Goal: Task Accomplishment & Management: Manage account settings

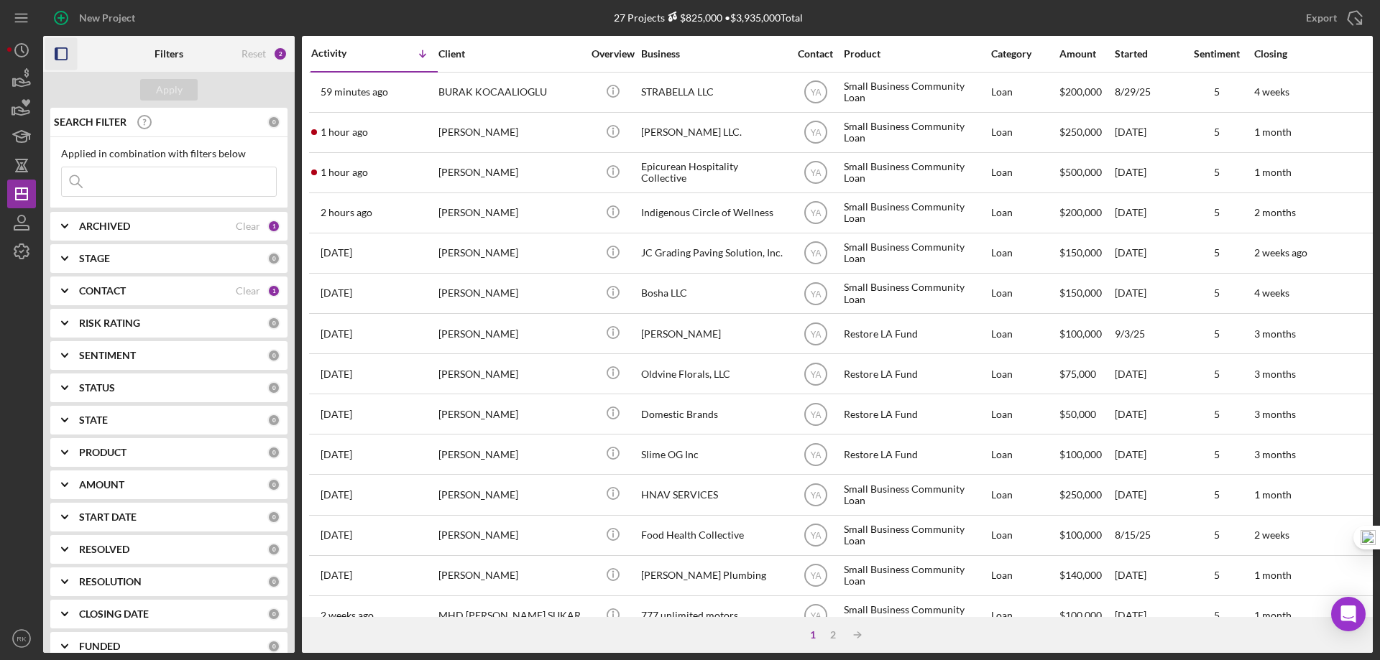
click at [57, 53] on rect "button" at bounding box center [56, 53] width 3 height 11
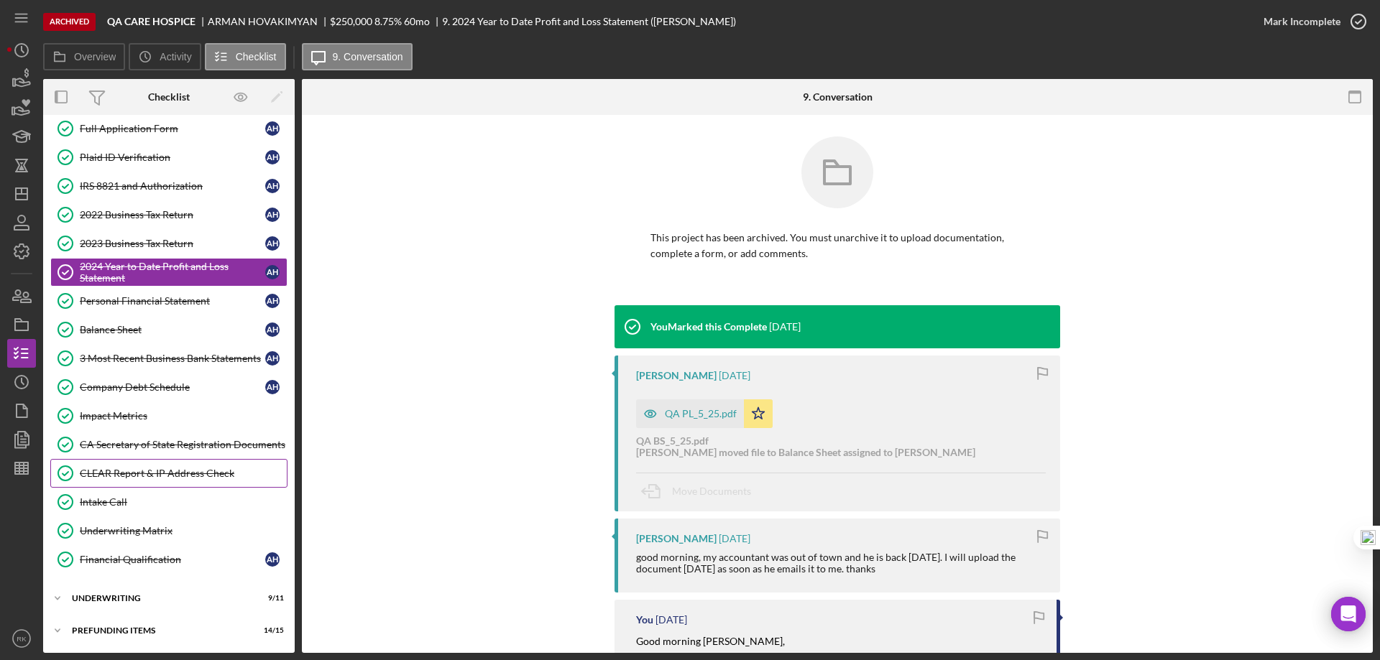
click at [119, 475] on div "CLEAR Report & IP Address Check" at bounding box center [183, 473] width 207 height 11
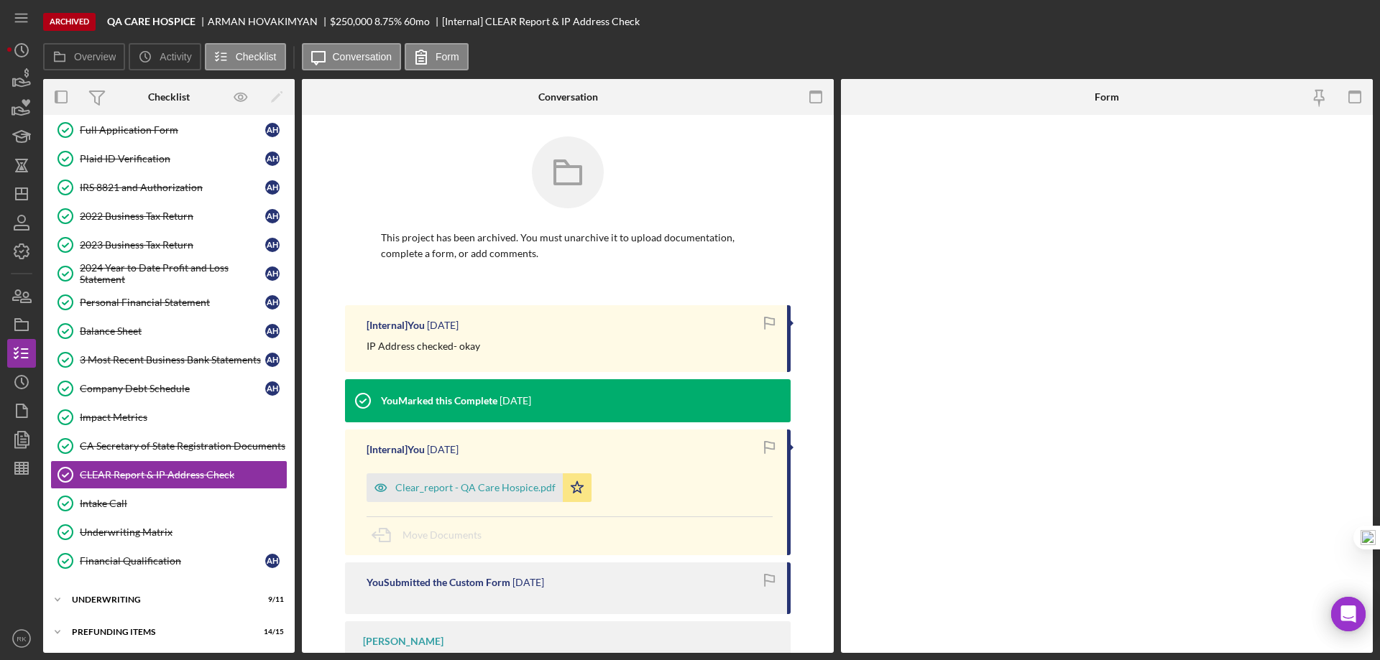
scroll to position [70, 0]
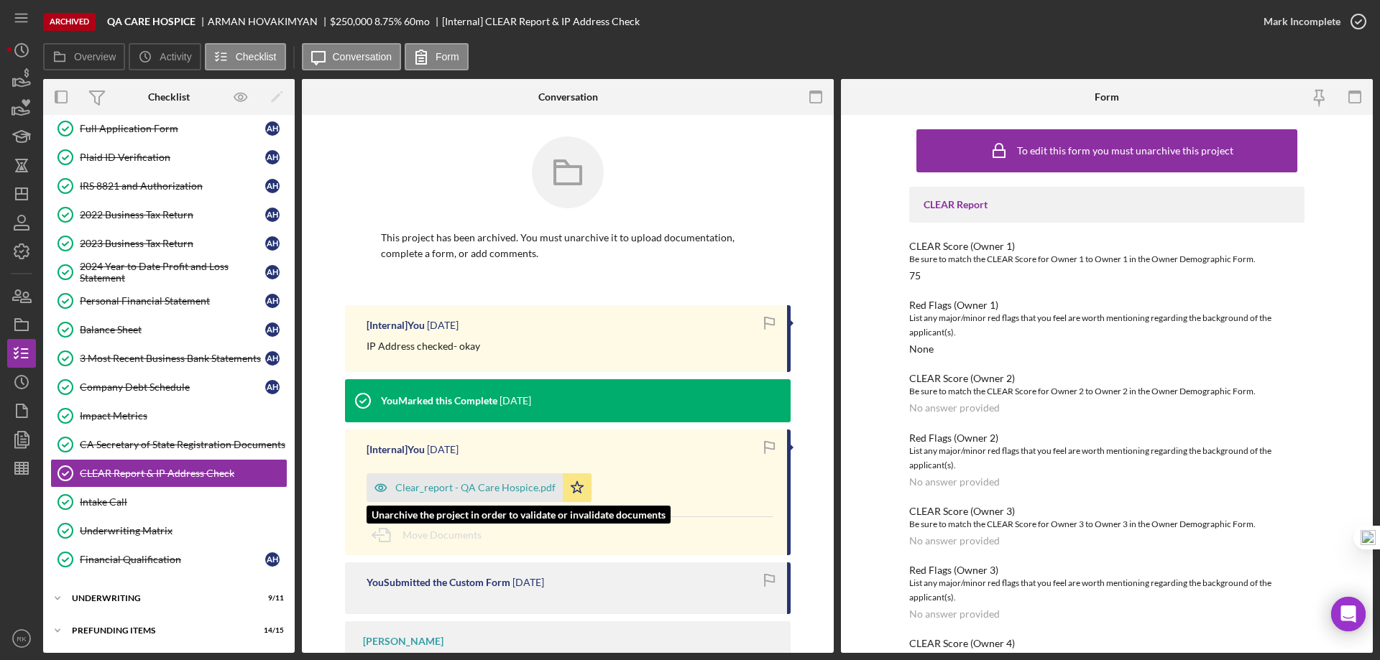
click at [474, 491] on div "Clear_report - QA Care Hospice.pdf" at bounding box center [475, 487] width 160 height 11
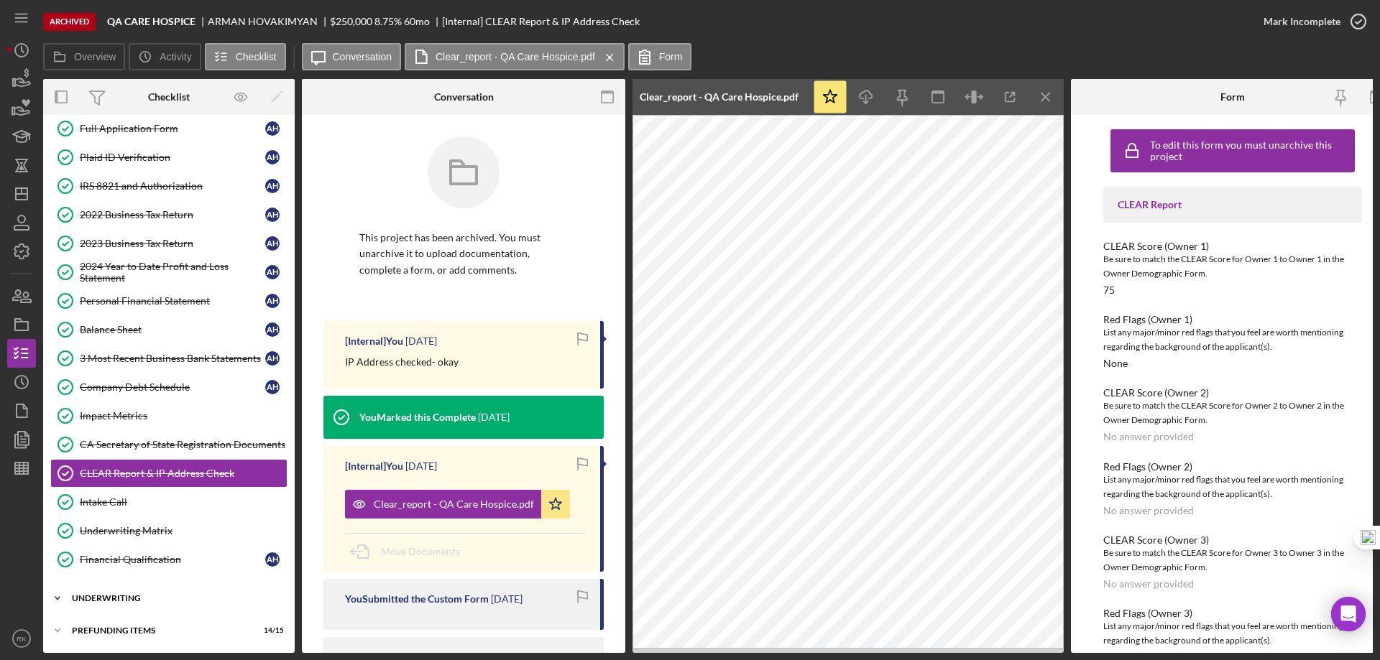
scroll to position [74, 0]
click at [136, 599] on div "Icon/Expander Underwriting 9 / 11" at bounding box center [169, 598] width 252 height 29
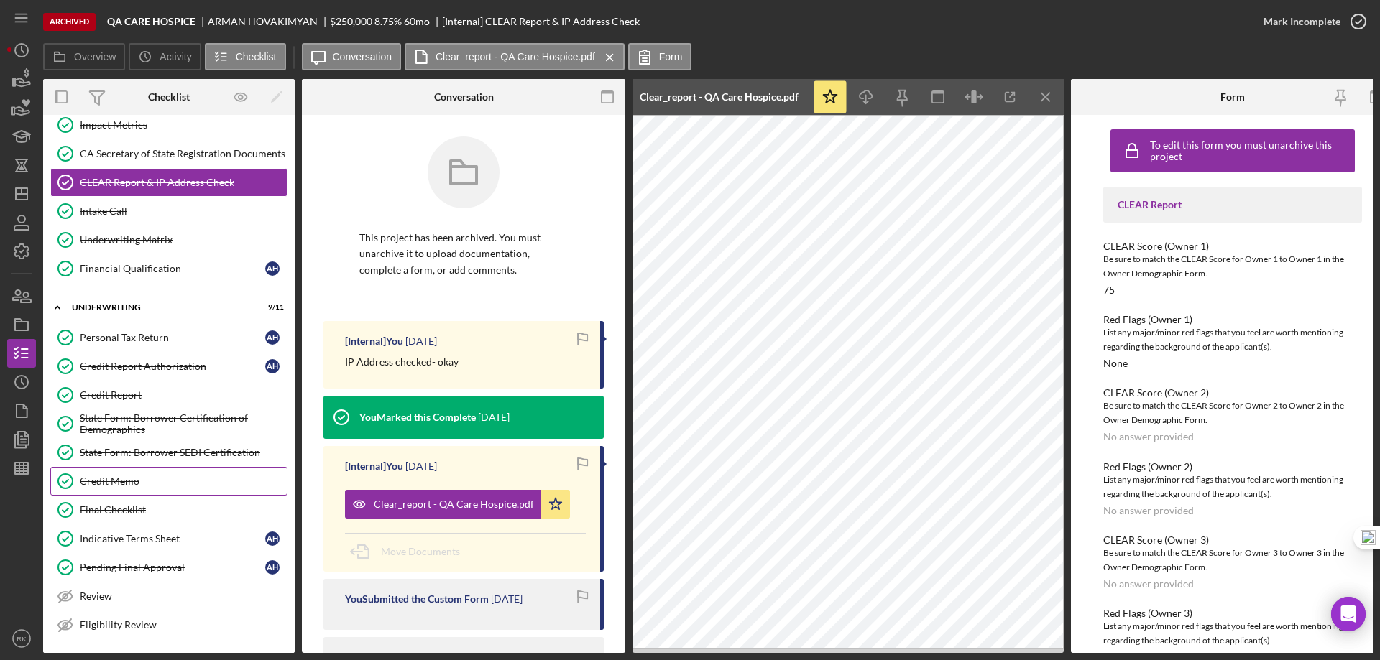
scroll to position [361, 0]
drag, startPoint x: 127, startPoint y: 508, endPoint x: 379, endPoint y: 489, distance: 252.3
click at [132, 508] on div "Final Checklist" at bounding box center [183, 509] width 207 height 11
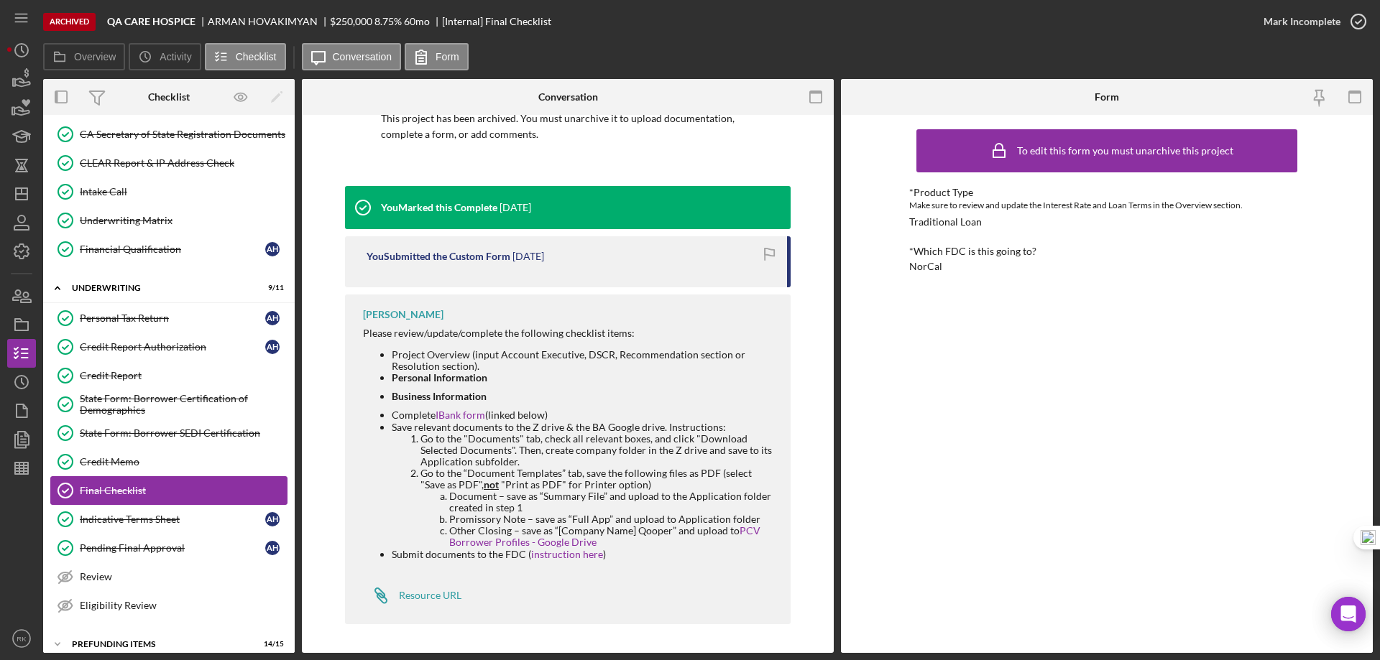
scroll to position [394, 0]
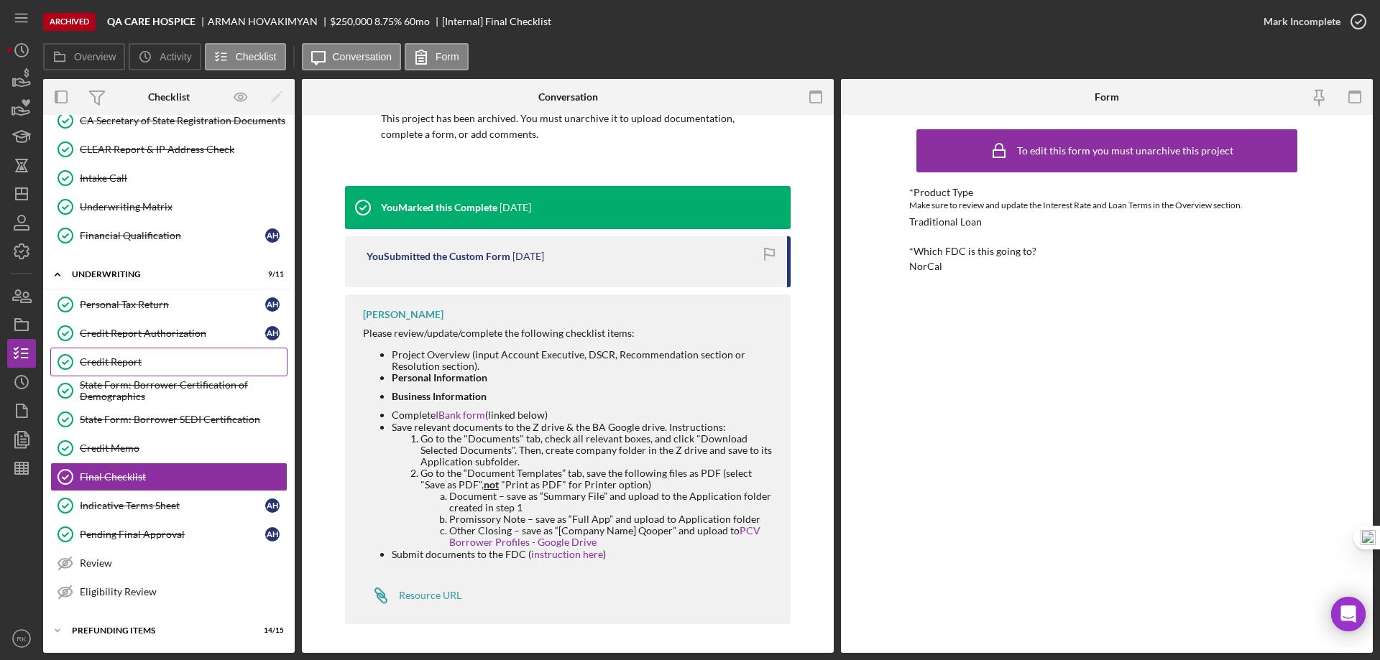
click at [102, 363] on div "Credit Report" at bounding box center [183, 361] width 207 height 11
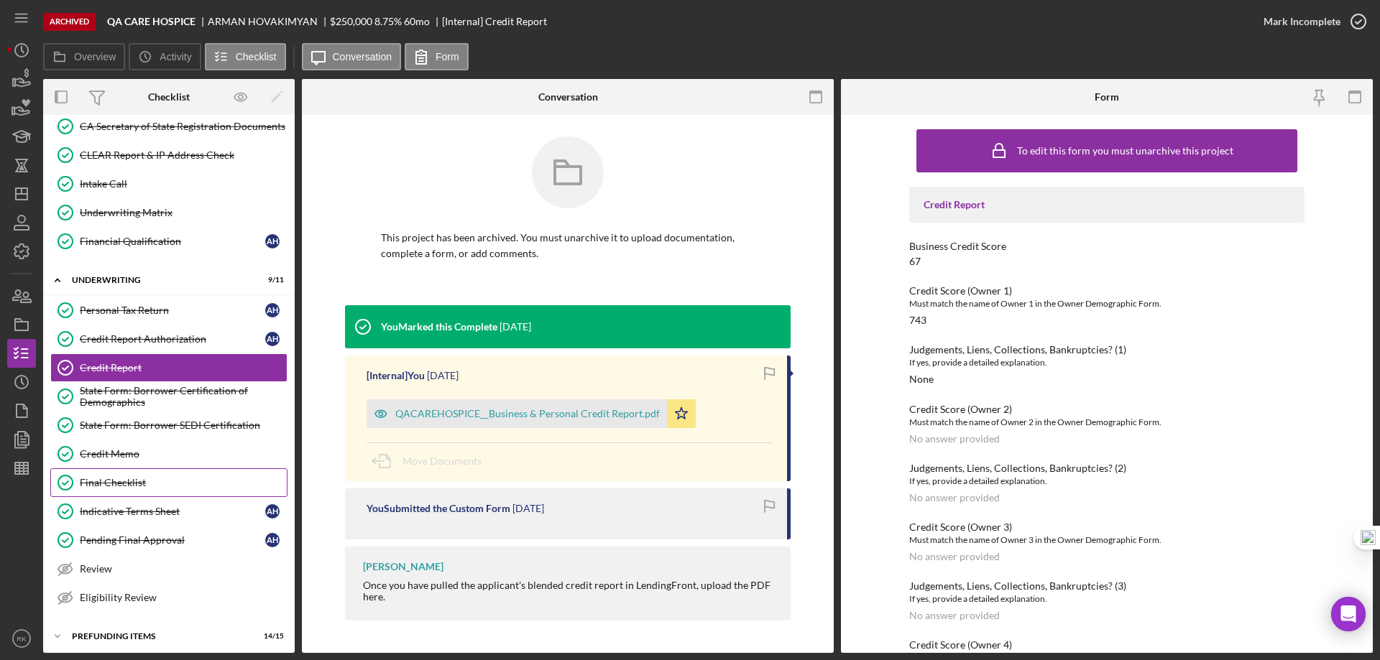
scroll to position [394, 0]
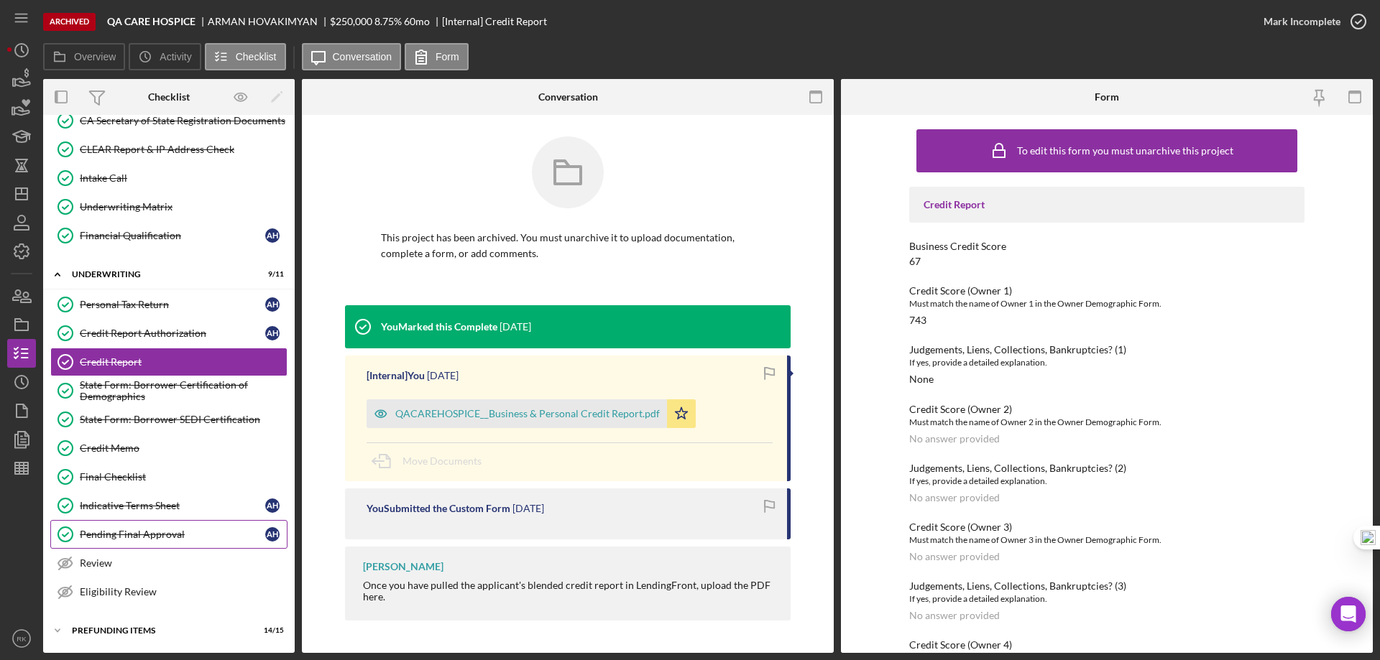
click at [154, 535] on div "Pending Final Approval" at bounding box center [172, 534] width 185 height 11
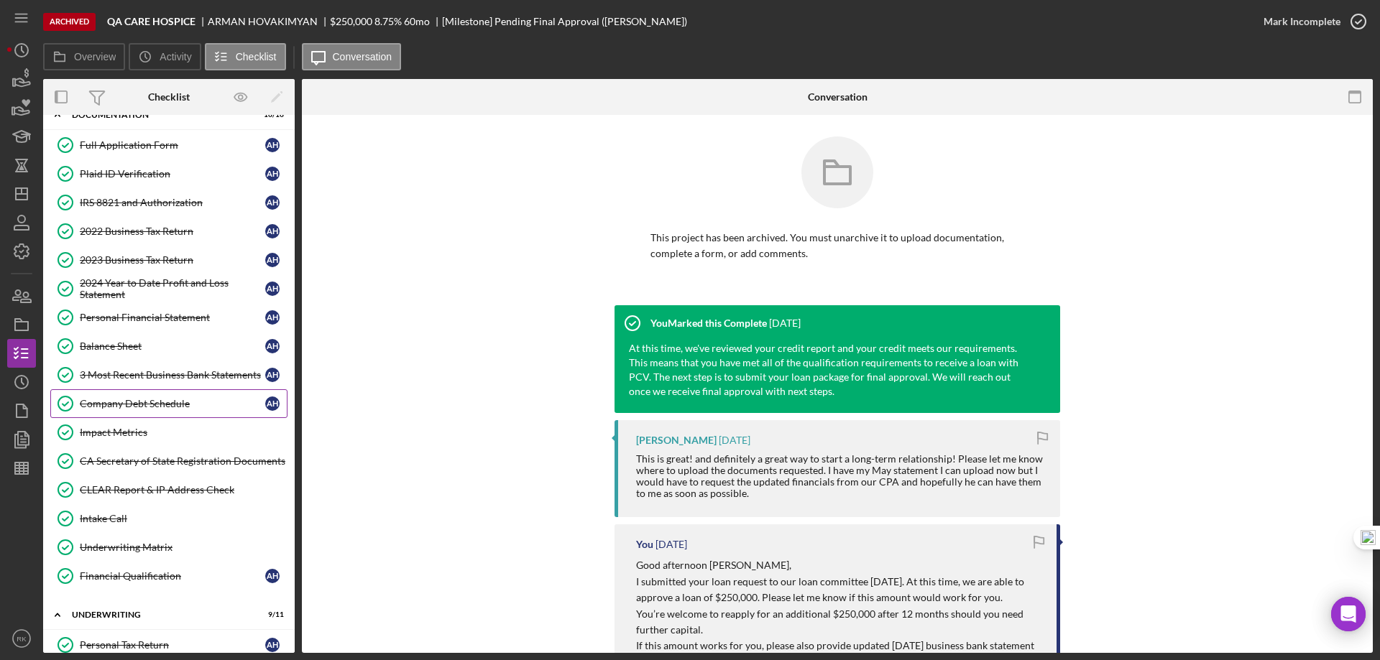
scroll to position [48, 0]
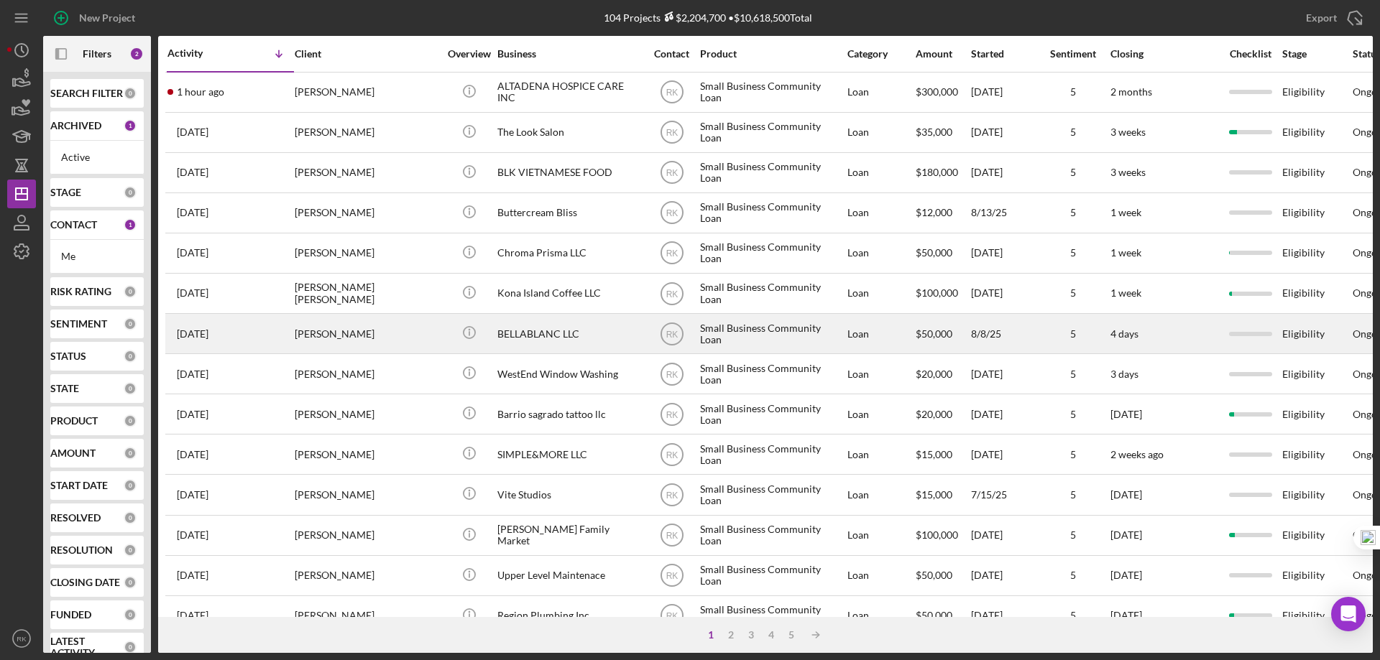
click at [416, 338] on div "Kristina Jones" at bounding box center [367, 334] width 144 height 38
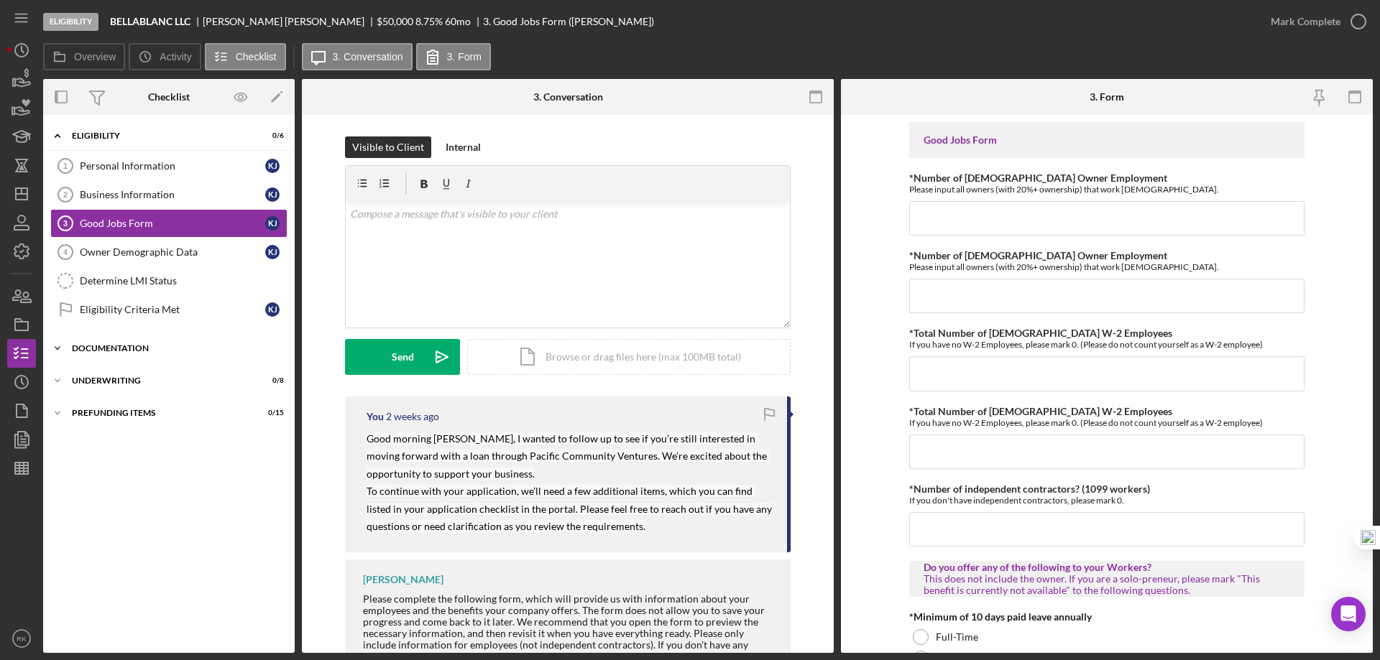
drag, startPoint x: 98, startPoint y: 349, endPoint x: 116, endPoint y: 356, distance: 19.8
click at [98, 349] on div "Documentation" at bounding box center [174, 348] width 205 height 9
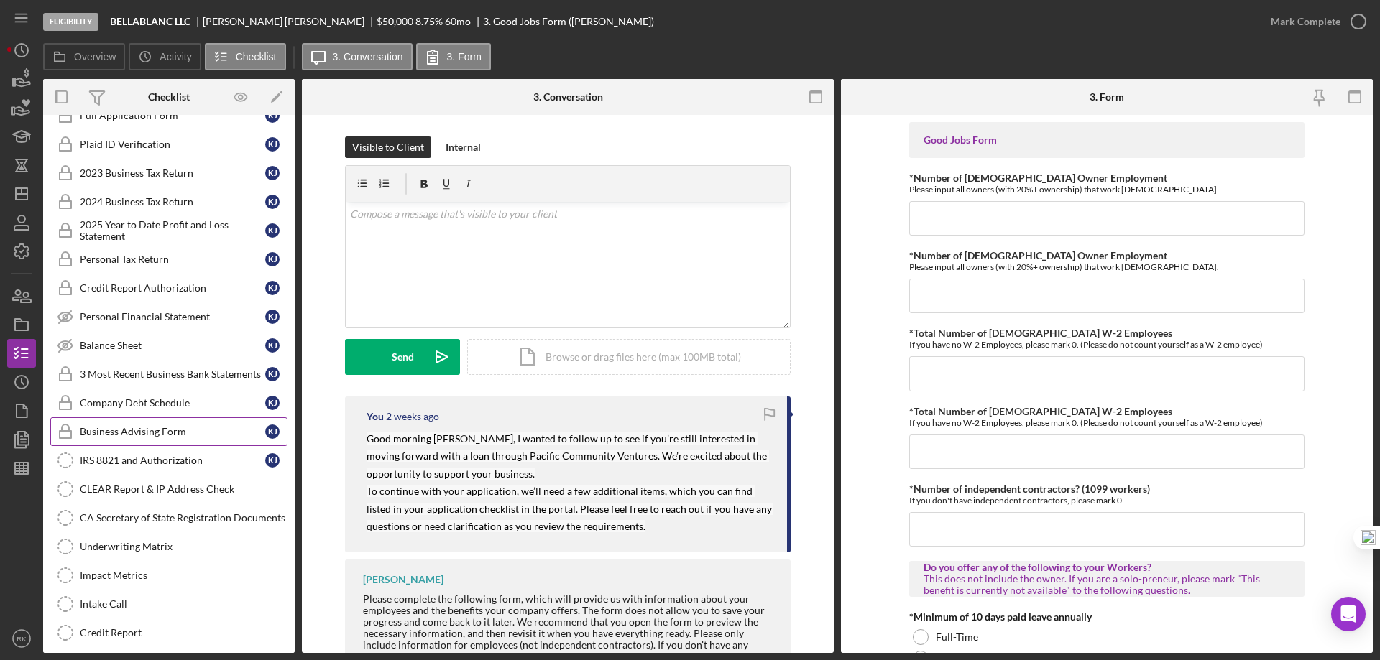
scroll to position [264, 0]
click at [167, 426] on div "Business Advising Form" at bounding box center [172, 430] width 185 height 11
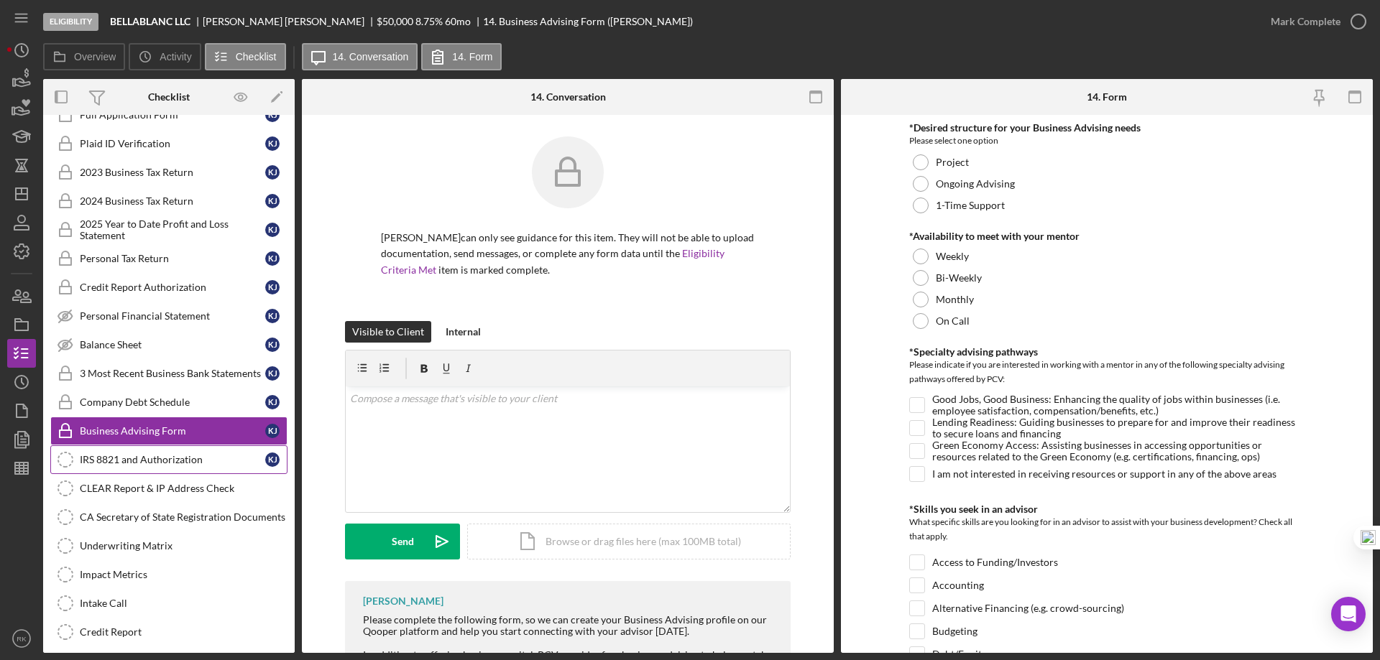
click at [165, 466] on link "IRS 8821 and Authorization IRS 8821 and Authorization K J" at bounding box center [168, 460] width 237 height 29
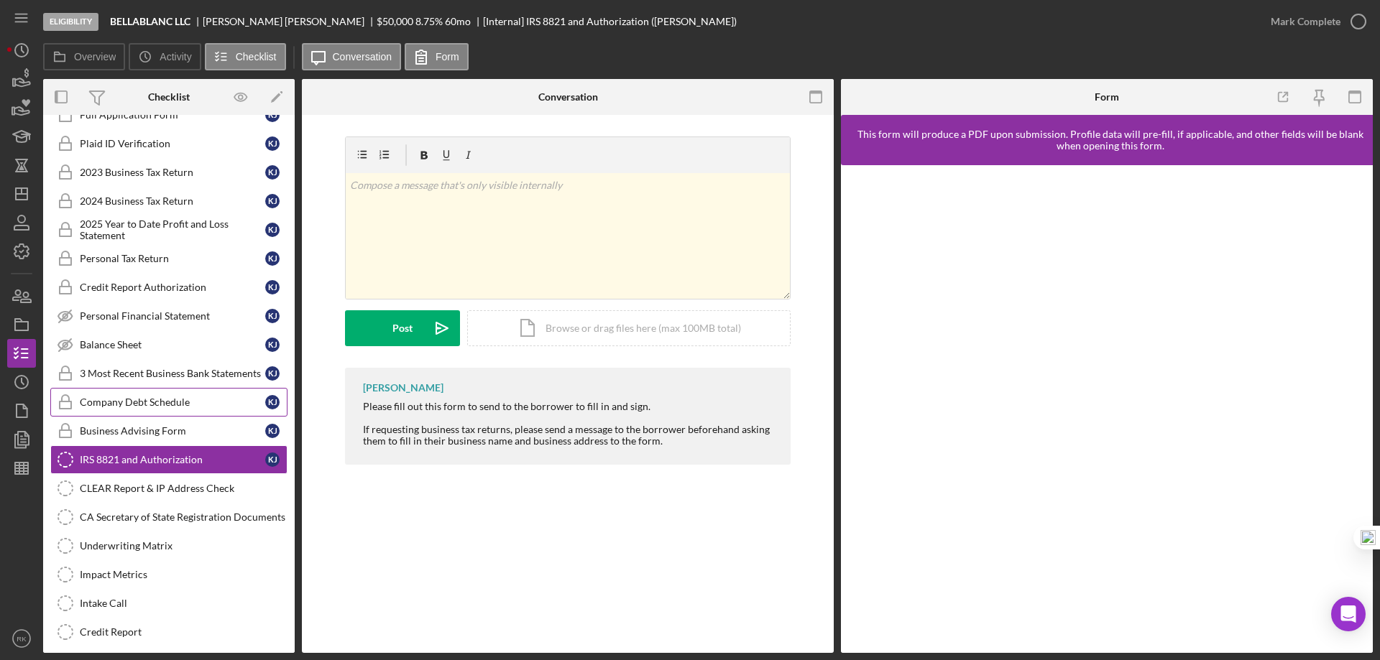
click at [153, 411] on link "Company Debt Schedule Company Debt Schedule K J" at bounding box center [168, 402] width 237 height 29
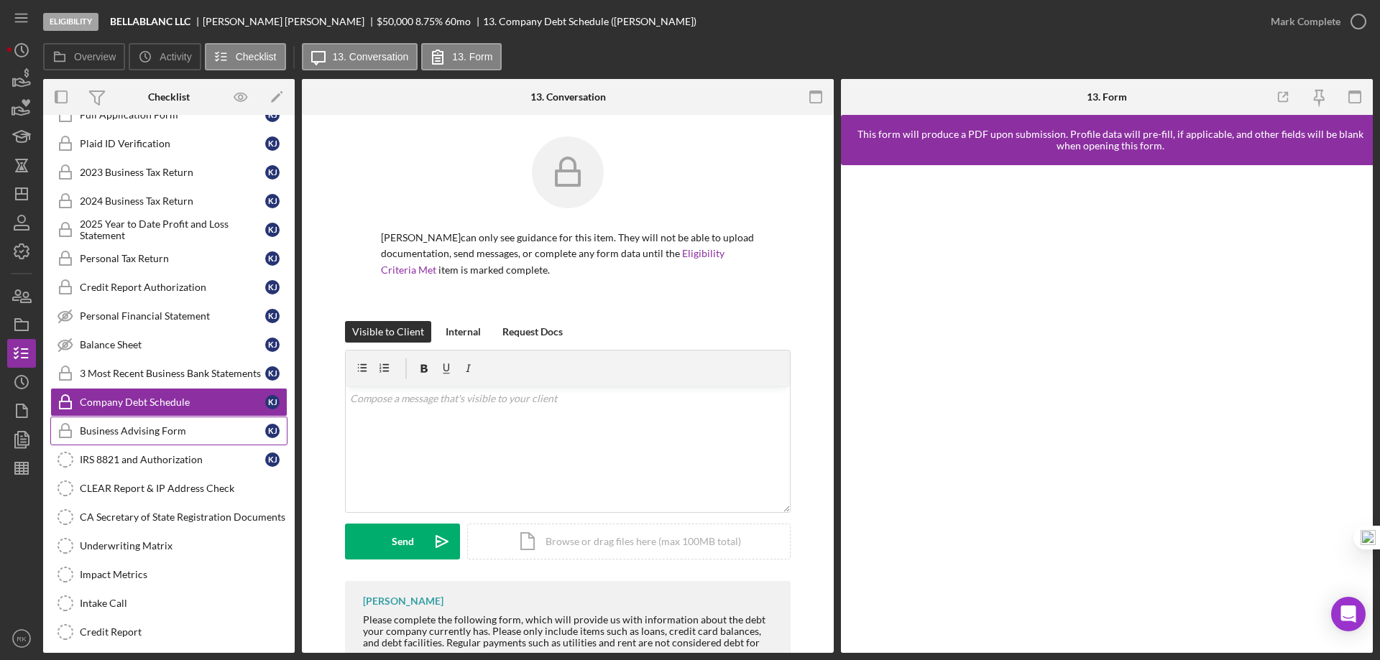
click at [152, 430] on div "Business Advising Form" at bounding box center [172, 430] width 185 height 11
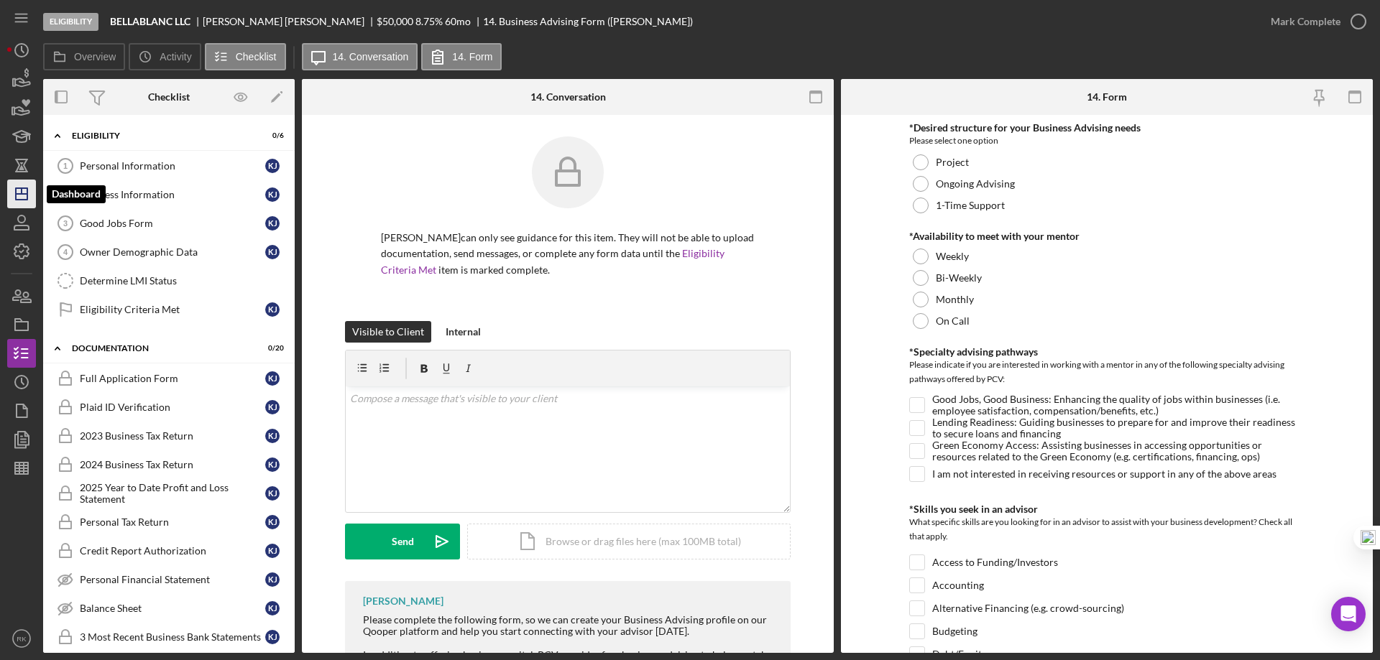
click at [26, 205] on icon "Icon/Dashboard" at bounding box center [22, 194] width 36 height 36
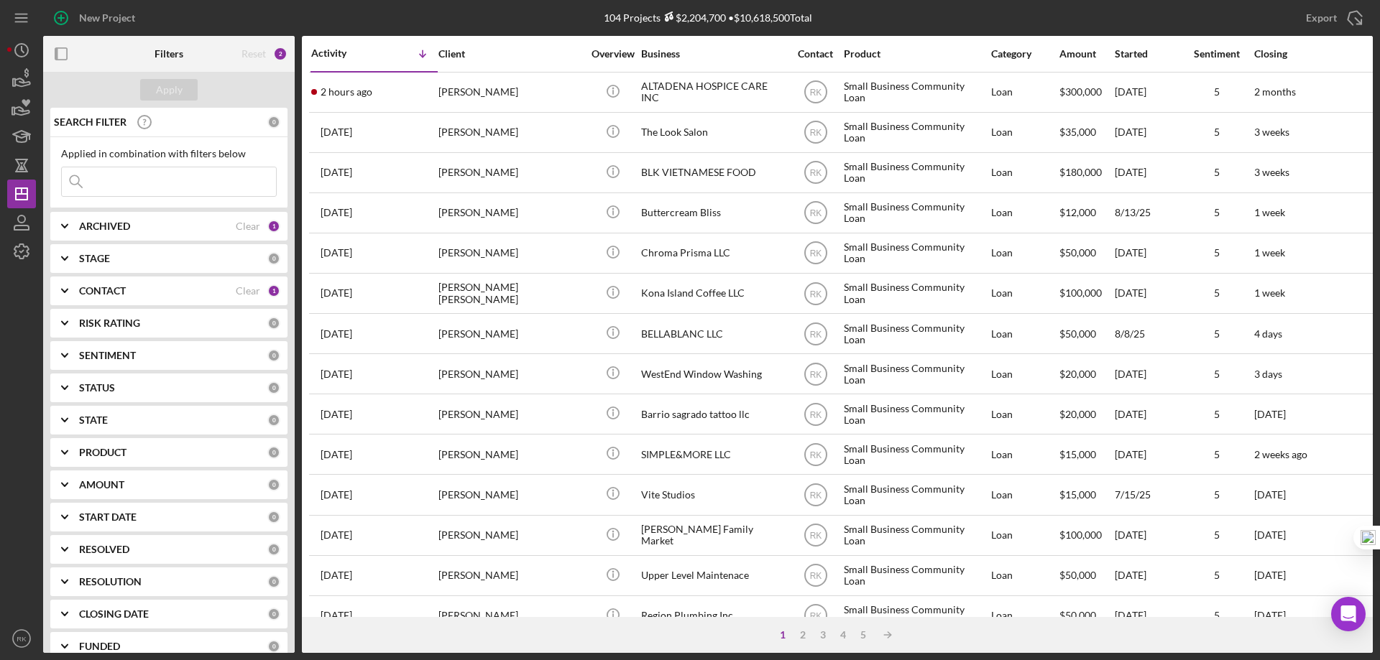
click at [99, 292] on b "CONTACT" at bounding box center [102, 290] width 47 height 11
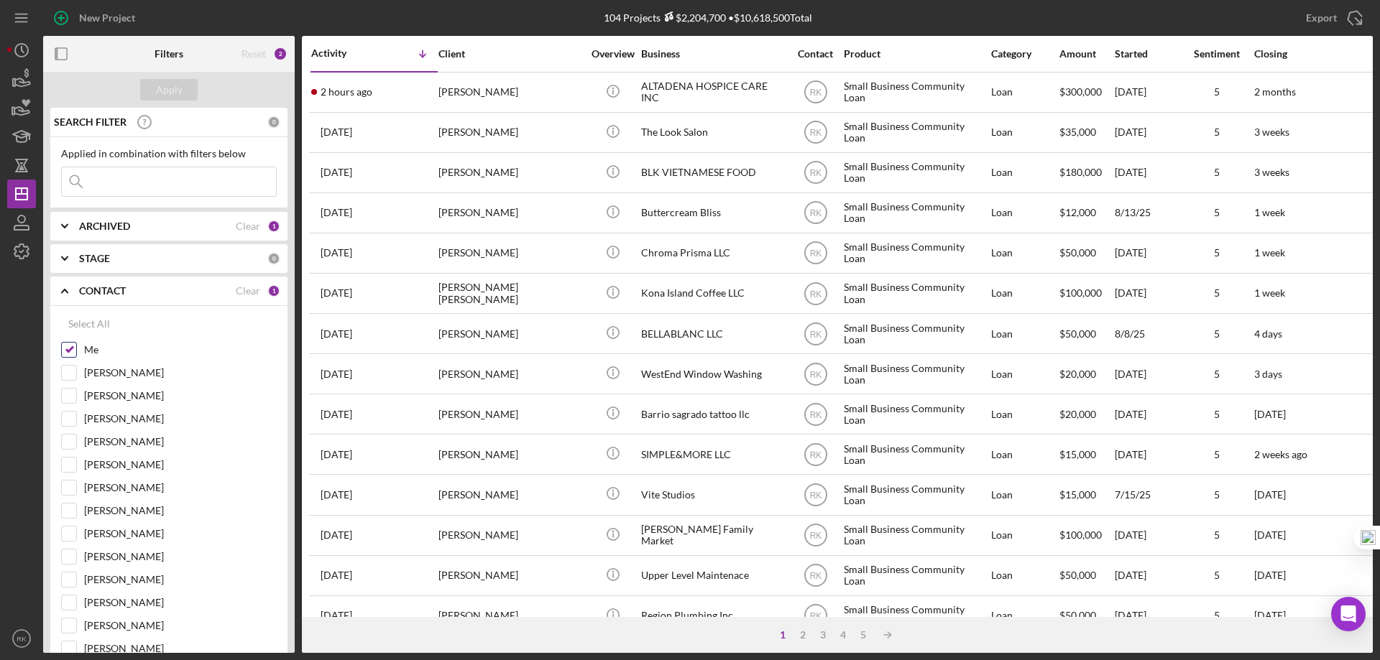
click at [71, 354] on input "Me" at bounding box center [69, 350] width 14 height 14
checkbox input "false"
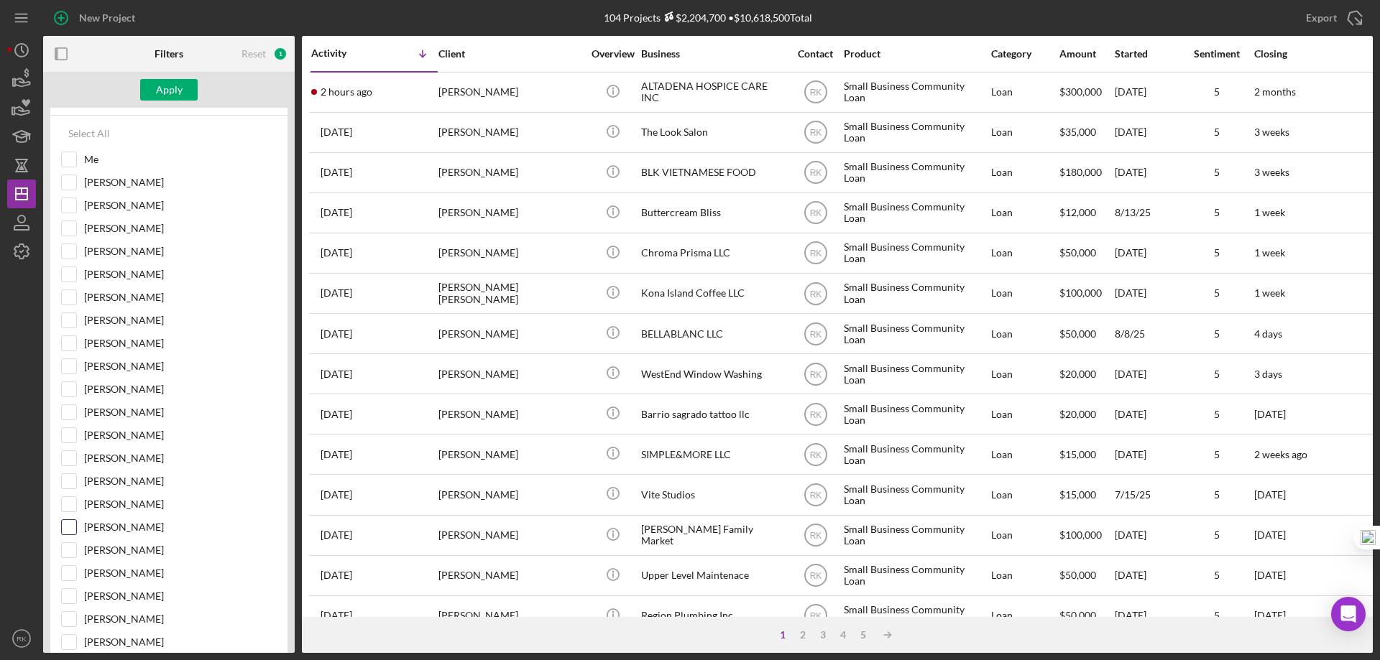
scroll to position [191, 0]
click at [75, 547] on input "Cassandra Cervera" at bounding box center [69, 550] width 14 height 14
click at [176, 91] on div "Apply" at bounding box center [169, 90] width 27 height 22
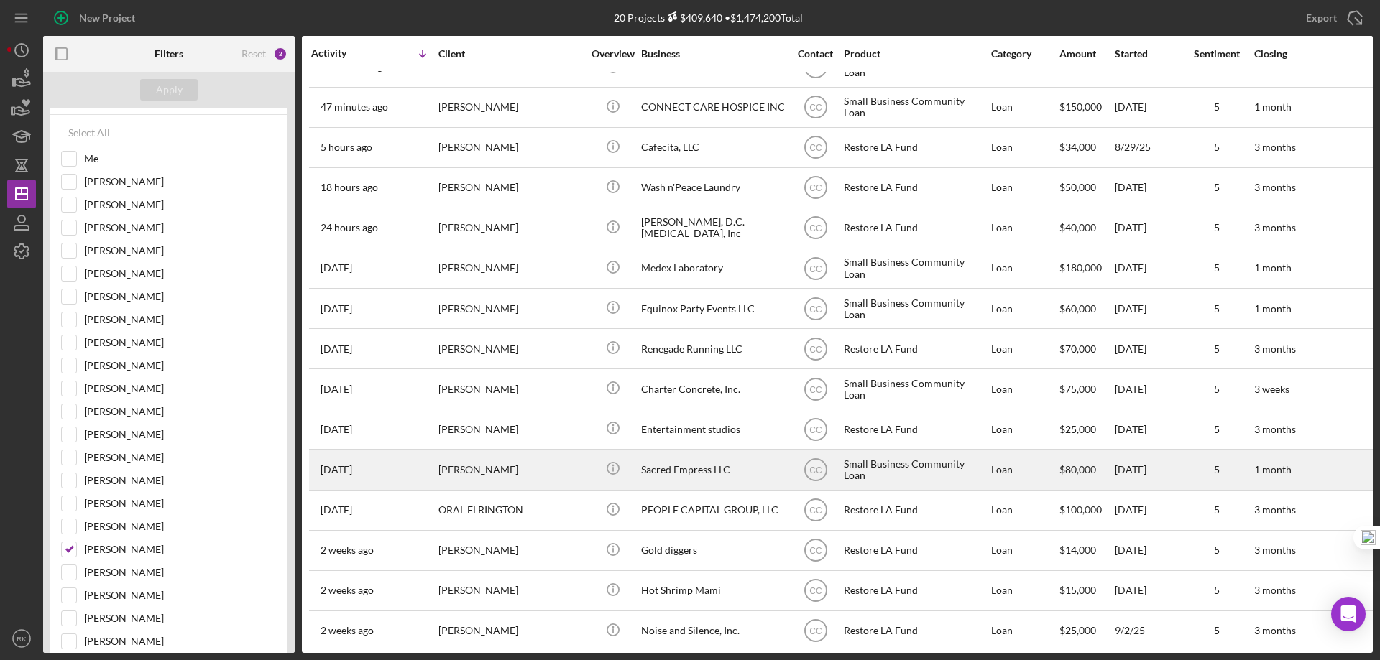
scroll to position [0, 0]
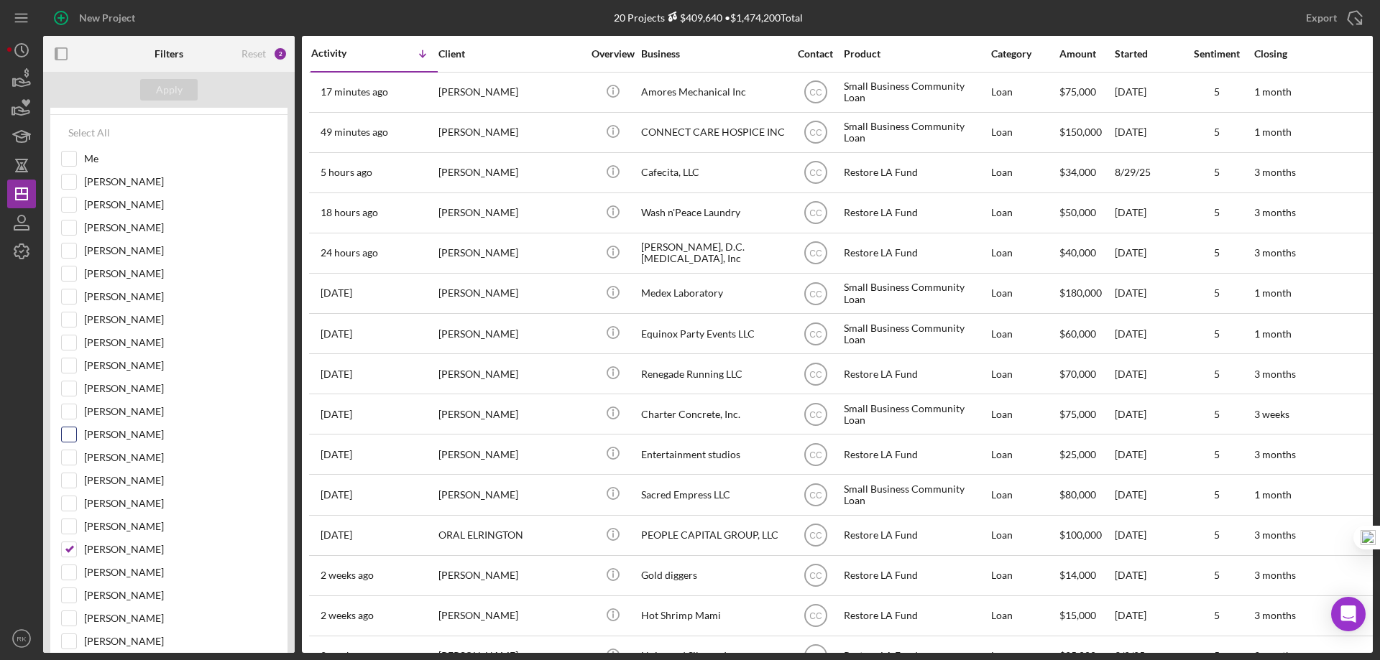
drag, startPoint x: 68, startPoint y: 548, endPoint x: 91, endPoint y: 447, distance: 103.2
click at [68, 548] on input "Cassandra Cervera" at bounding box center [69, 550] width 14 height 14
checkbox input "false"
click at [67, 162] on input "Me" at bounding box center [69, 159] width 14 height 14
checkbox input "true"
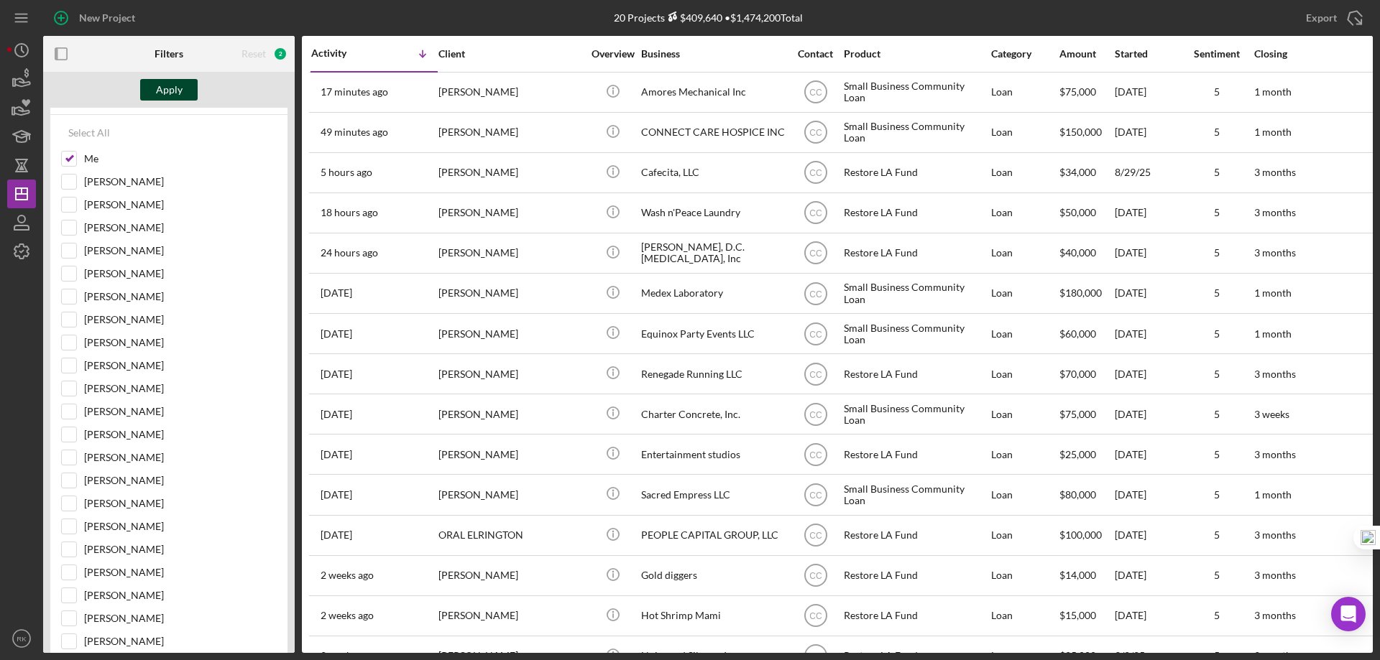
click at [150, 98] on button "Apply" at bounding box center [168, 90] width 57 height 22
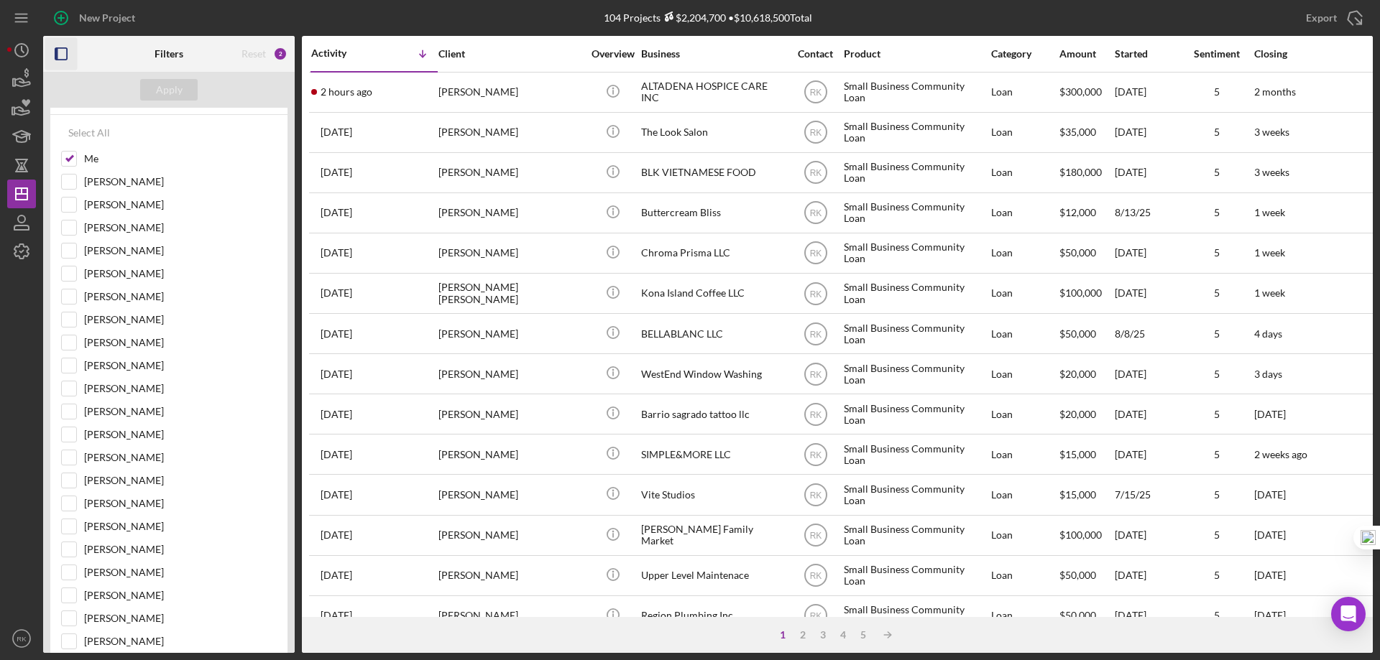
click at [63, 46] on icon "button" at bounding box center [61, 54] width 32 height 32
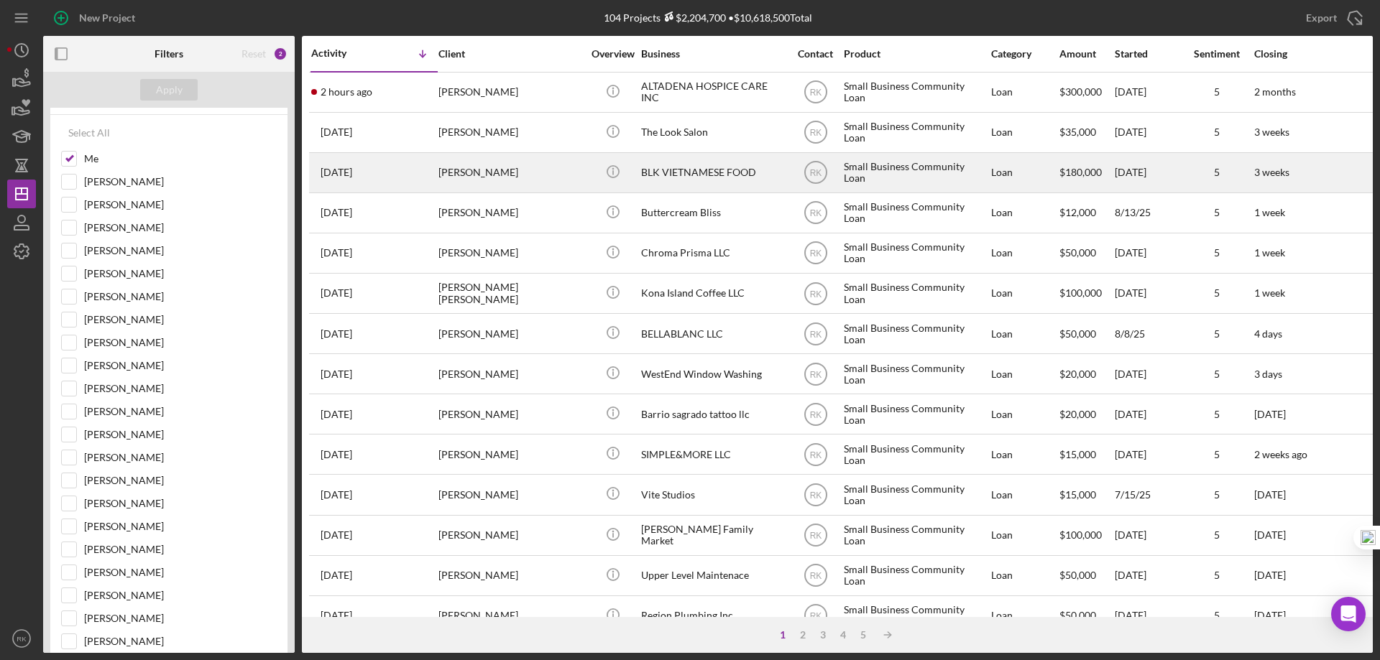
scroll to position [19, 0]
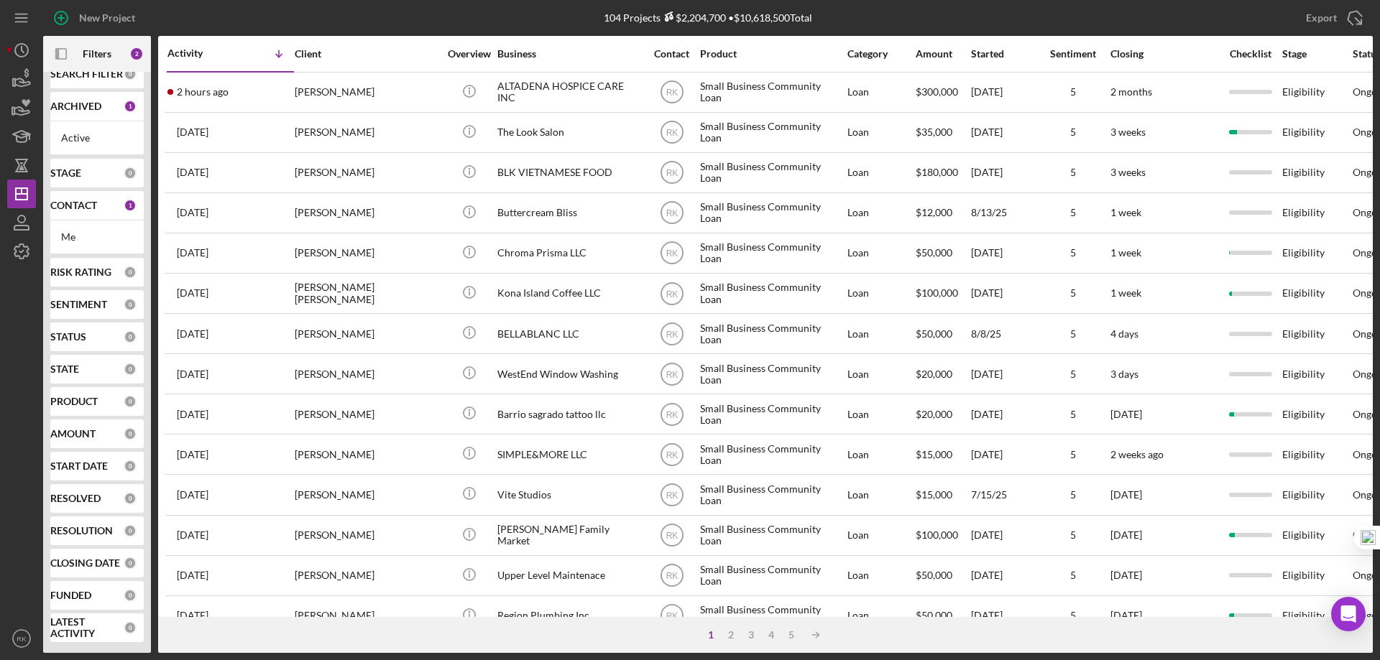
click at [71, 211] on b "CONTACT" at bounding box center [73, 205] width 47 height 11
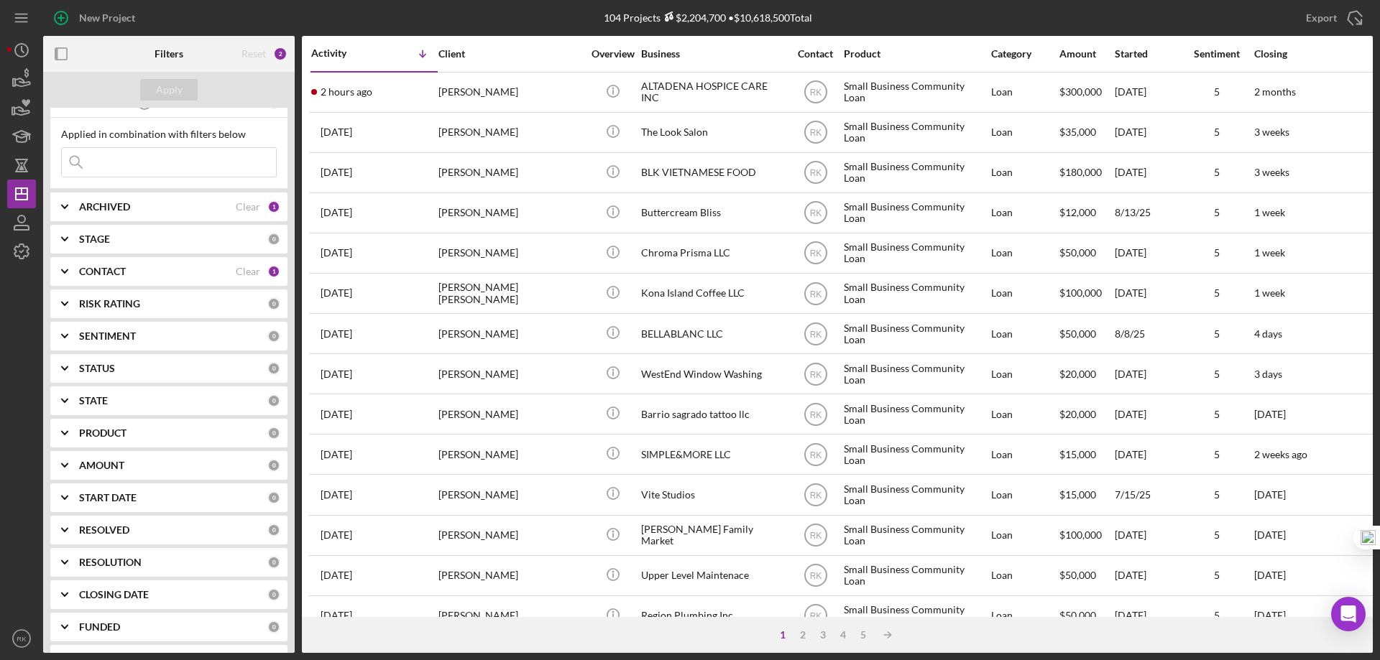
click at [105, 275] on b "CONTACT" at bounding box center [102, 271] width 47 height 11
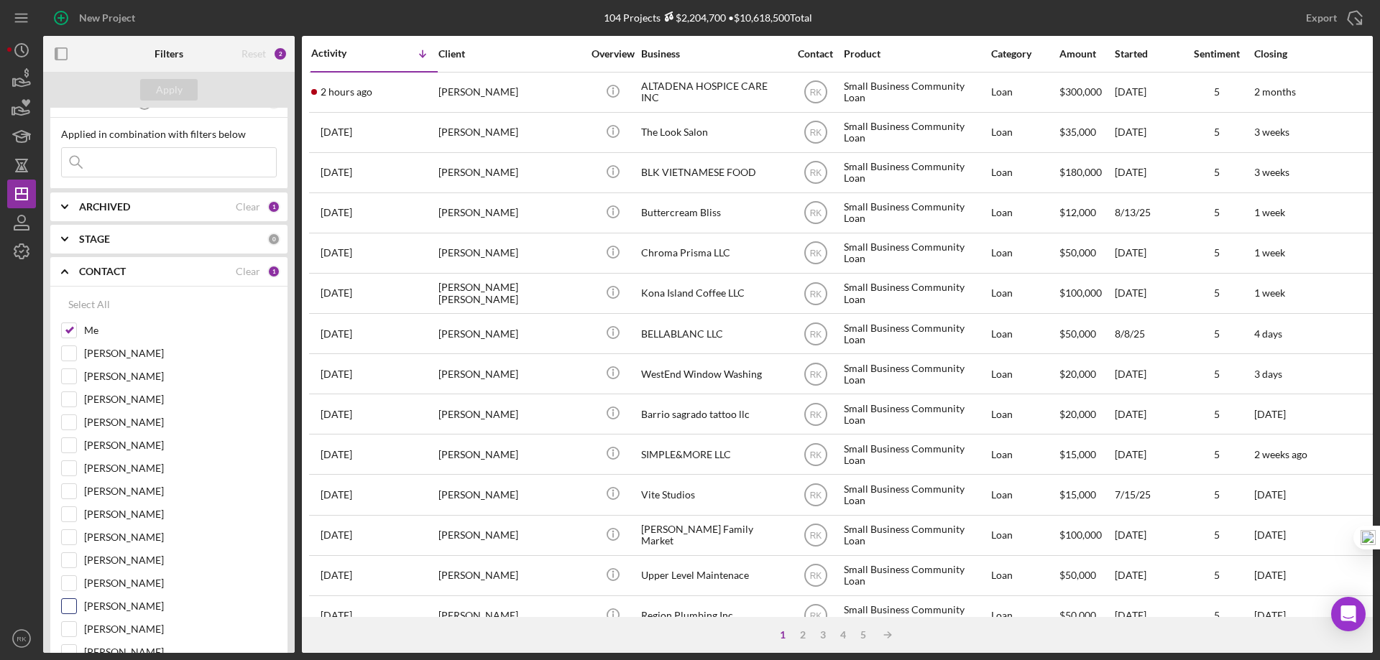
drag, startPoint x: 75, startPoint y: 605, endPoint x: 75, endPoint y: 587, distance: 18.0
click at [75, 605] on input "Jaron Thexton" at bounding box center [69, 606] width 14 height 14
checkbox input "true"
click at [186, 101] on div "Apply" at bounding box center [169, 90] width 252 height 36
click at [167, 91] on div "Apply" at bounding box center [169, 90] width 27 height 22
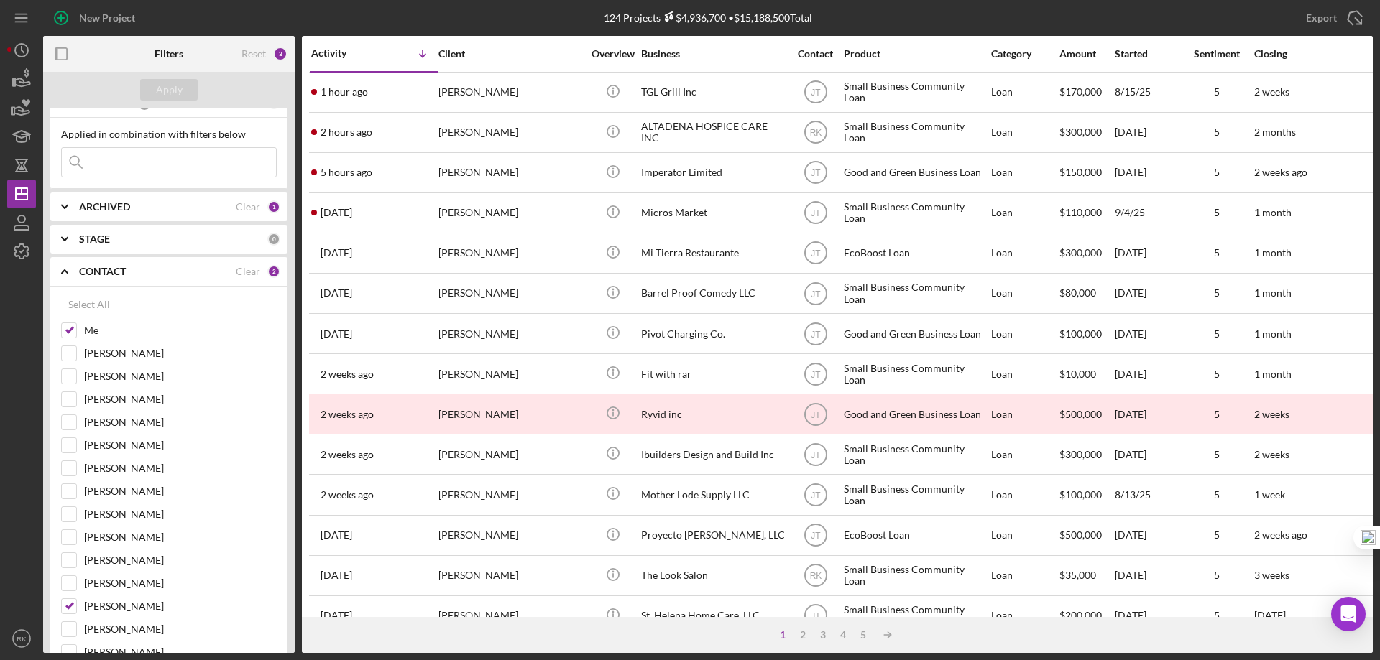
click at [65, 57] on icon "button" at bounding box center [61, 54] width 32 height 32
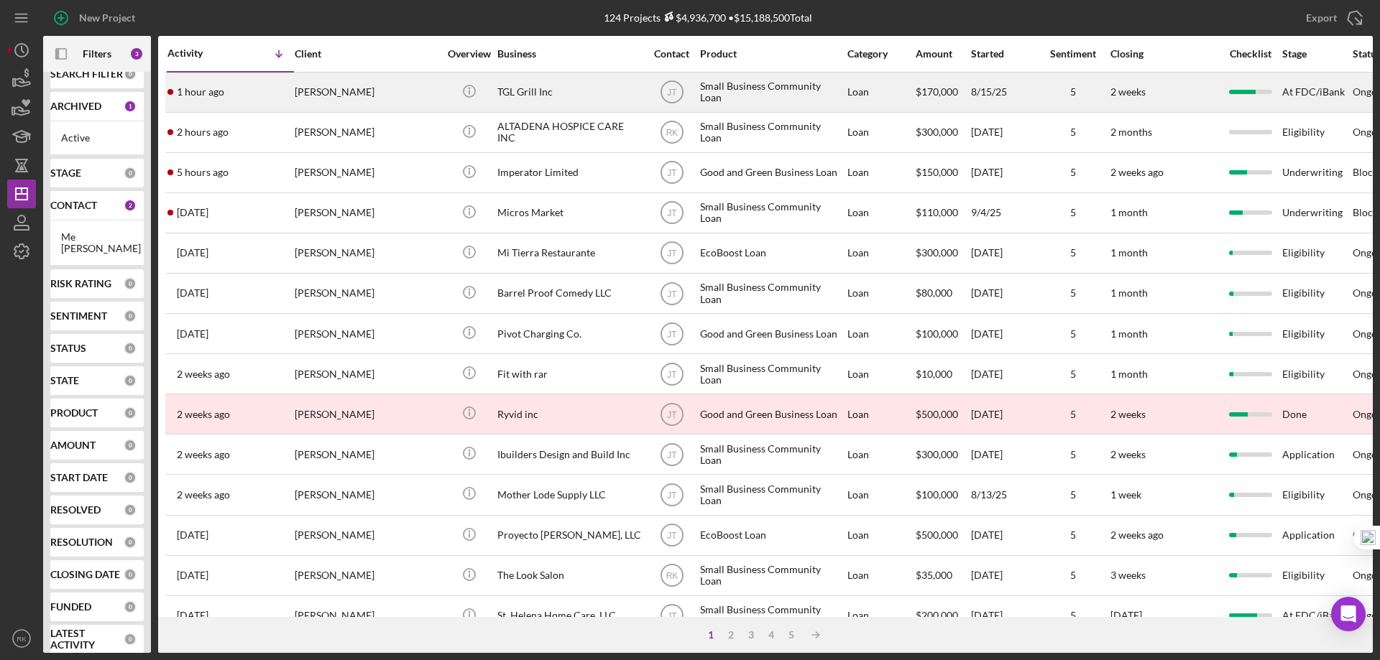
click at [521, 92] on div "TGL Grill Inc" at bounding box center [569, 92] width 144 height 38
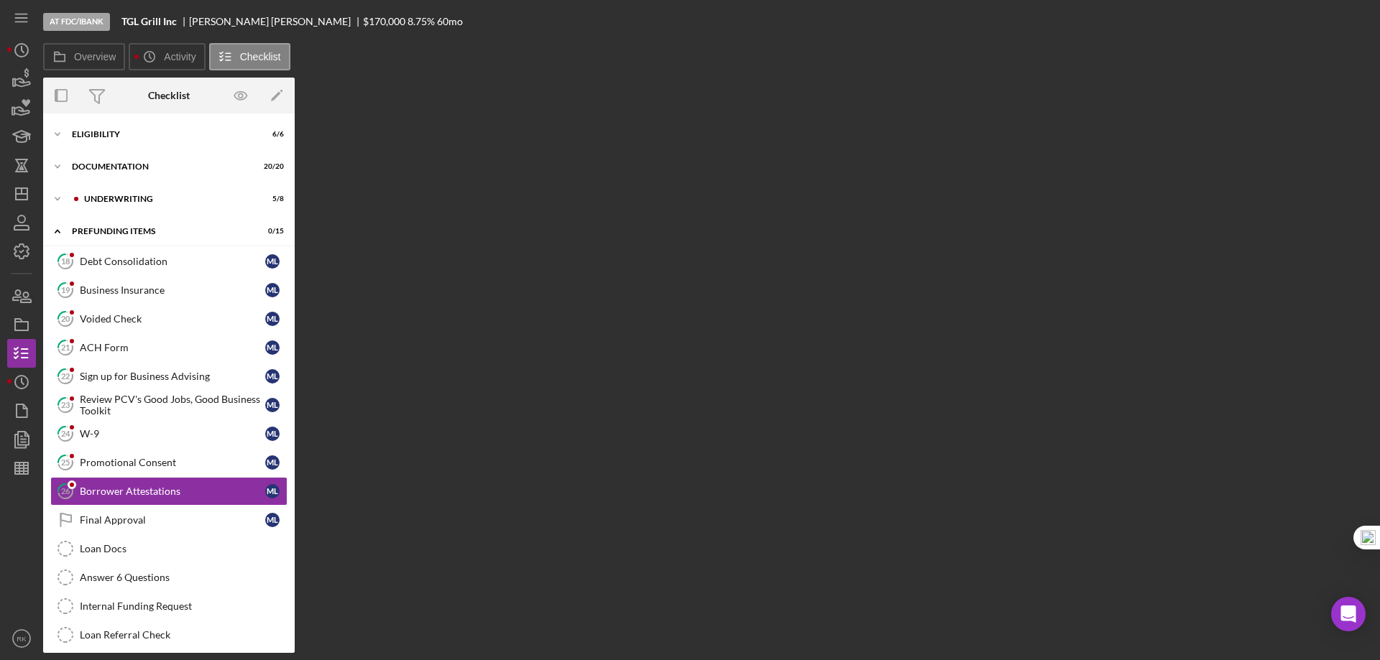
scroll to position [40, 0]
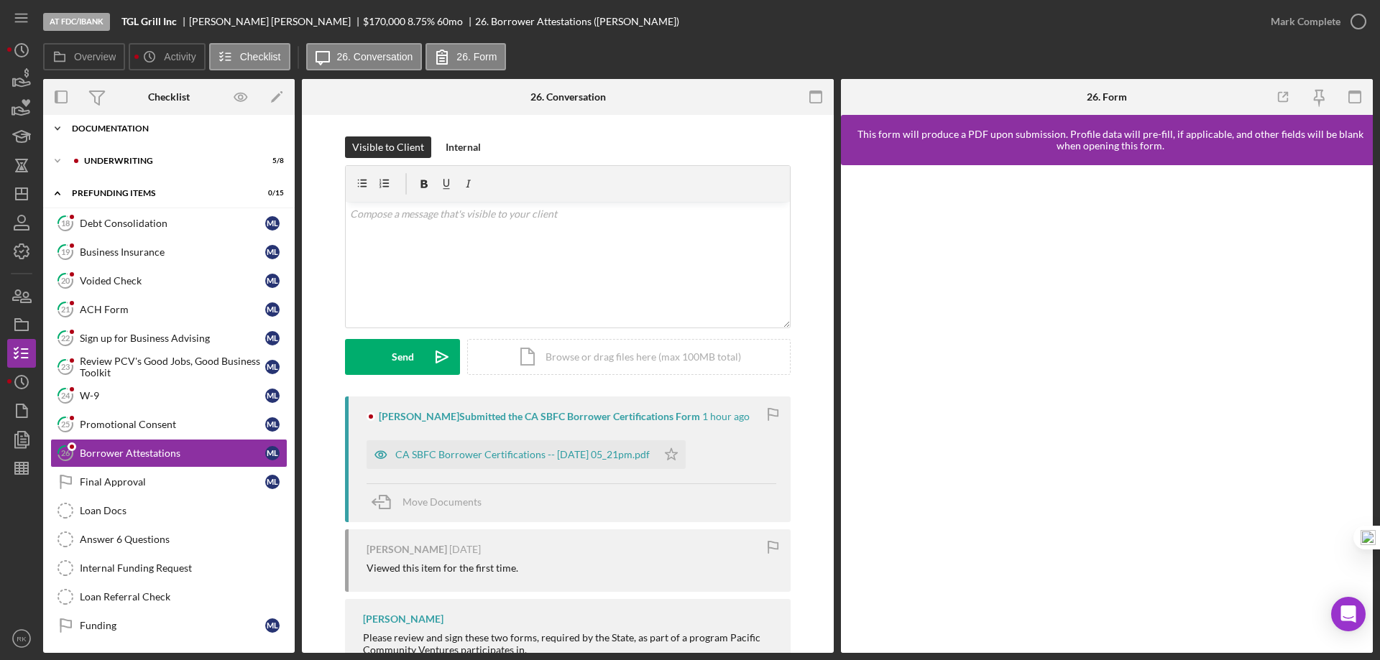
click at [101, 132] on div "Documentation" at bounding box center [174, 128] width 205 height 9
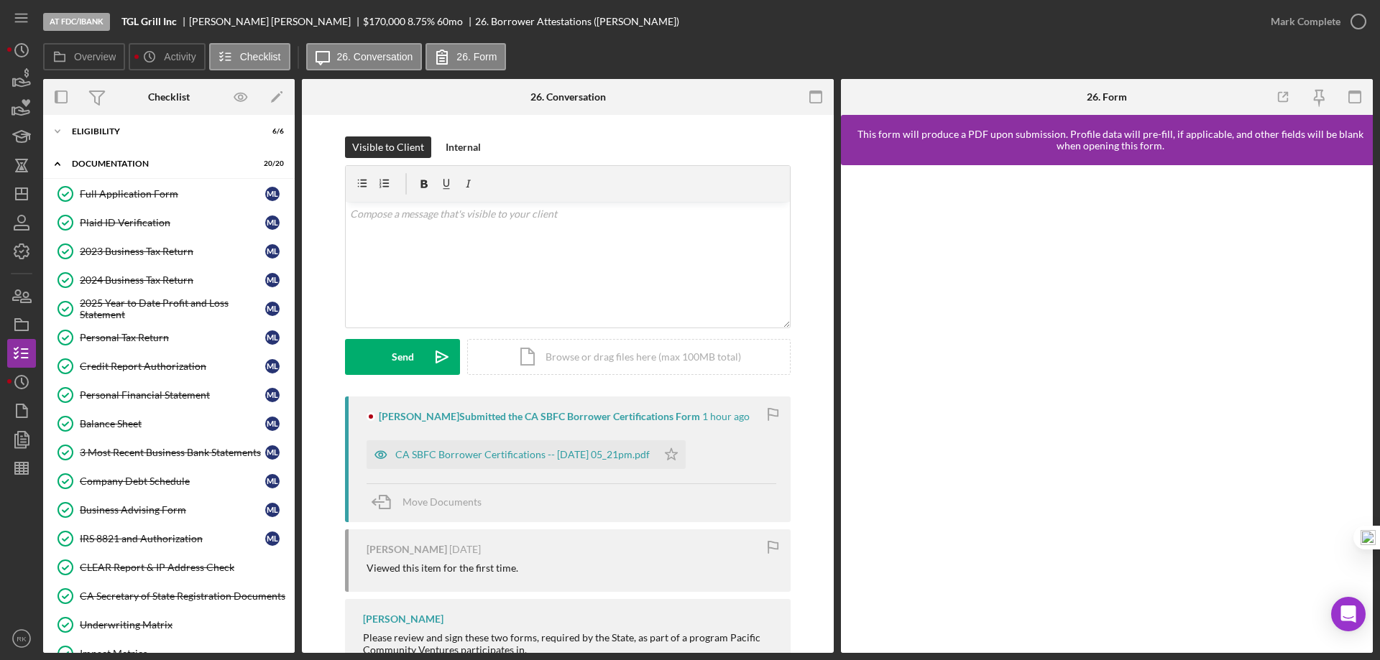
scroll to position [0, 0]
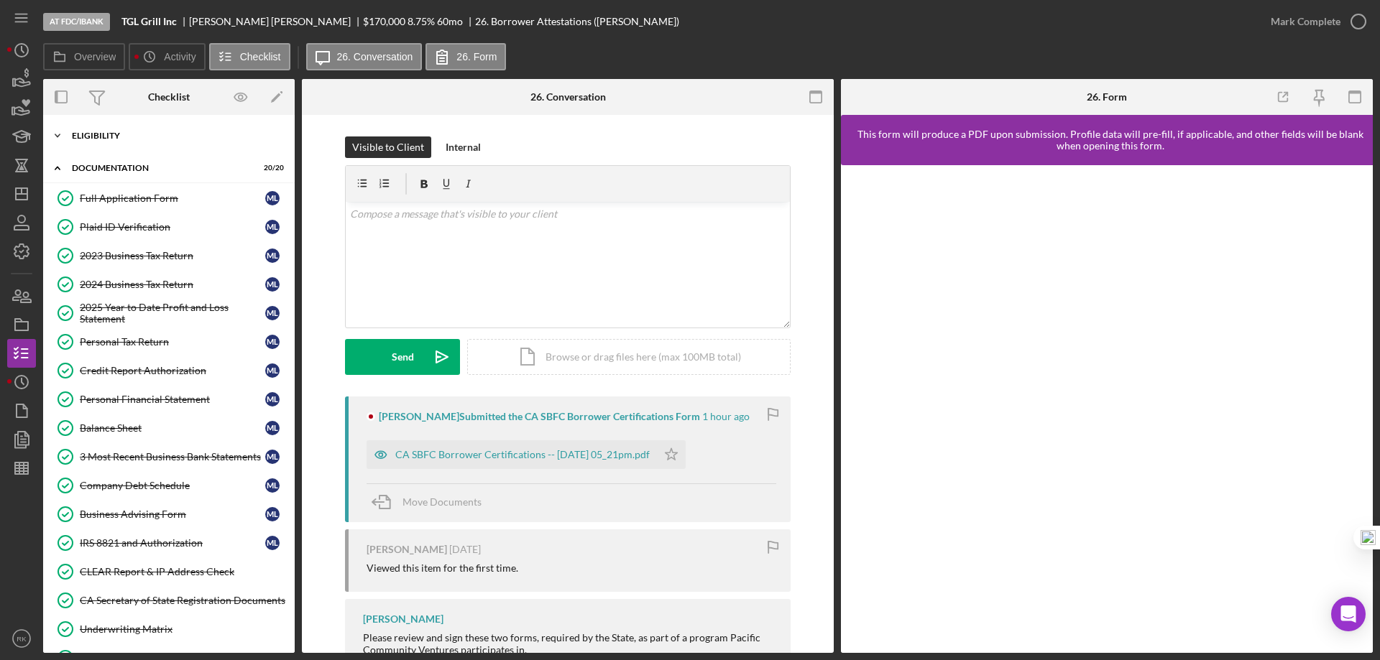
click at [114, 145] on div "Icon/Expander Eligibility 6 / 6" at bounding box center [169, 135] width 252 height 29
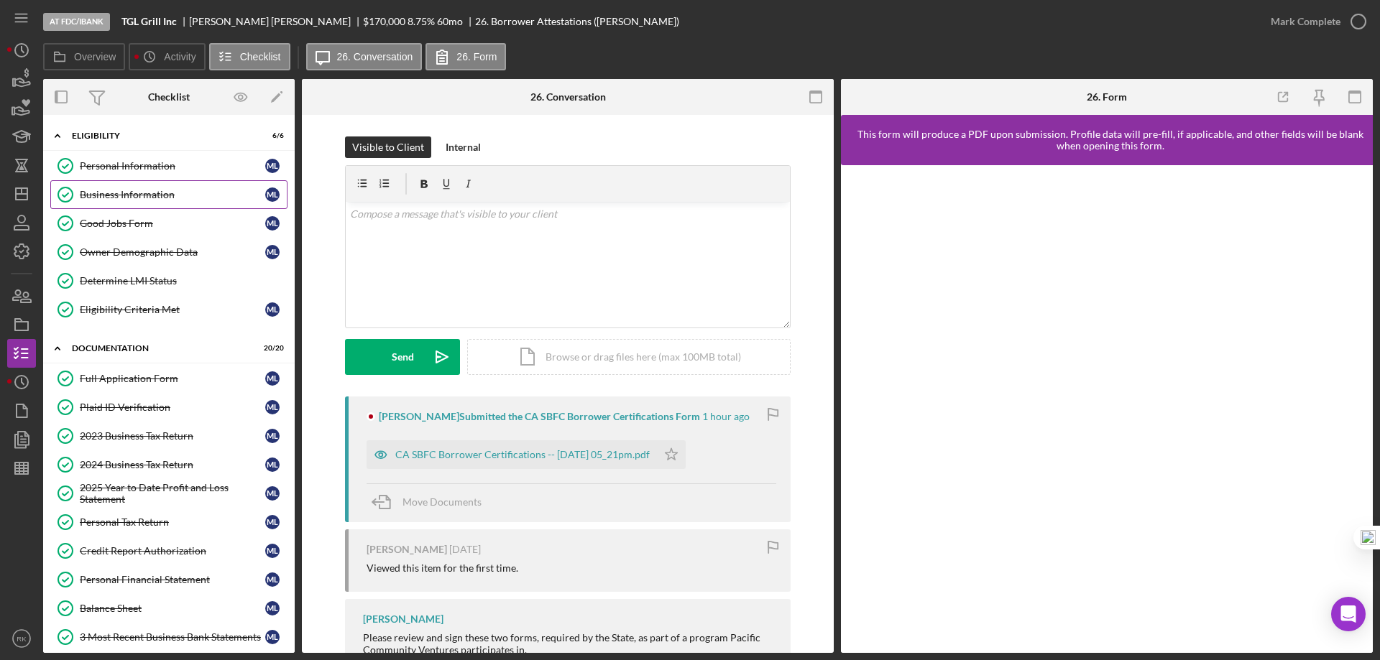
click at [126, 200] on div "Business Information" at bounding box center [172, 194] width 185 height 11
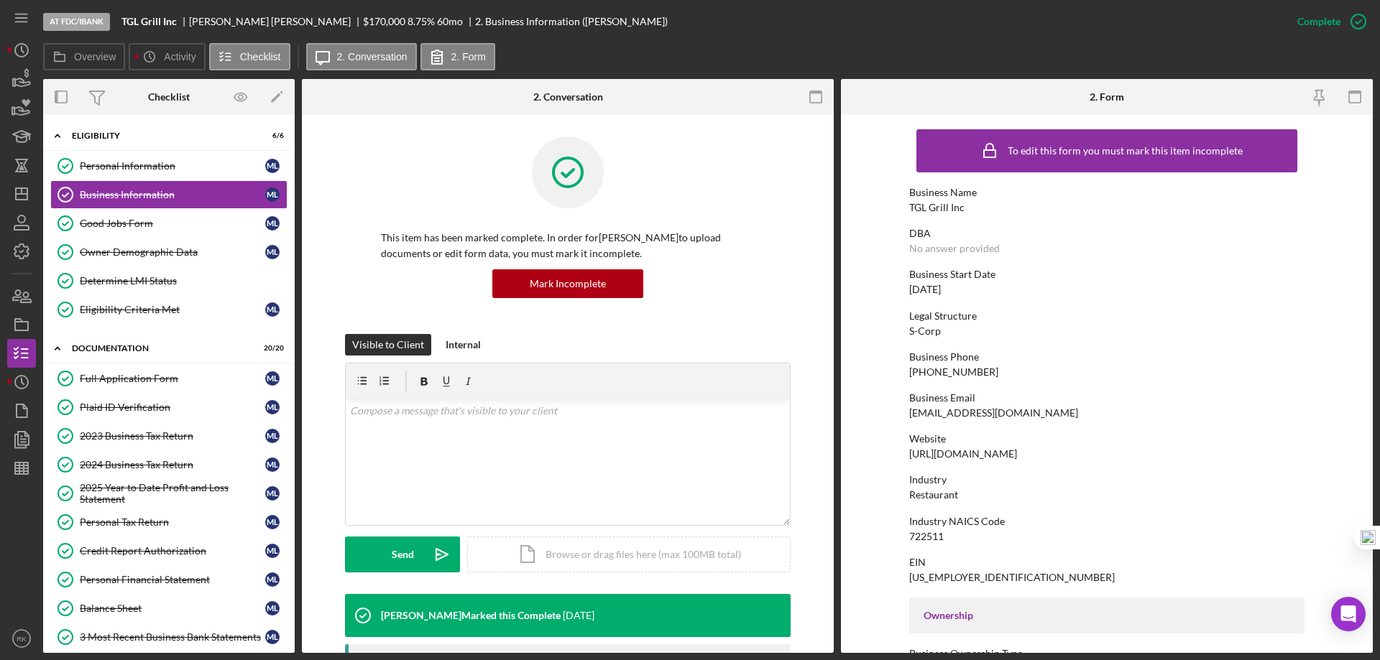
drag, startPoint x: 1061, startPoint y: 456, endPoint x: 916, endPoint y: 459, distance: 145.9
click at [900, 459] on form "To edit this form you must mark this item incomplete Business Name TGL Grill In…" at bounding box center [1107, 384] width 532 height 538
copy div "https://www.lunasbarandgrill.com/"
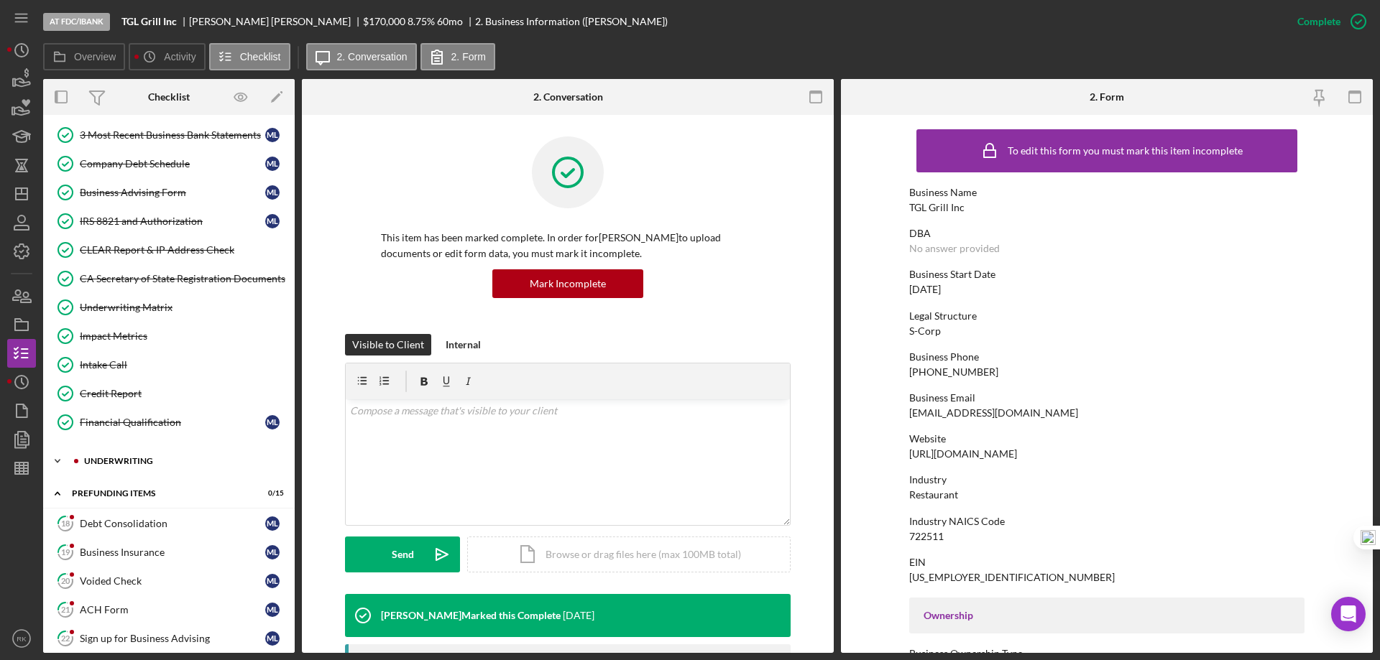
scroll to position [503, 0]
click at [123, 461] on div "Underwriting" at bounding box center [180, 460] width 193 height 9
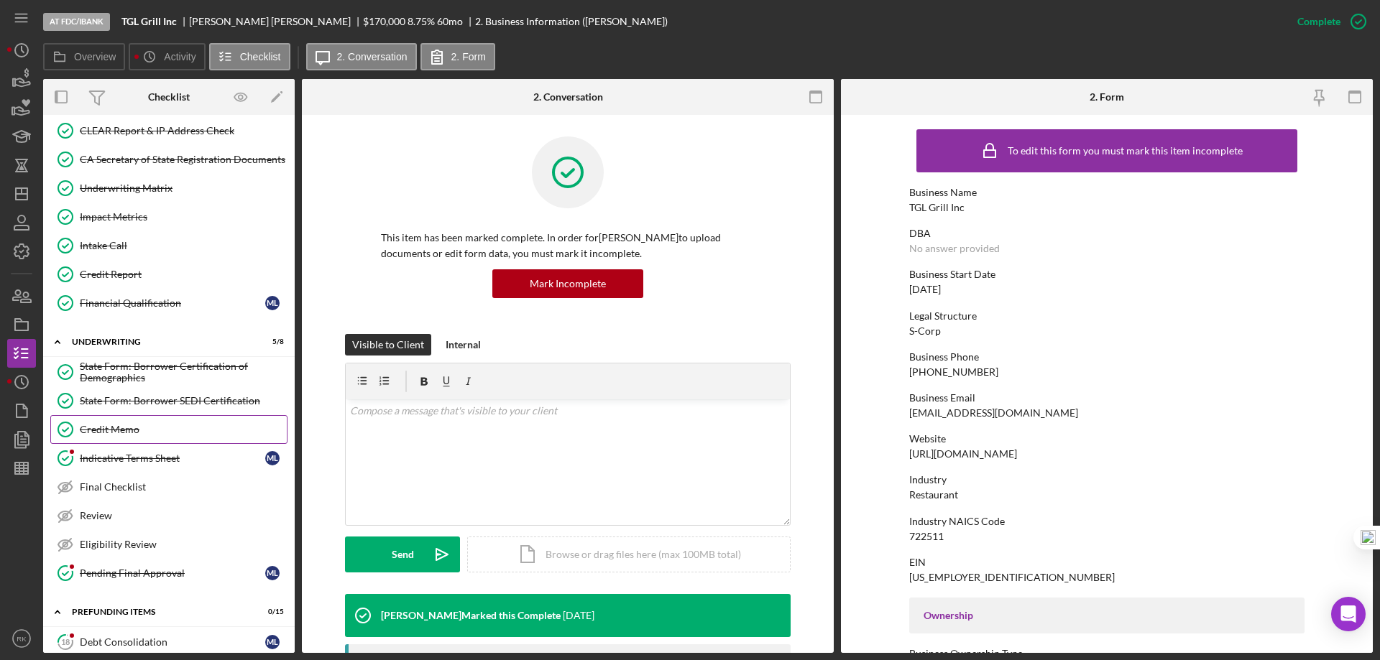
scroll to position [622, 0]
click at [120, 437] on link "Credit Memo Credit Memo" at bounding box center [168, 429] width 237 height 29
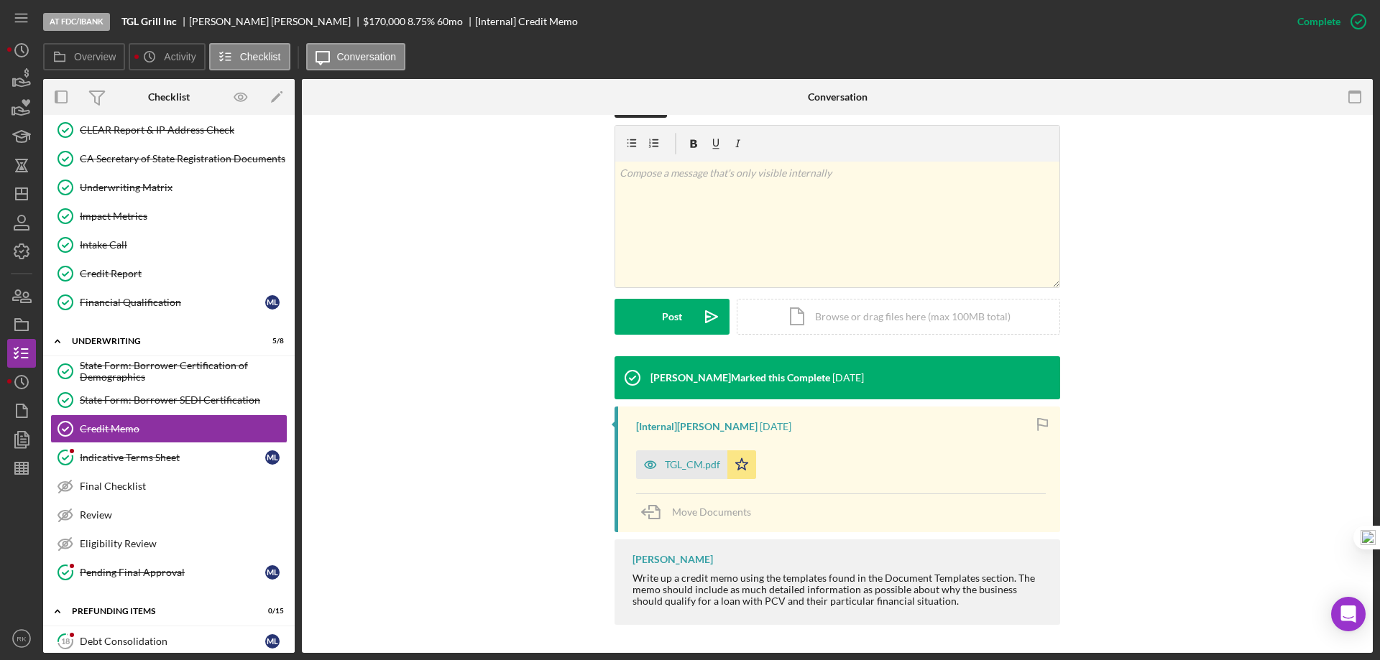
scroll to position [239, 0]
click at [691, 462] on div "TGL_CM.pdf" at bounding box center [692, 463] width 55 height 11
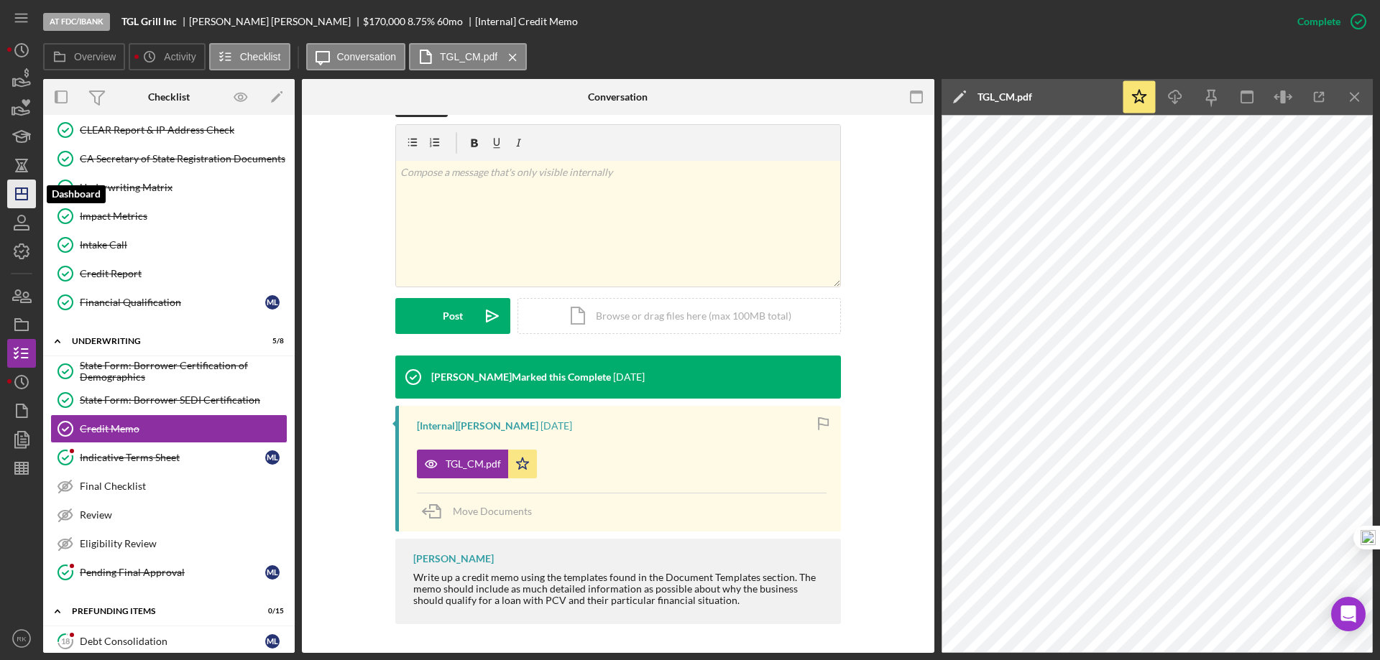
click at [17, 202] on icon "Icon/Dashboard" at bounding box center [22, 194] width 36 height 36
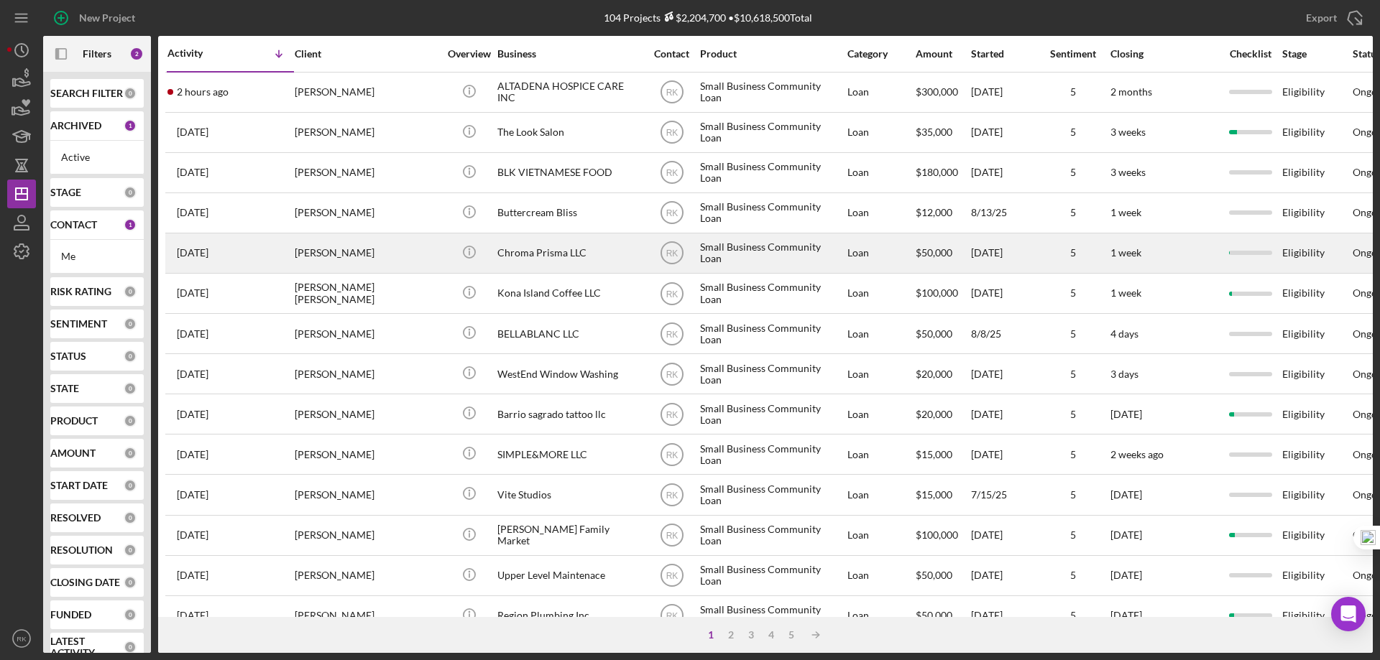
click at [330, 250] on div "Ivan Rakov" at bounding box center [367, 253] width 144 height 38
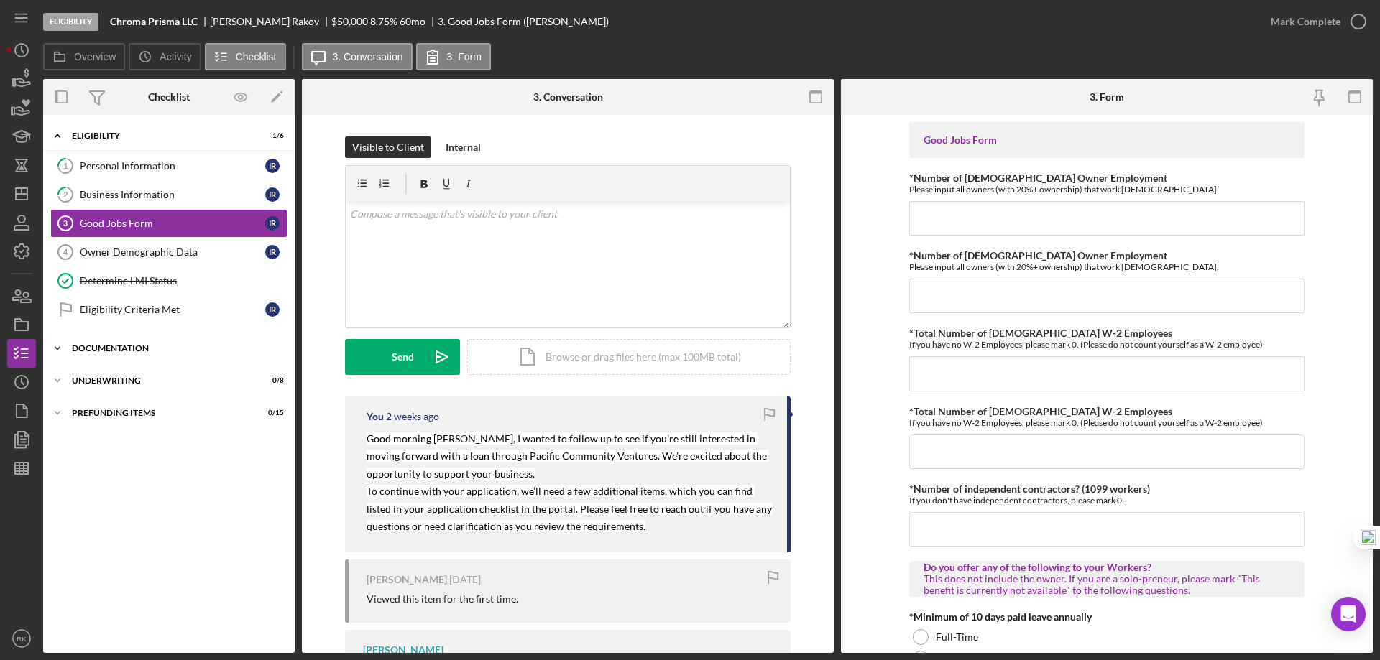
click at [112, 346] on div "Documentation" at bounding box center [174, 348] width 205 height 9
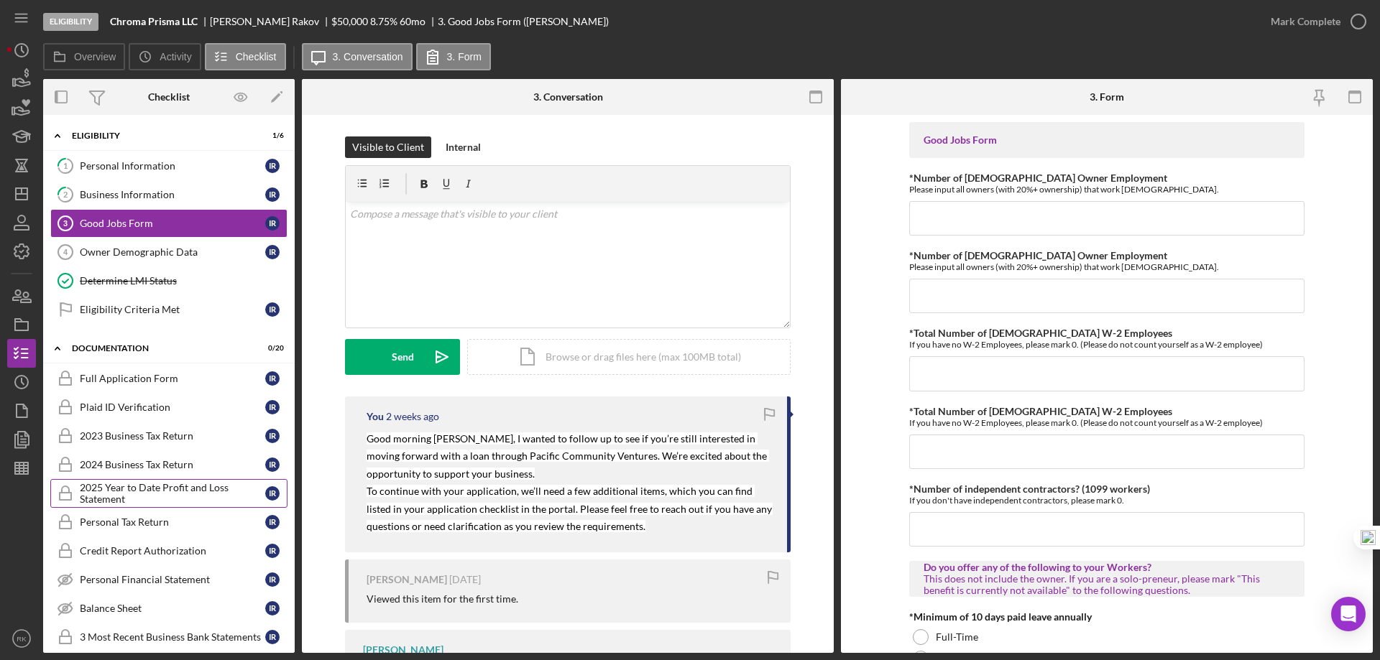
click at [127, 493] on div "2025 Year to Date Profit and Loss Statement" at bounding box center [172, 493] width 185 height 23
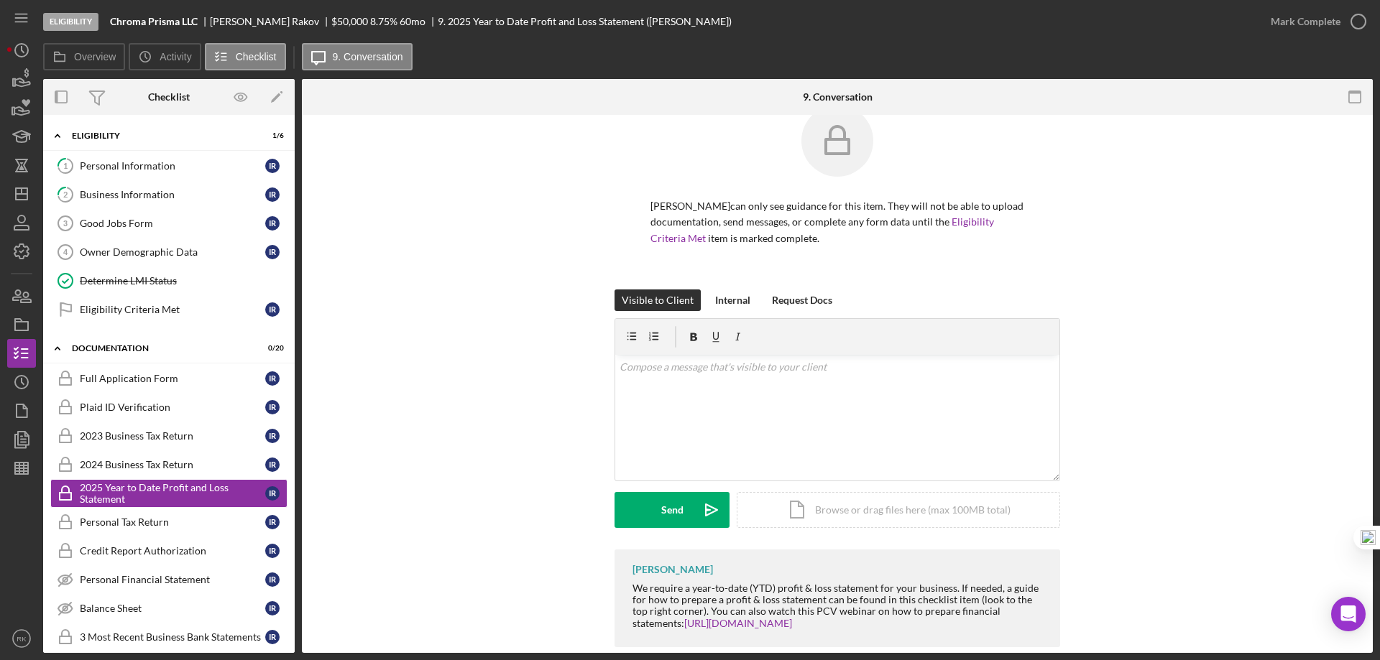
scroll to position [31, 0]
click at [19, 192] on icon "Icon/Dashboard" at bounding box center [22, 194] width 36 height 36
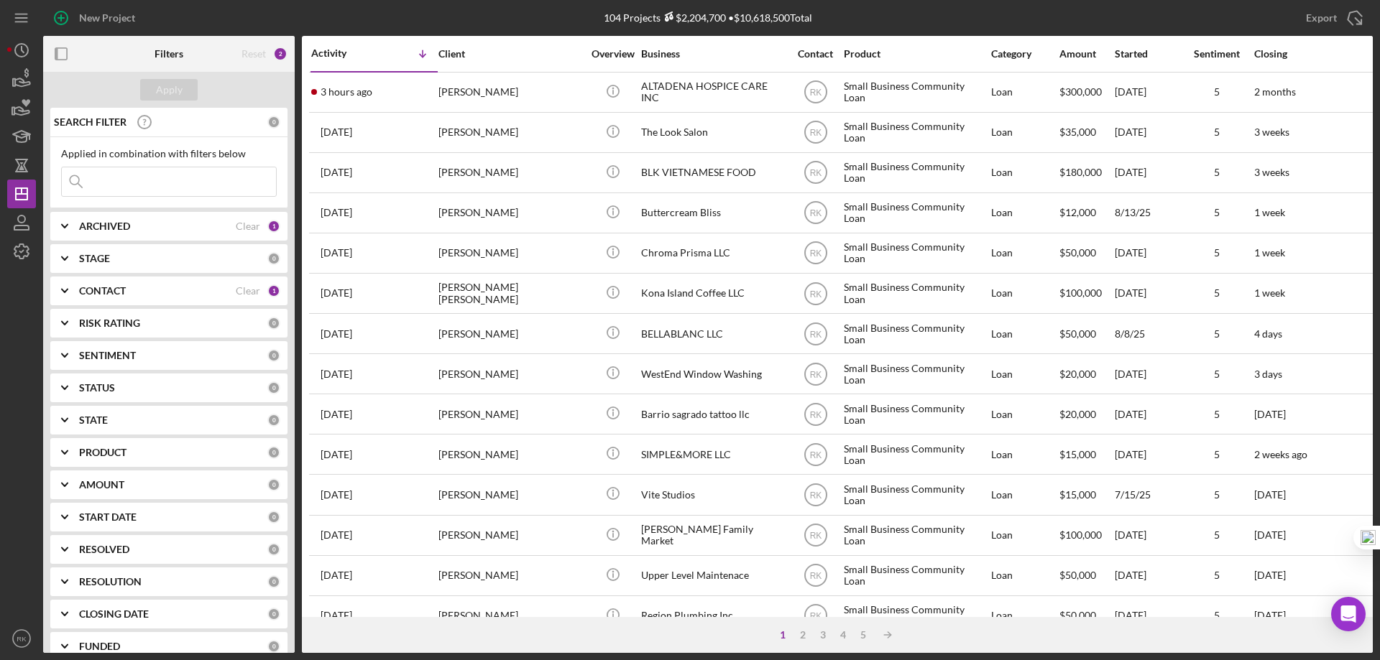
click at [63, 55] on icon "button" at bounding box center [61, 54] width 32 height 32
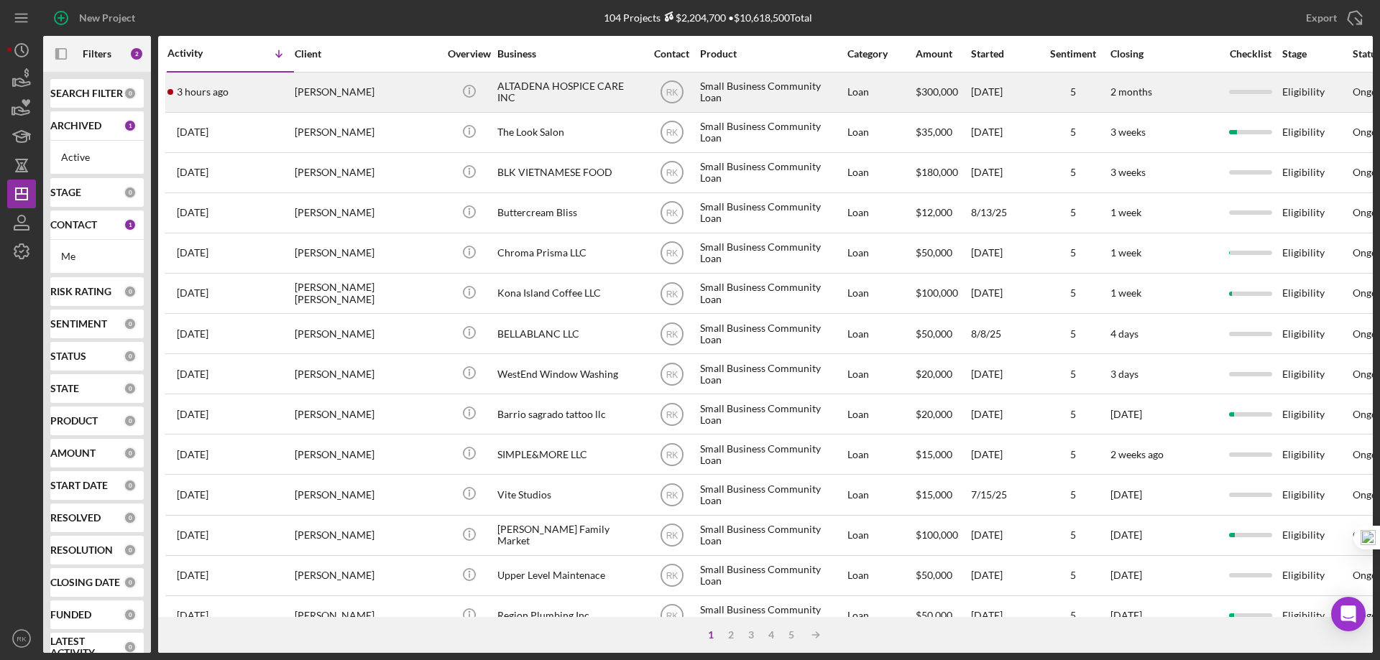
click at [398, 91] on div "VARDAN BAKALYAN" at bounding box center [367, 92] width 144 height 38
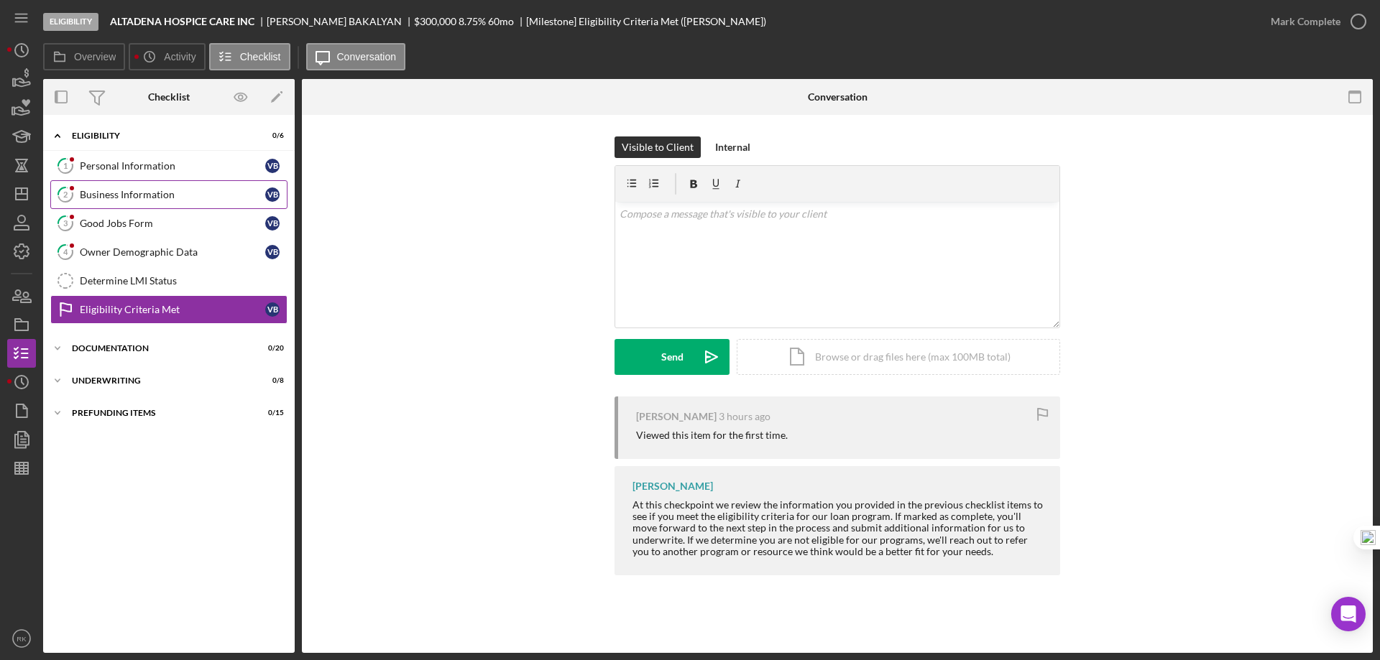
click at [137, 189] on div "Business Information" at bounding box center [172, 194] width 185 height 11
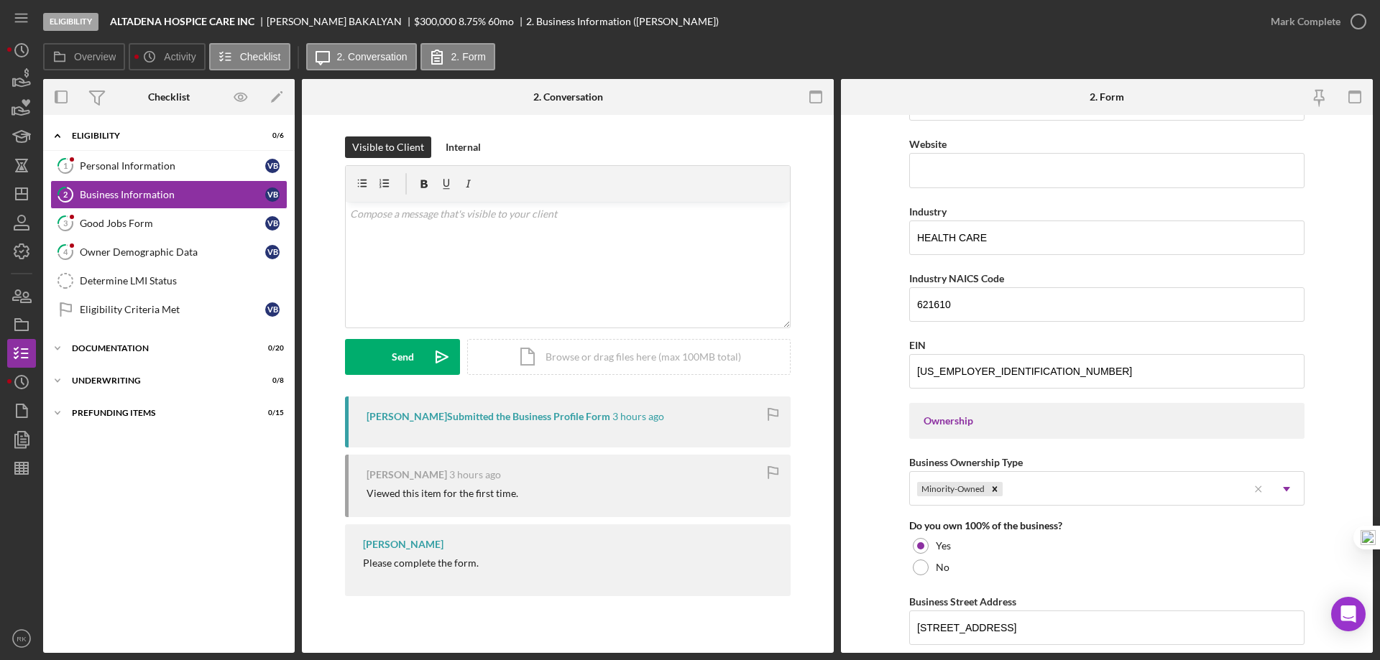
scroll to position [383, 0]
drag, startPoint x: 268, startPoint y: 21, endPoint x: 362, endPoint y: 24, distance: 94.2
click at [361, 19] on div "VARDAN BAKALYAN" at bounding box center [340, 21] width 147 height 11
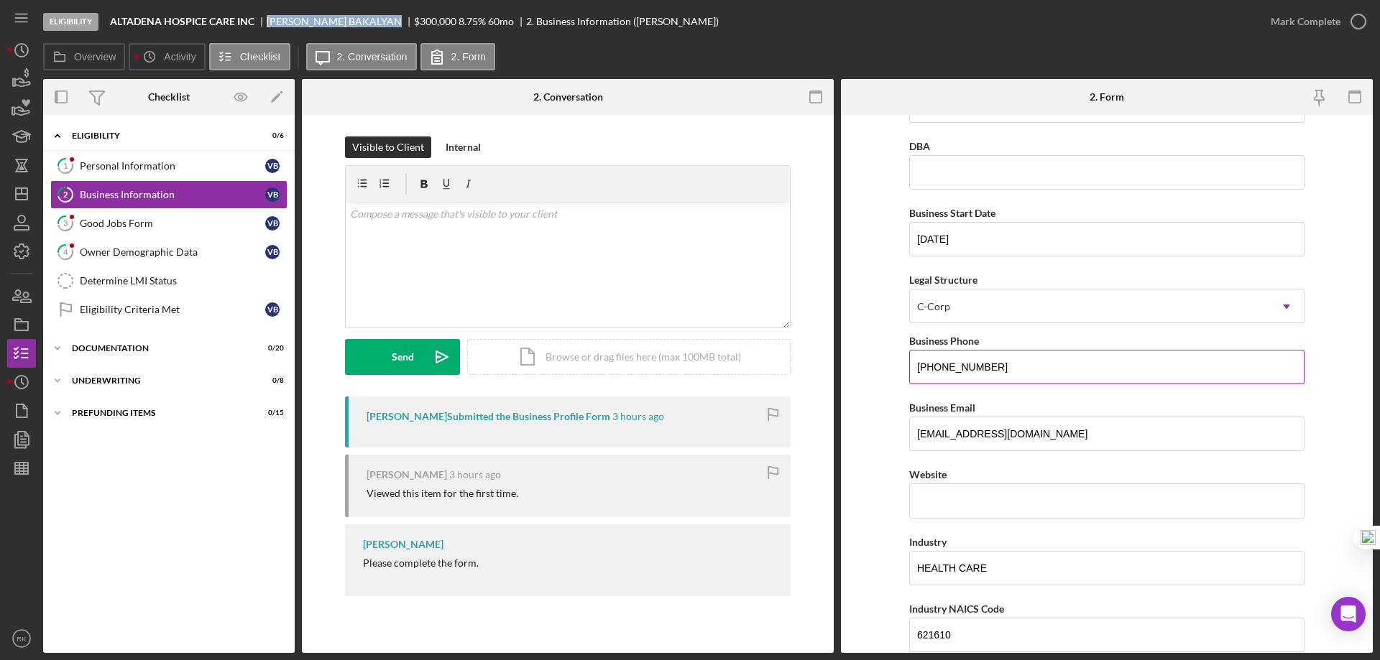
scroll to position [0, 0]
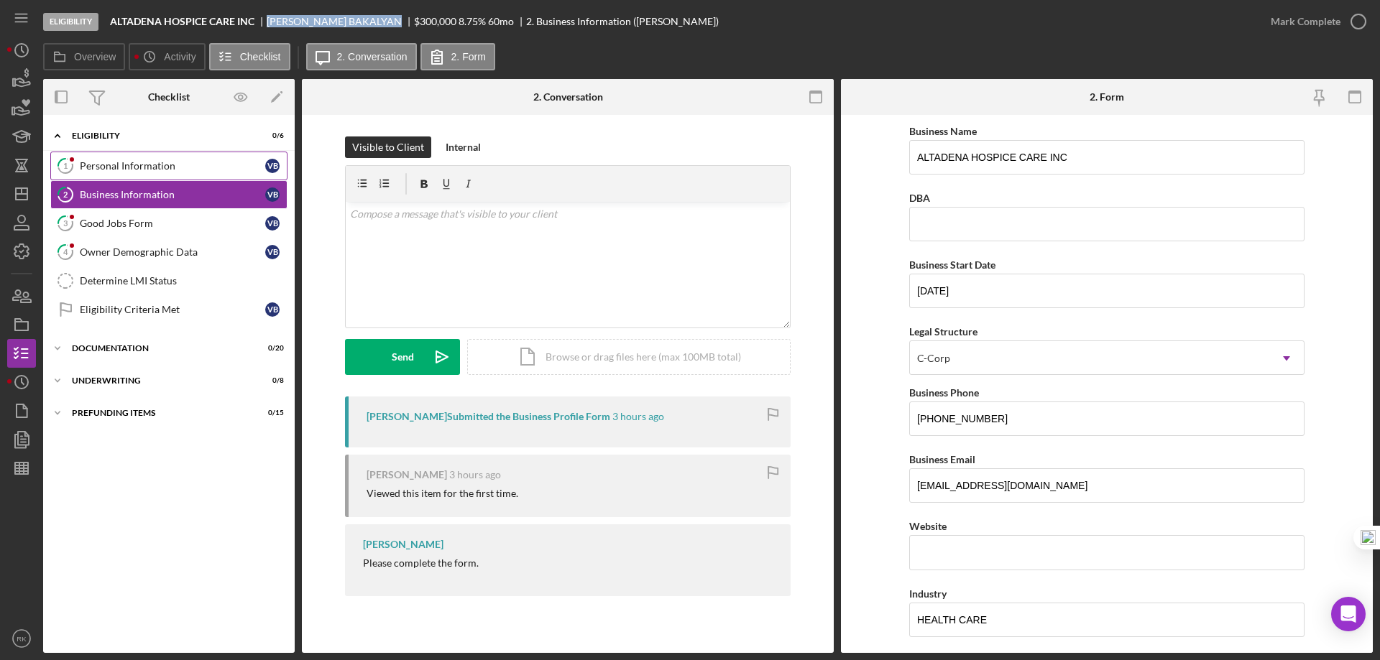
click at [124, 172] on link "1 Personal Information V B" at bounding box center [168, 166] width 237 height 29
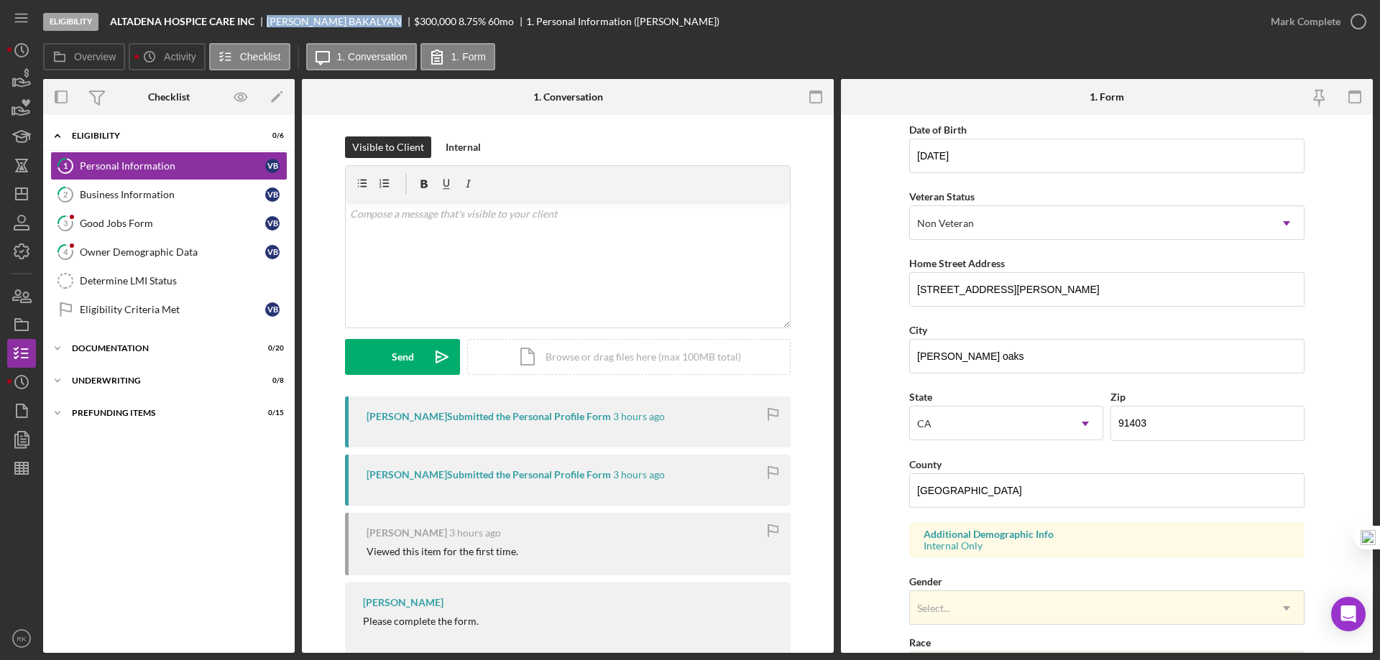
scroll to position [134, 0]
click at [1352, 22] on icon "button" at bounding box center [1358, 22] width 36 height 36
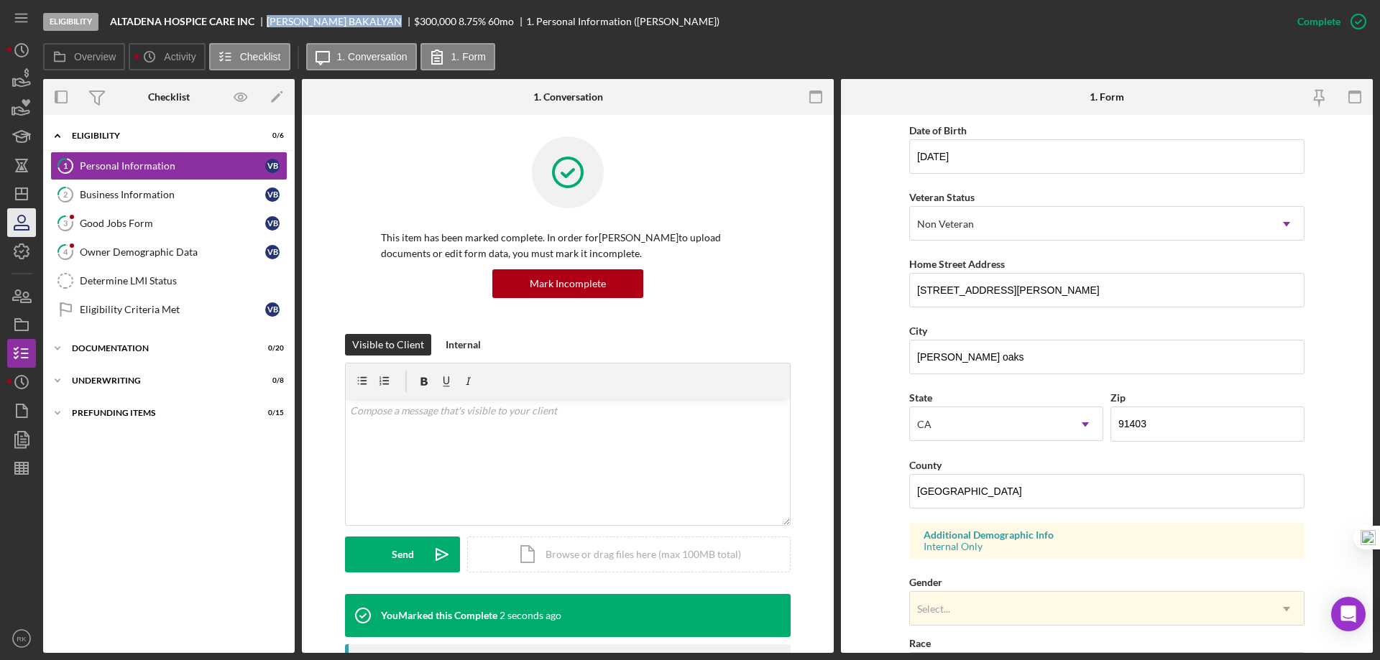
scroll to position [52, 0]
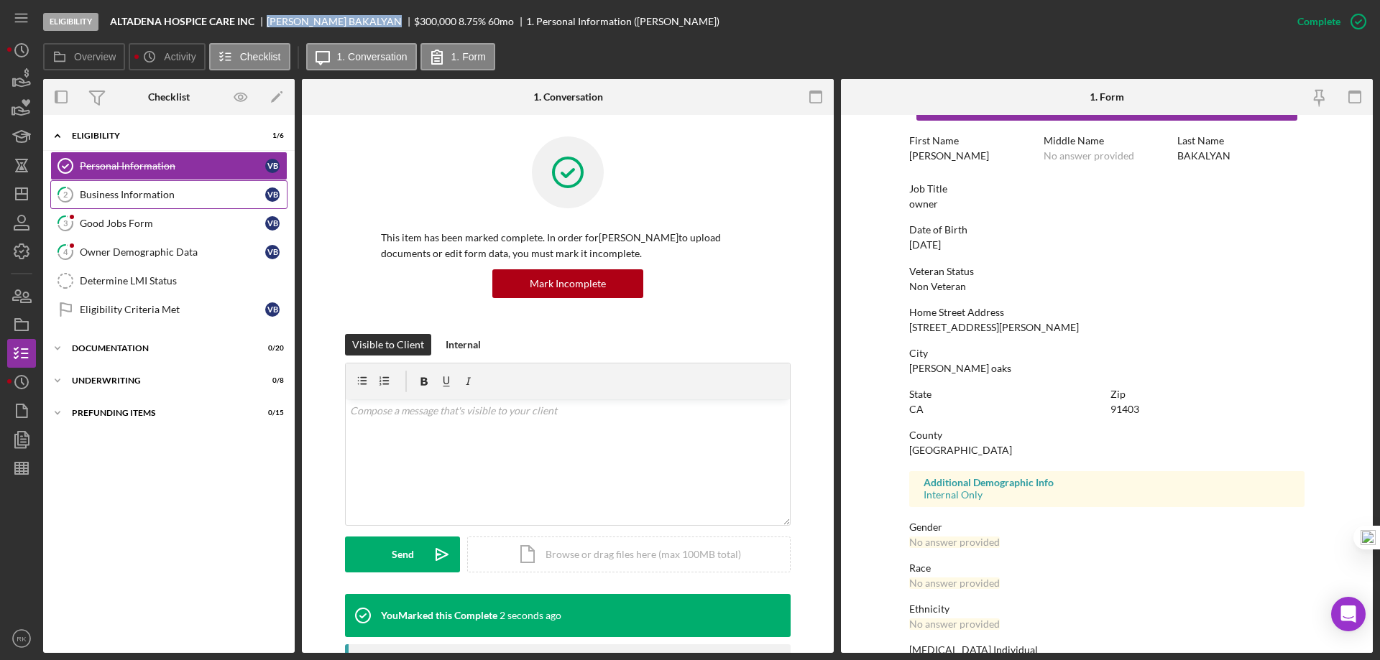
click at [109, 198] on div "Business Information" at bounding box center [172, 194] width 185 height 11
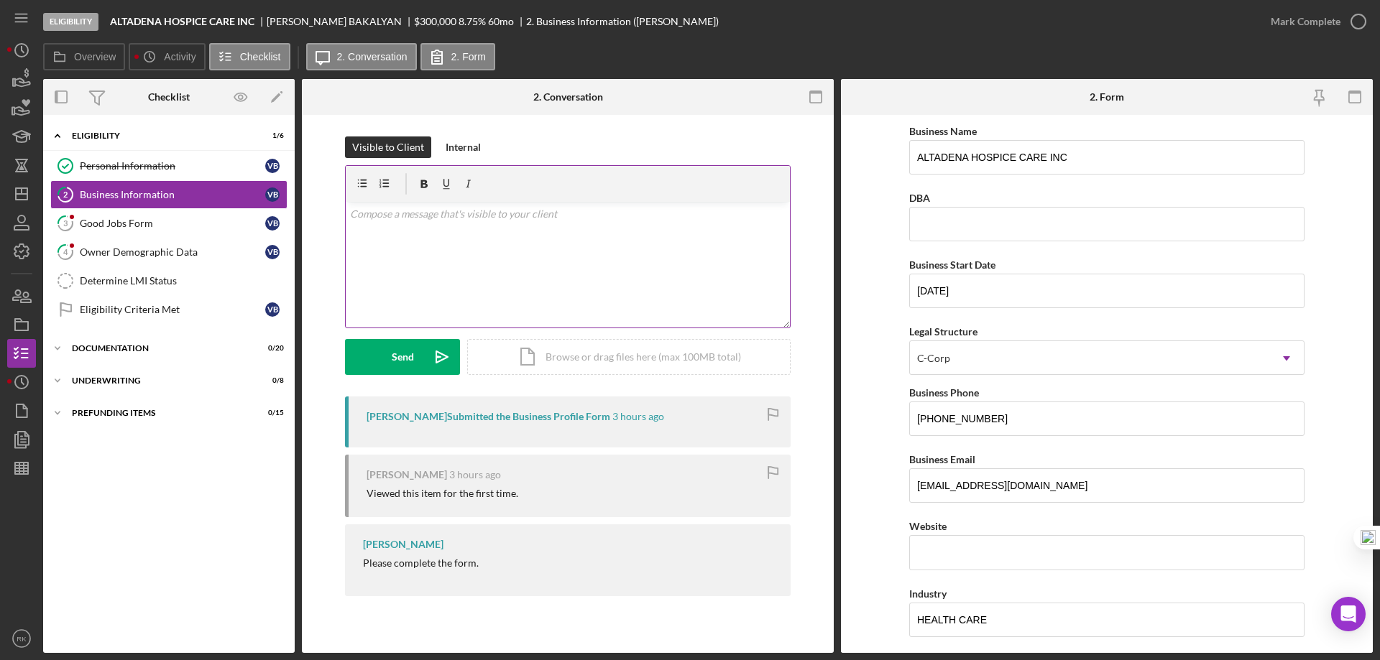
click at [369, 210] on p at bounding box center [568, 214] width 436 height 16
click at [392, 349] on div "Send" at bounding box center [403, 357] width 22 height 36
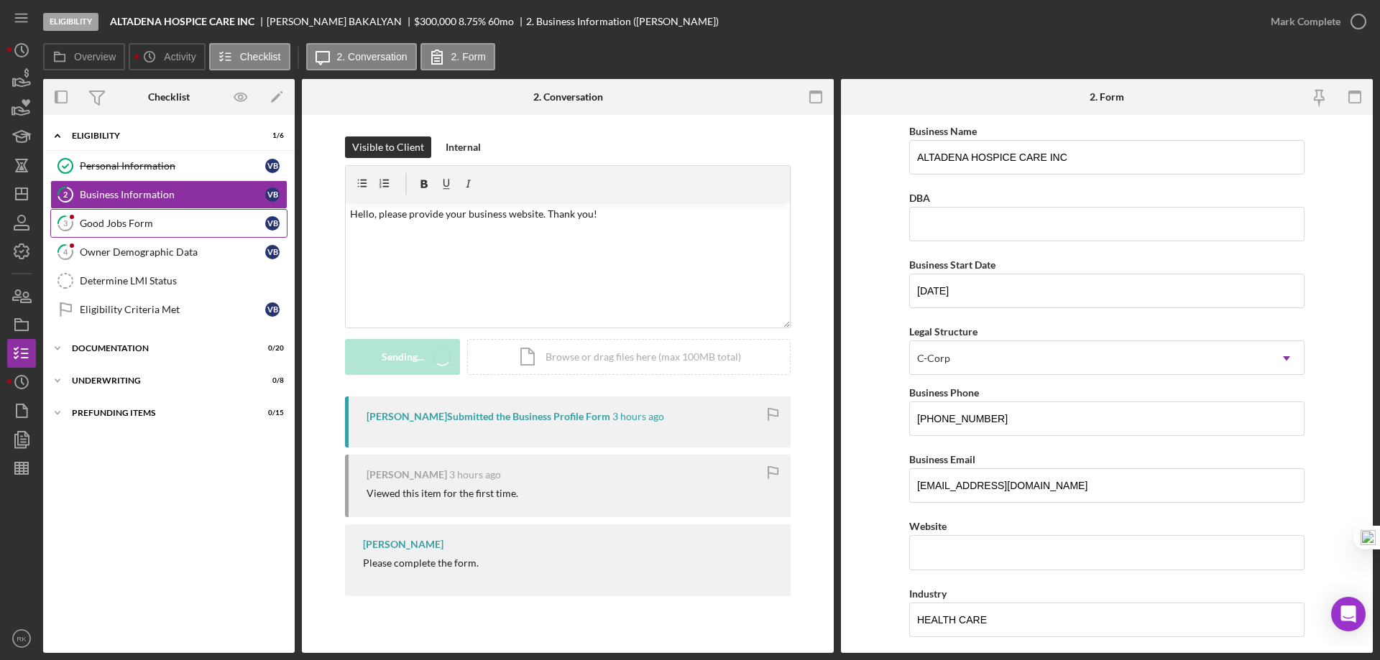
click at [162, 223] on div "Good Jobs Form" at bounding box center [172, 223] width 185 height 11
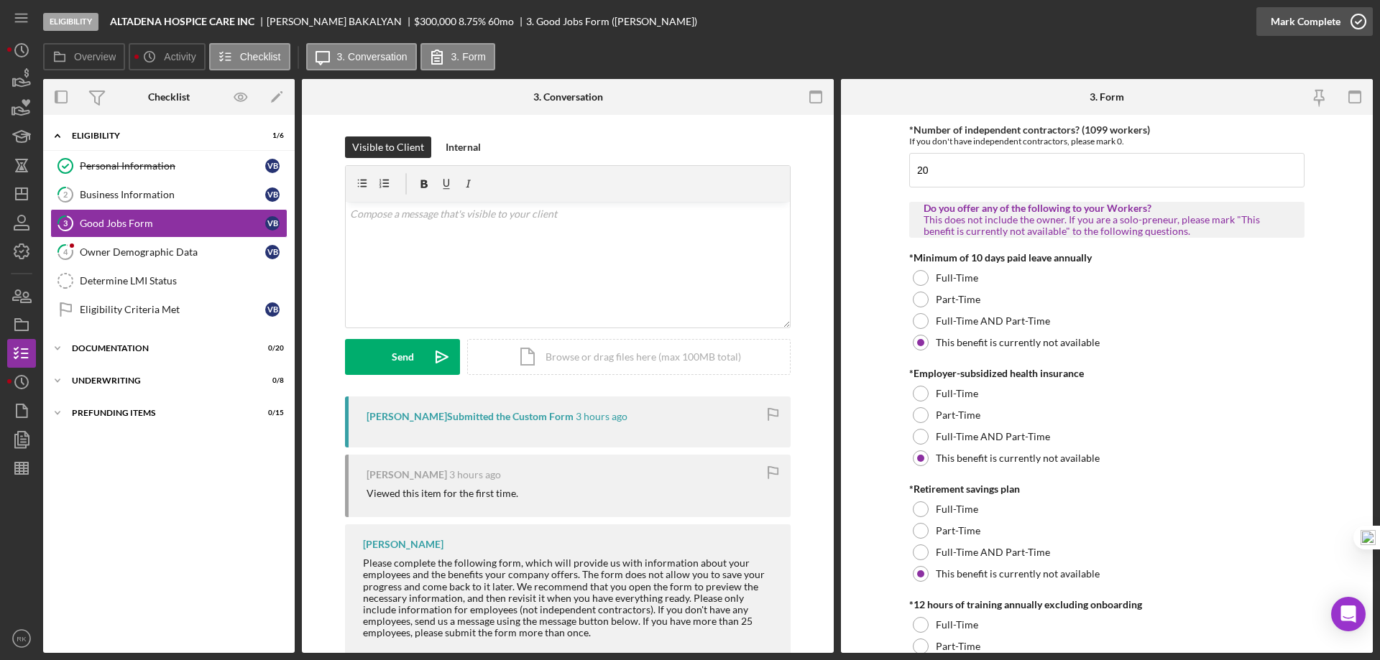
click at [1357, 22] on polyline "button" at bounding box center [1358, 22] width 6 height 4
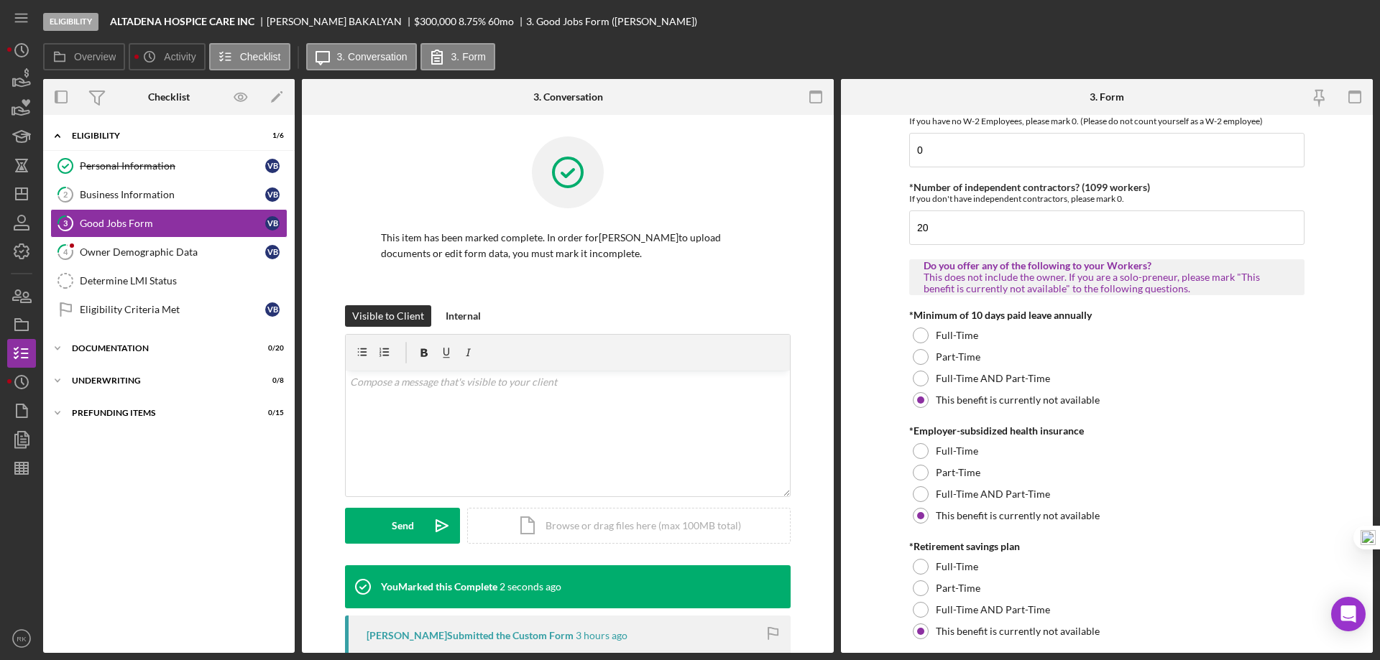
scroll to position [417, 0]
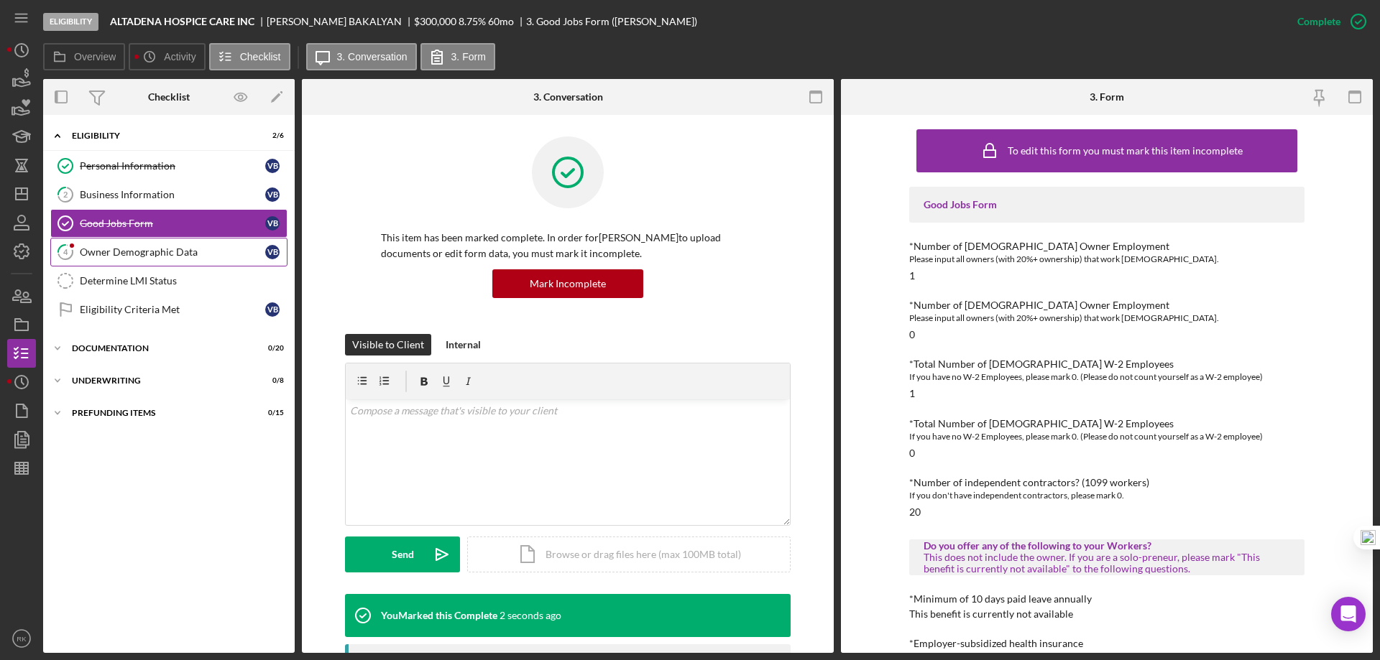
click at [186, 253] on div "Owner Demographic Data" at bounding box center [172, 251] width 185 height 11
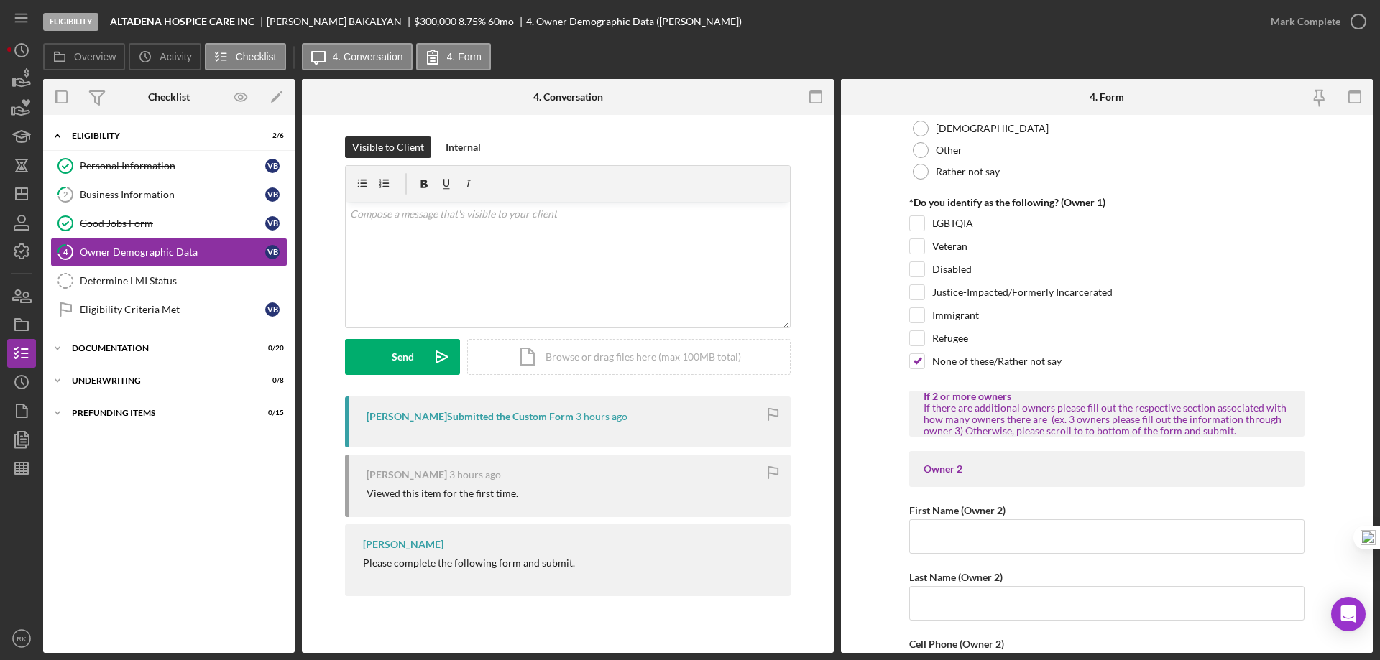
scroll to position [1197, 0]
click at [1352, 24] on icon "button" at bounding box center [1358, 22] width 36 height 36
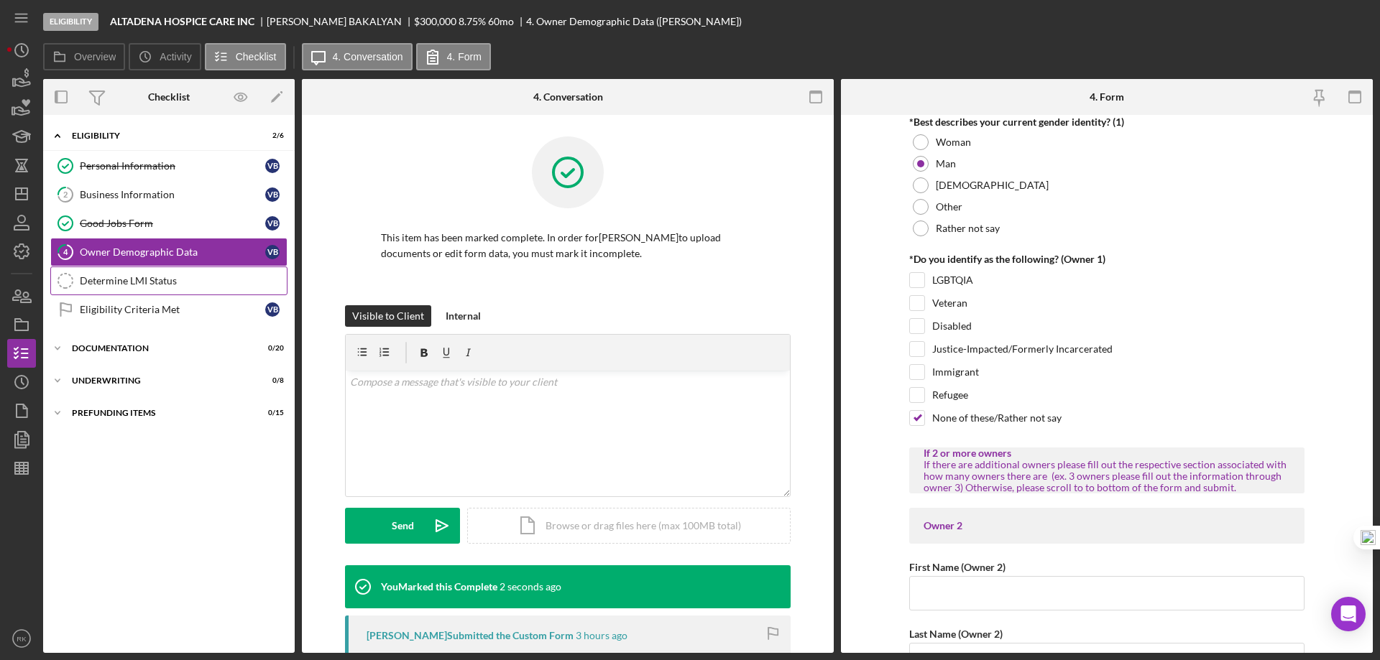
scroll to position [1255, 0]
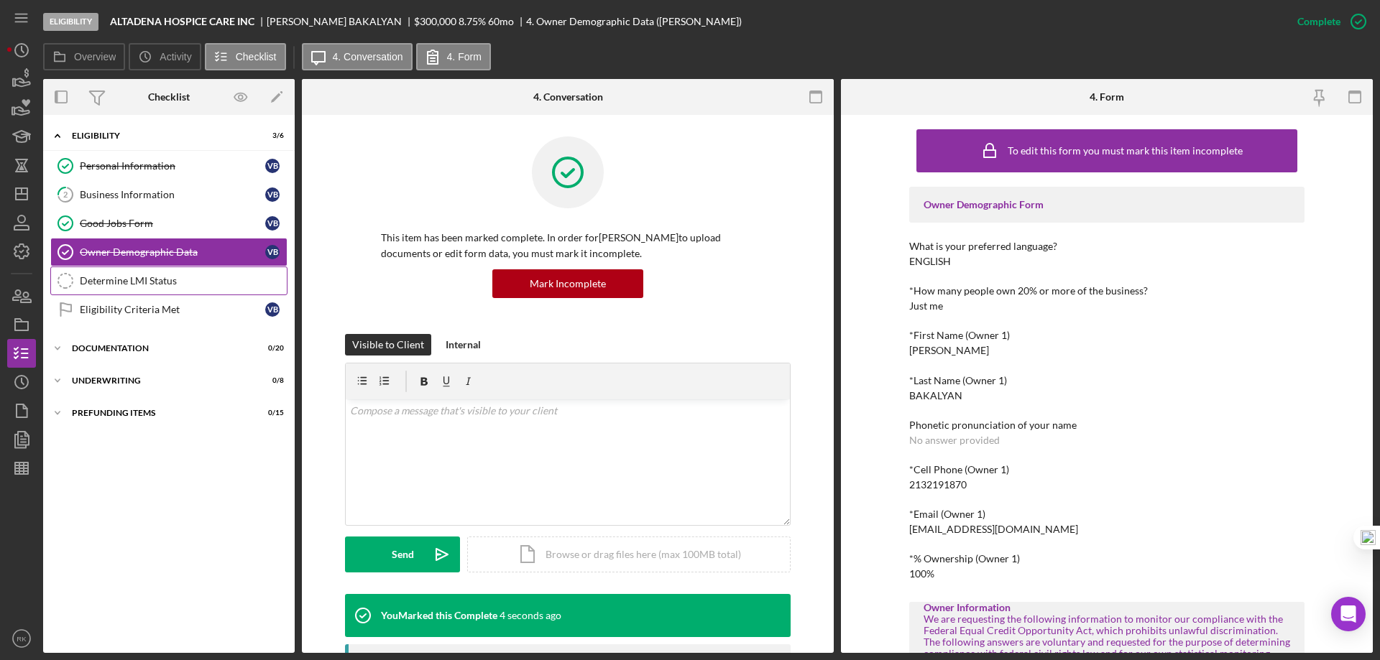
click at [172, 287] on link "Determine LMI Status Determine LMI Status" at bounding box center [168, 281] width 237 height 29
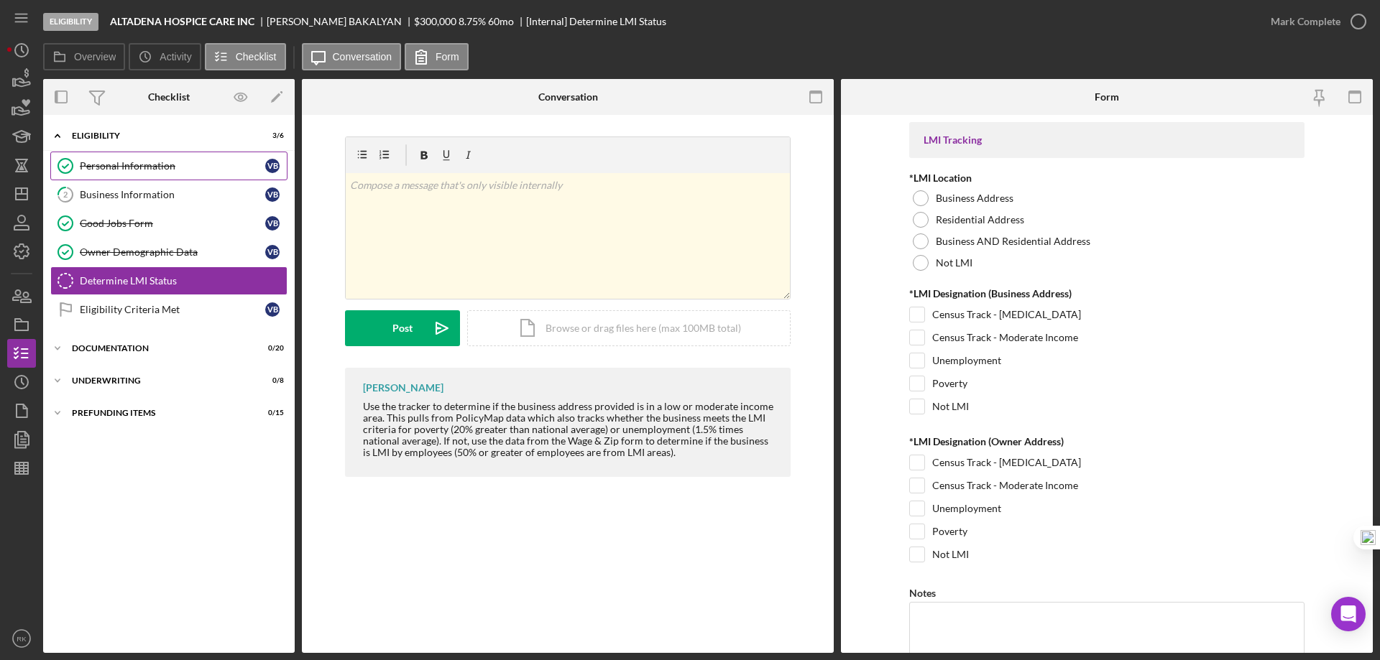
click at [162, 176] on link "Personal Information Personal Information V B" at bounding box center [168, 166] width 237 height 29
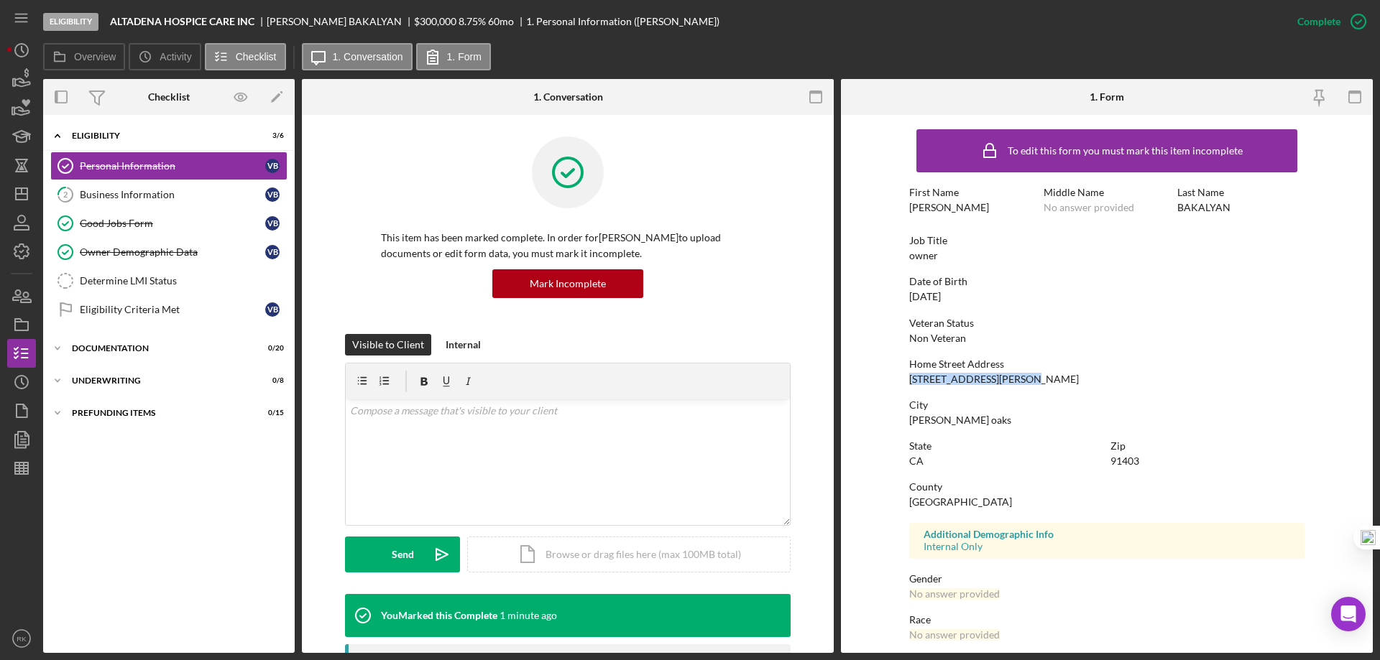
drag, startPoint x: 908, startPoint y: 378, endPoint x: 1024, endPoint y: 374, distance: 115.8
click at [1024, 374] on div "Home Street Address 14906 dickens st apt 10" at bounding box center [1106, 372] width 395 height 27
copy div "14906 dickens st apt 10"
drag, startPoint x: 142, startPoint y: 277, endPoint x: 254, endPoint y: 279, distance: 112.1
click at [142, 278] on div "Determine LMI Status" at bounding box center [183, 280] width 207 height 11
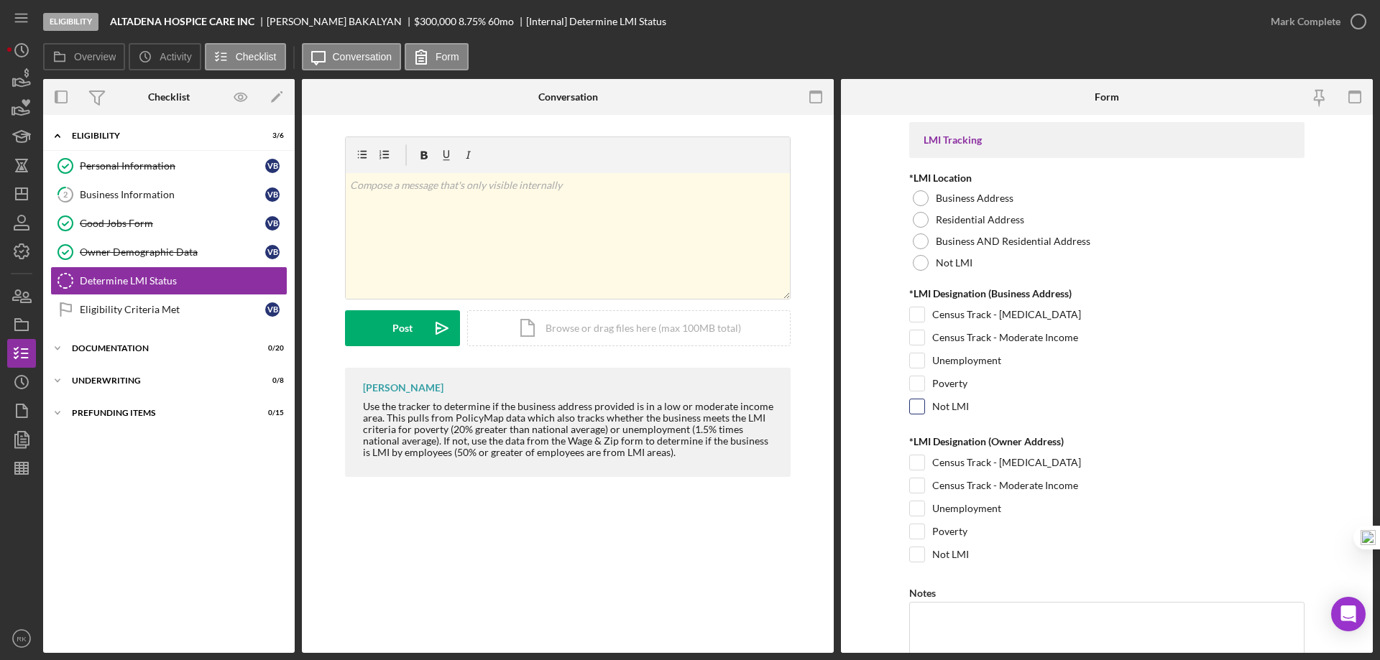
click at [919, 412] on input "Not LMI" at bounding box center [917, 407] width 14 height 14
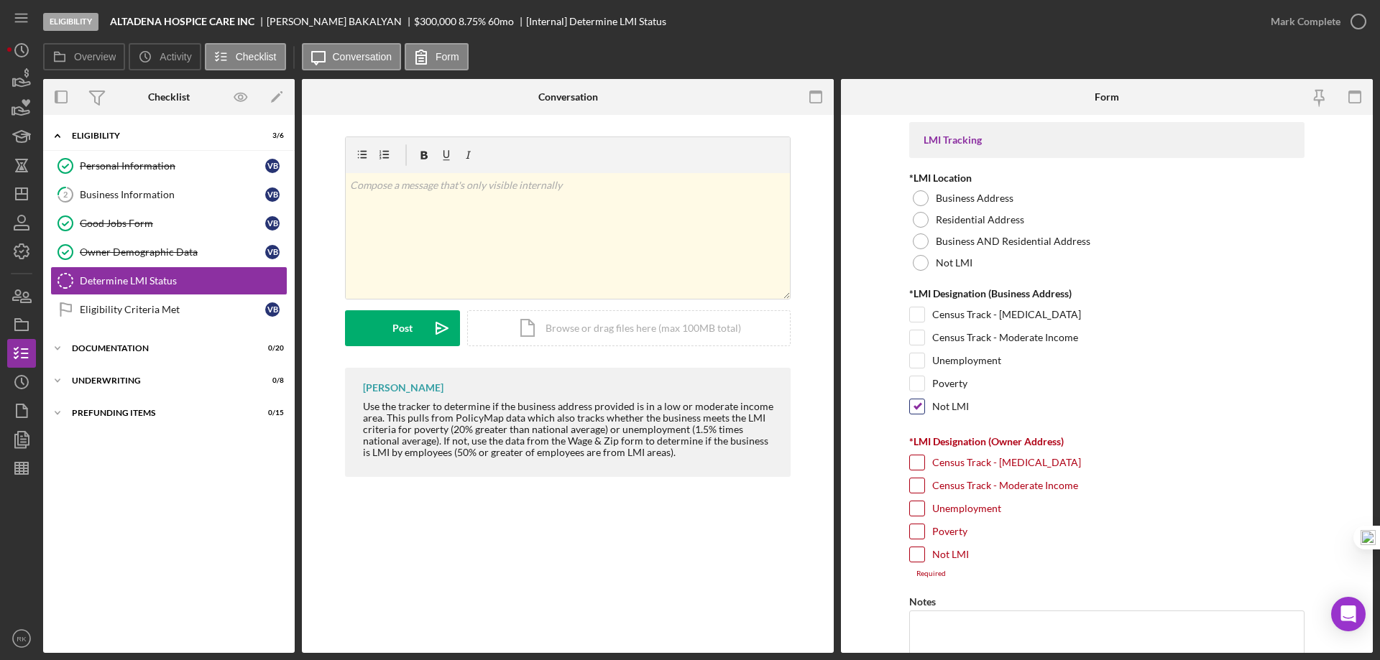
click at [912, 405] on input "Not LMI" at bounding box center [917, 407] width 14 height 14
checkbox input "false"
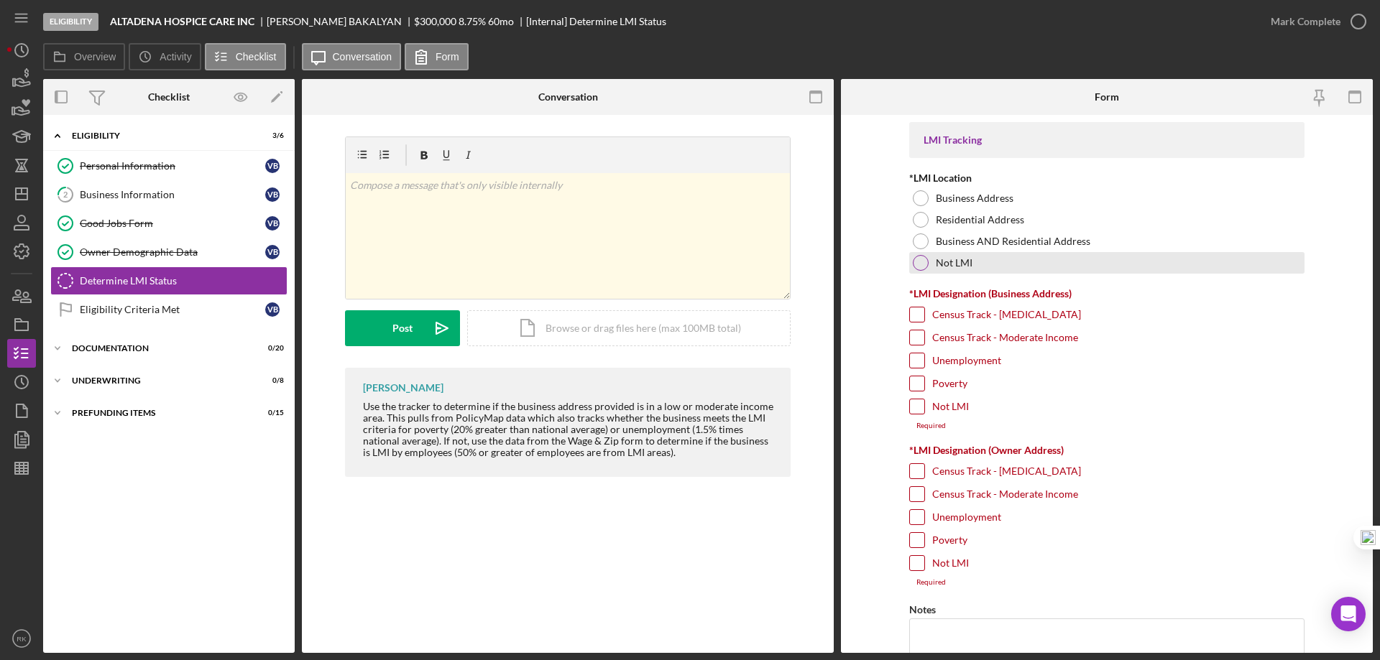
click at [917, 238] on div at bounding box center [921, 242] width 16 height 16
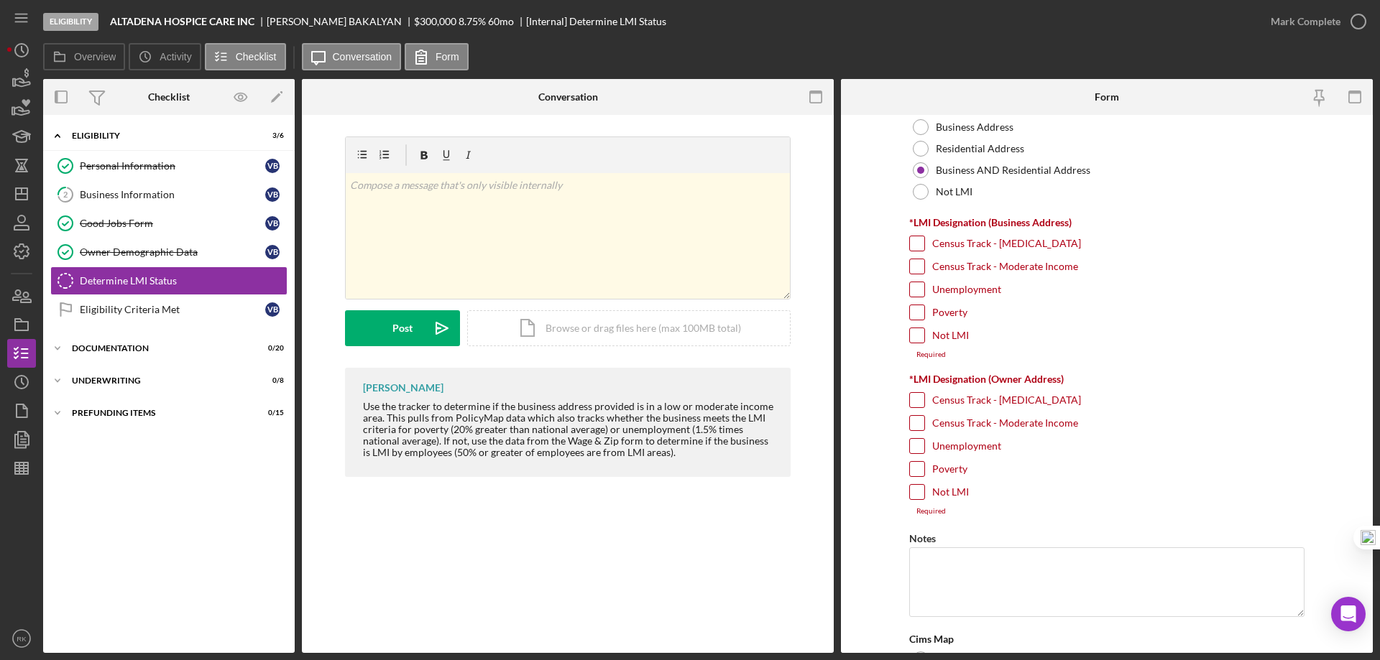
scroll to position [72, 0]
click at [916, 494] on input "Not LMI" at bounding box center [917, 491] width 14 height 14
checkbox input "true"
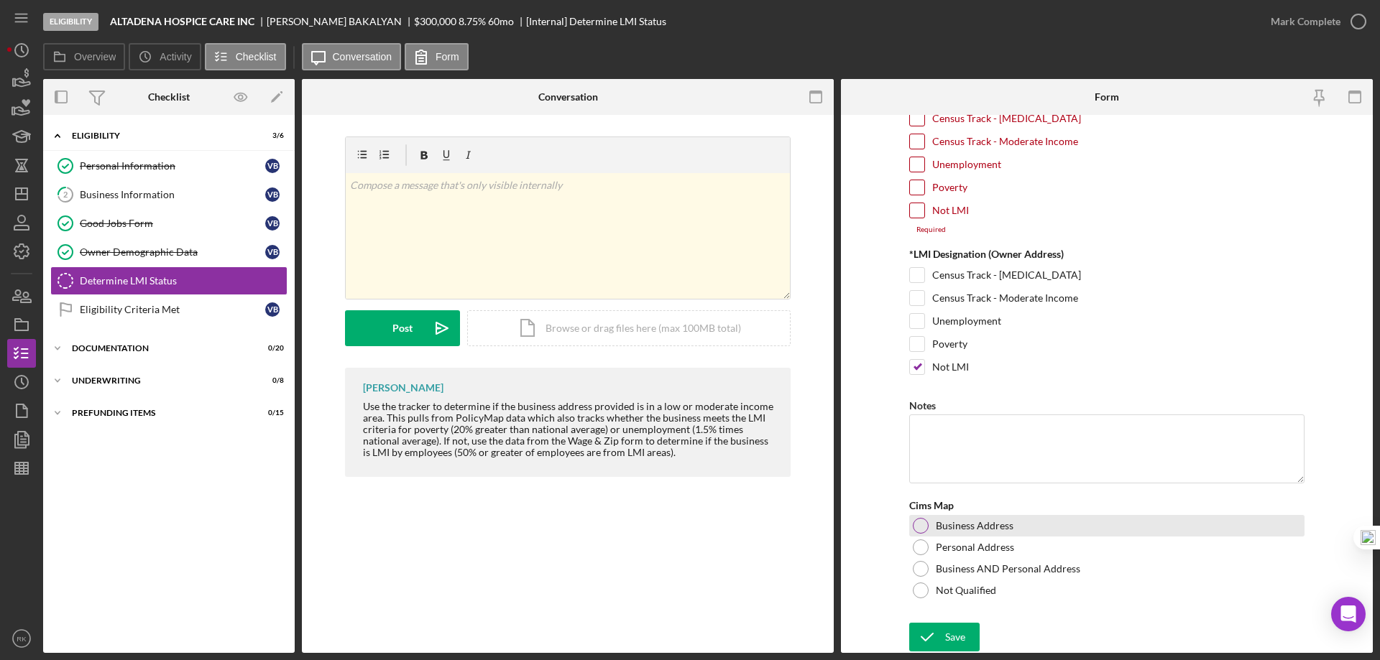
scroll to position [197, 0]
click at [958, 643] on div "Save" at bounding box center [955, 636] width 20 height 29
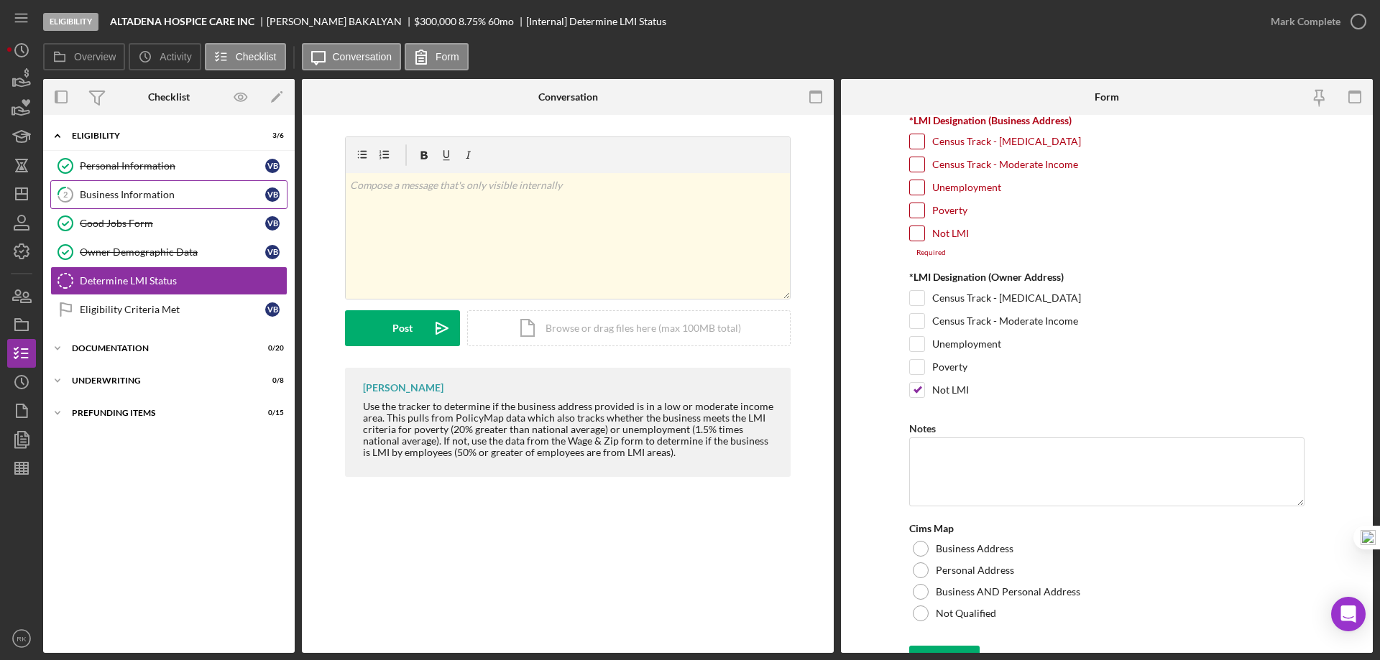
click at [125, 190] on div "Business Information" at bounding box center [172, 194] width 185 height 11
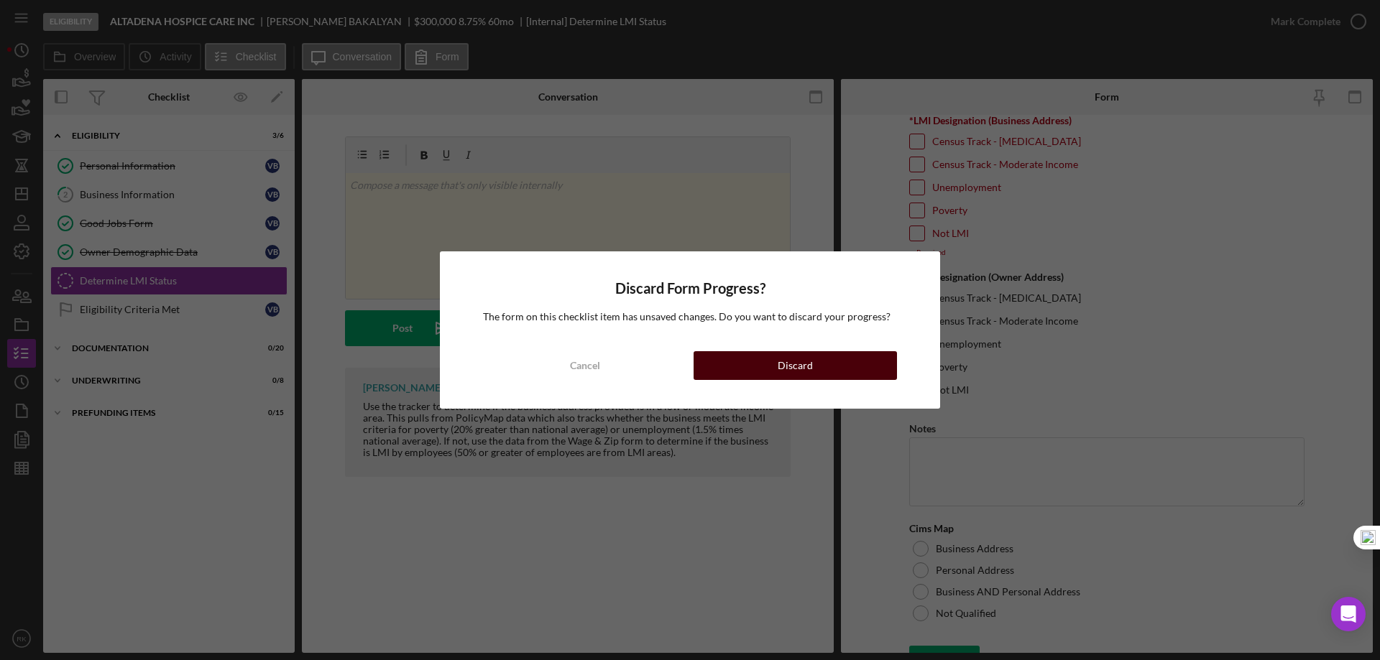
click at [757, 360] on button "Discard" at bounding box center [794, 365] width 203 height 29
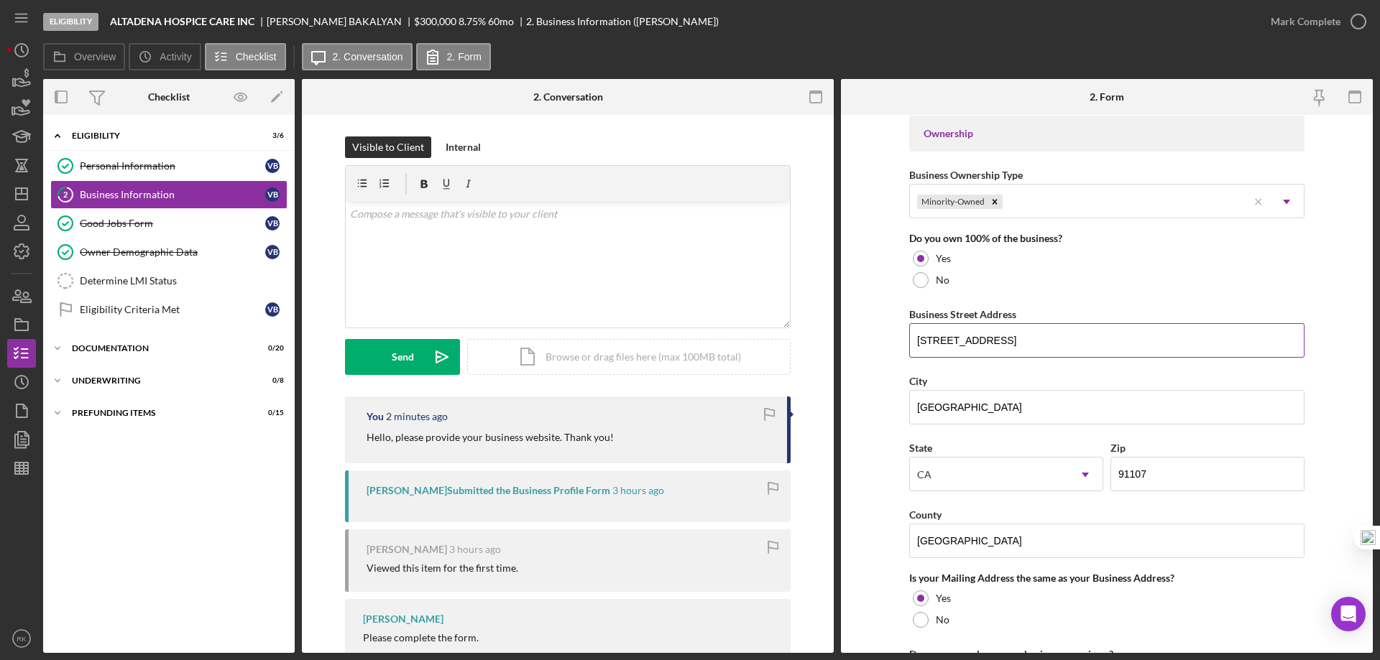
scroll to position [670, 0]
drag, startPoint x: 1064, startPoint y: 342, endPoint x: 890, endPoint y: 340, distance: 173.9
click at [890, 340] on form "Business Name ALTADENA HOSPICE CARE INC DBA Business Start Date 08/10/2020 Lega…" at bounding box center [1107, 384] width 532 height 538
click at [155, 283] on div "Determine LMI Status" at bounding box center [183, 280] width 207 height 11
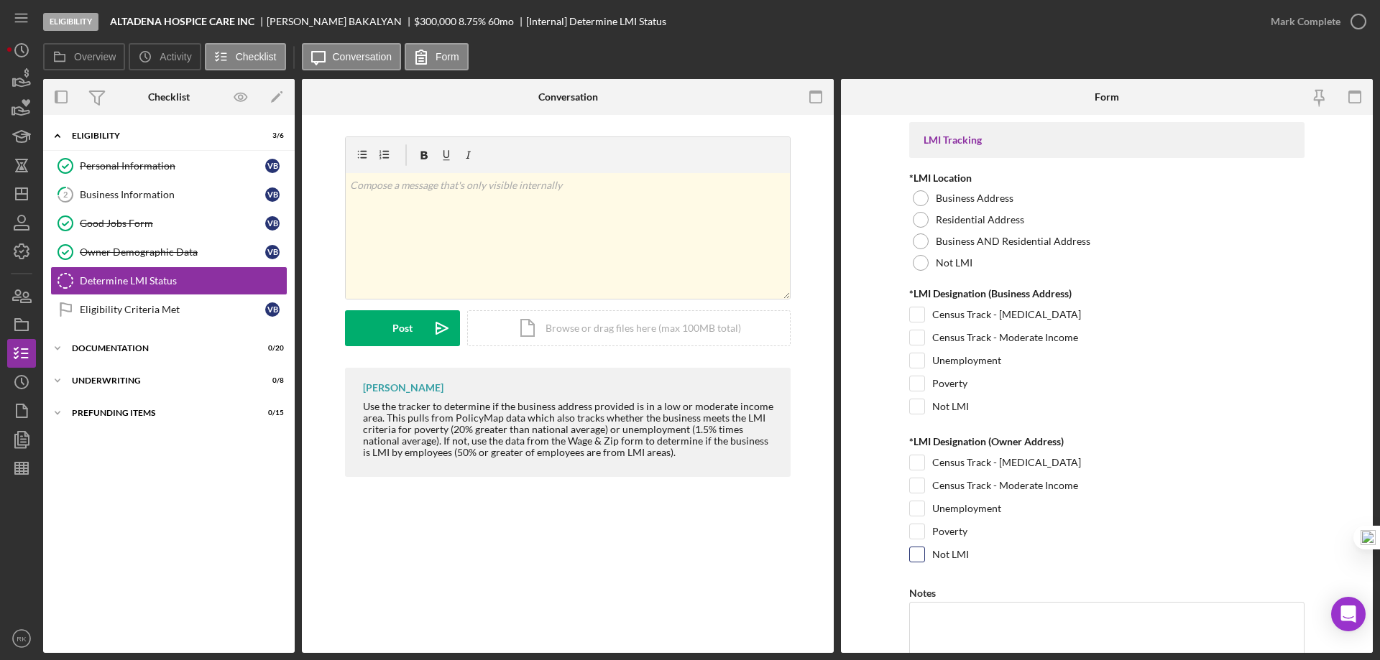
click at [916, 553] on input "Not LMI" at bounding box center [917, 555] width 14 height 14
checkbox input "true"
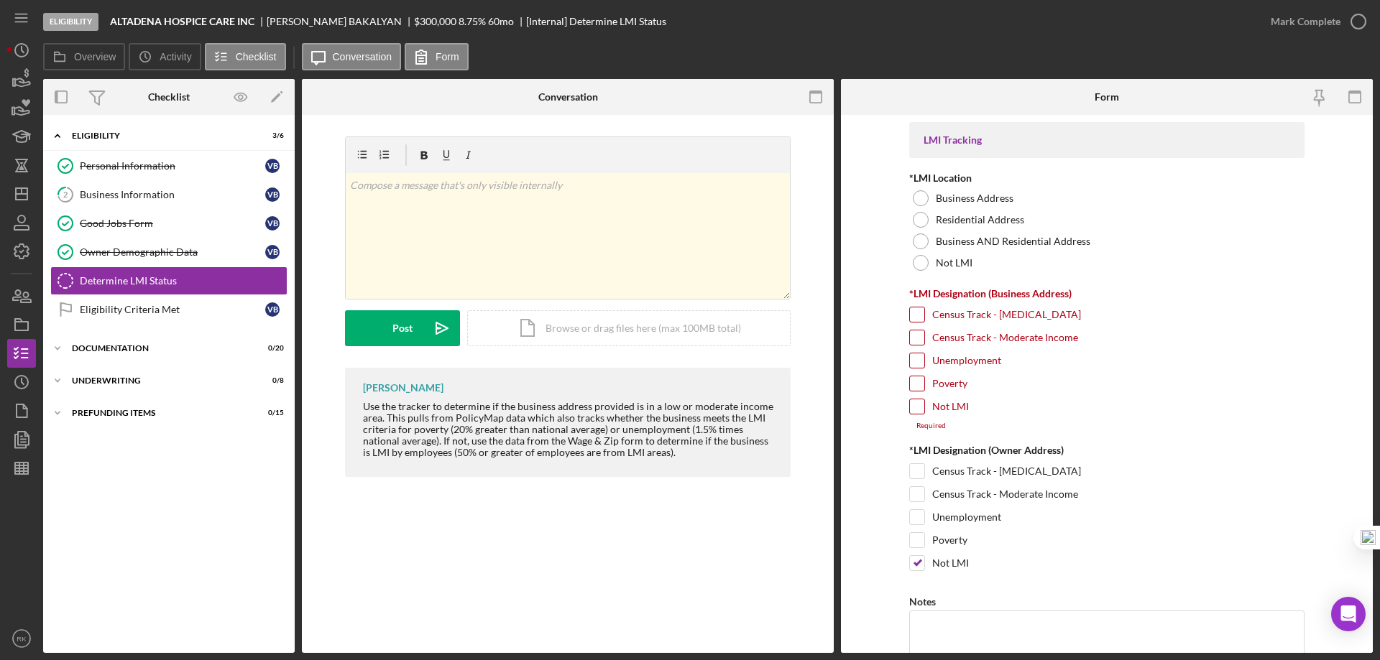
click at [920, 340] on input "Census Track - Moderate Income" at bounding box center [917, 338] width 14 height 14
checkbox input "true"
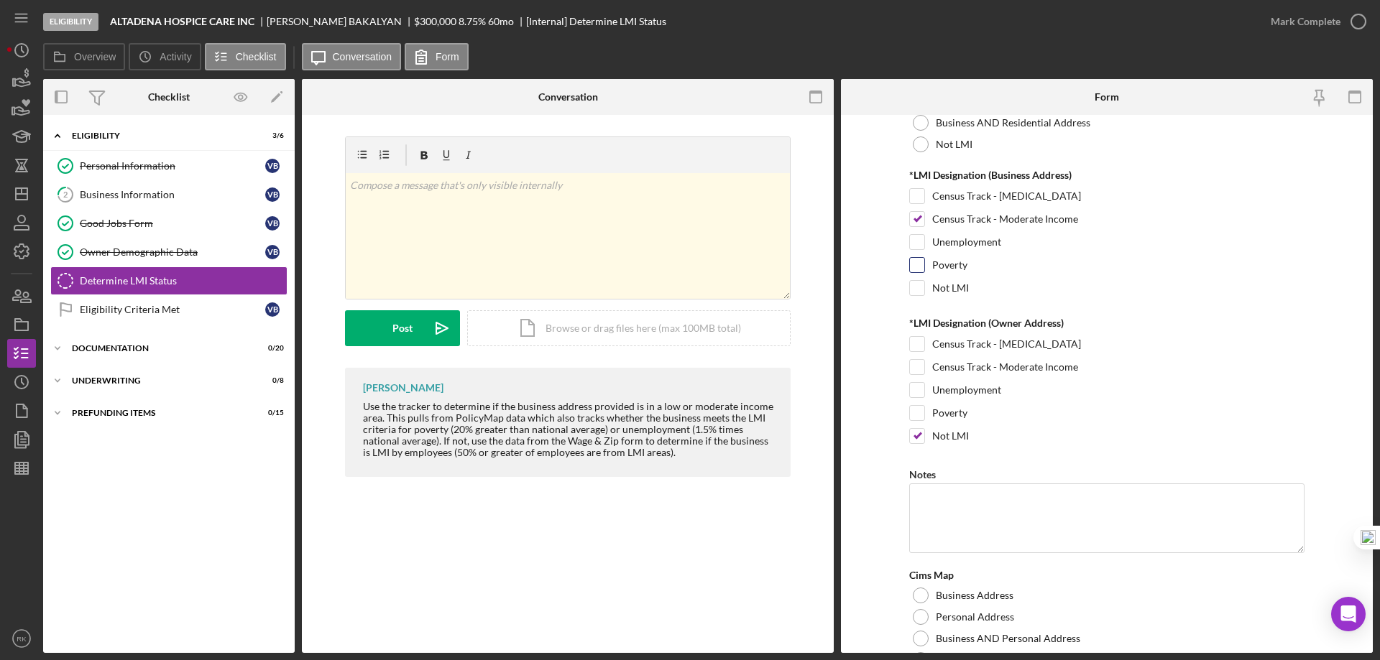
scroll to position [119, 0]
click at [922, 121] on div at bounding box center [921, 122] width 16 height 16
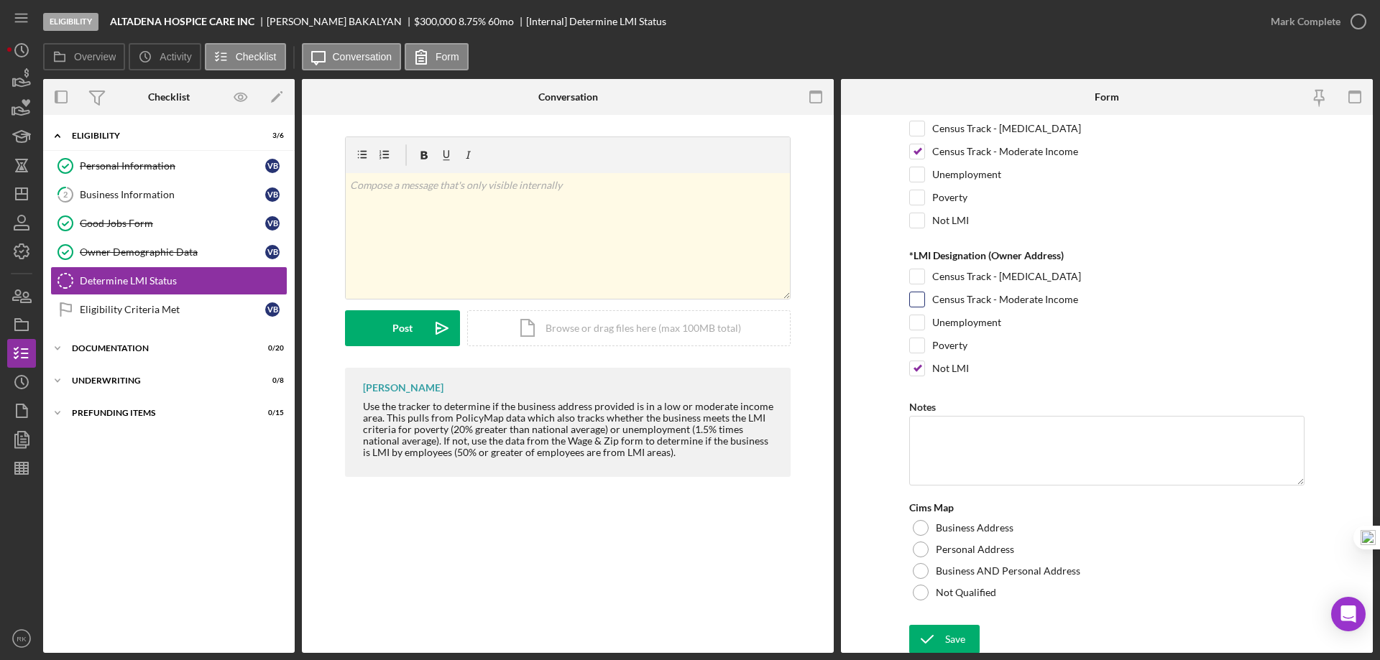
scroll to position [189, 0]
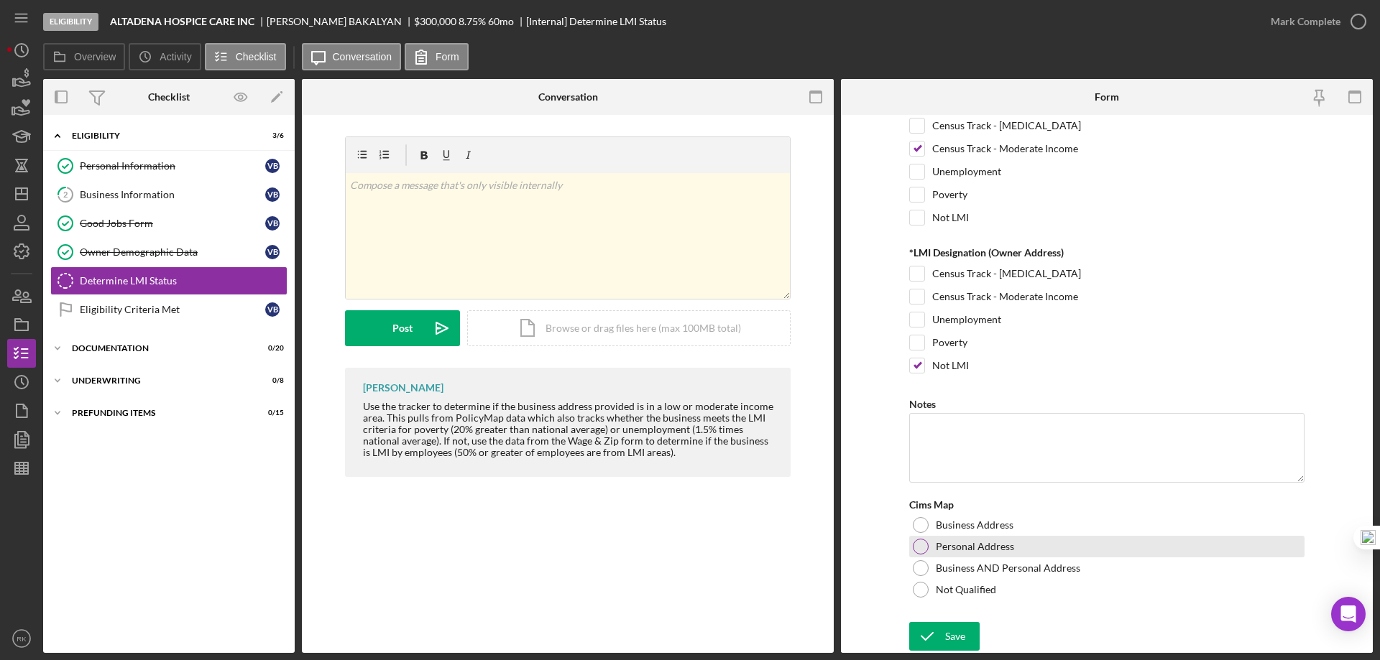
click at [919, 544] on div at bounding box center [921, 547] width 16 height 16
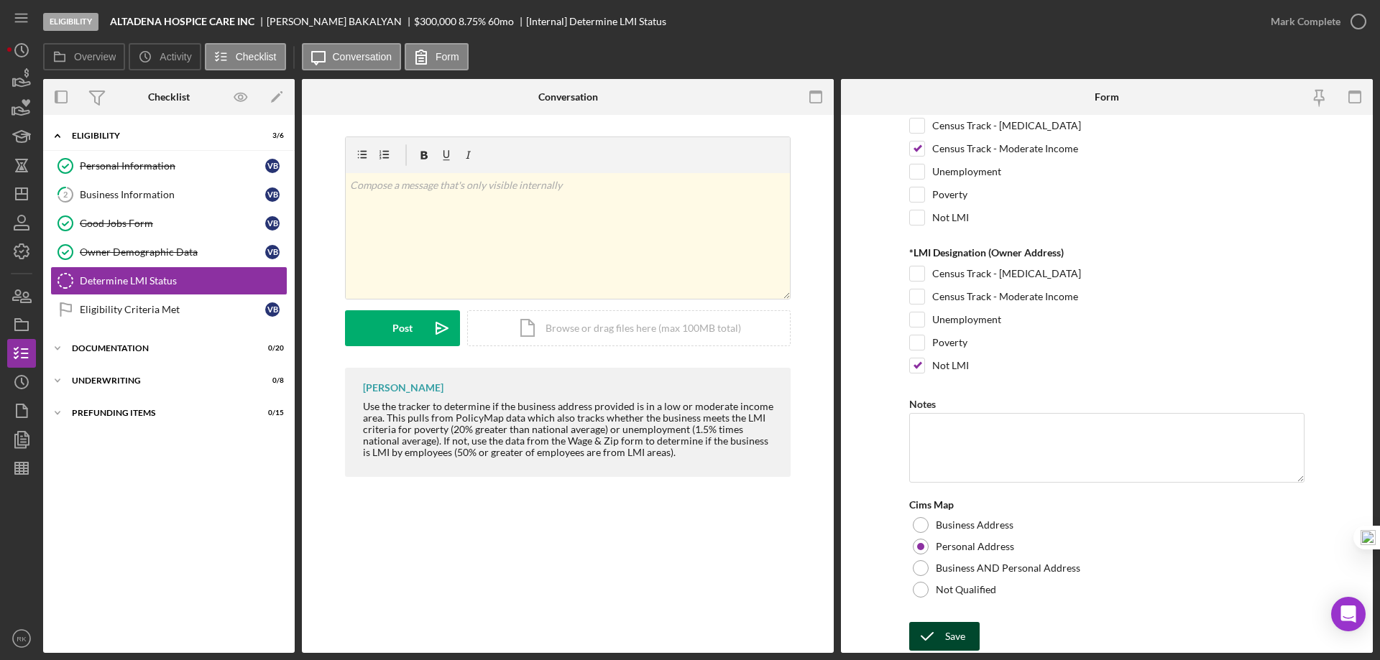
click at [951, 638] on div "Save" at bounding box center [955, 636] width 20 height 29
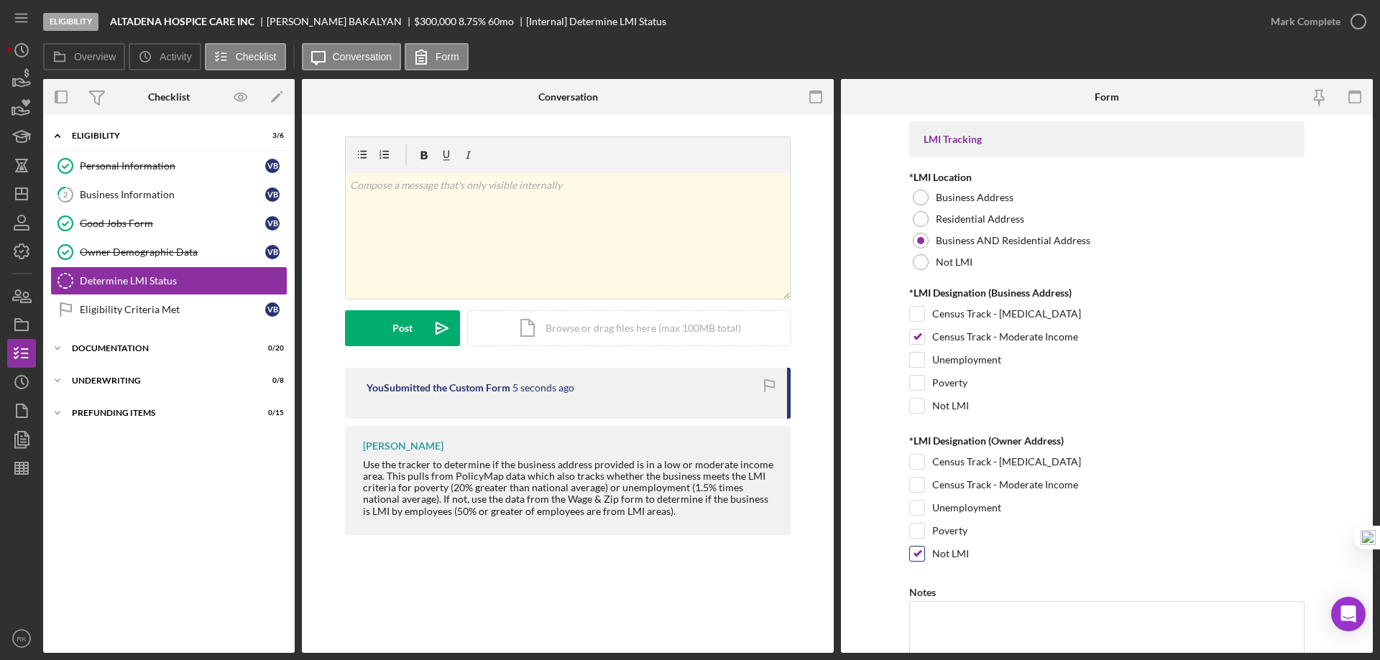
scroll to position [0, 0]
click at [1359, 23] on icon "button" at bounding box center [1358, 22] width 36 height 36
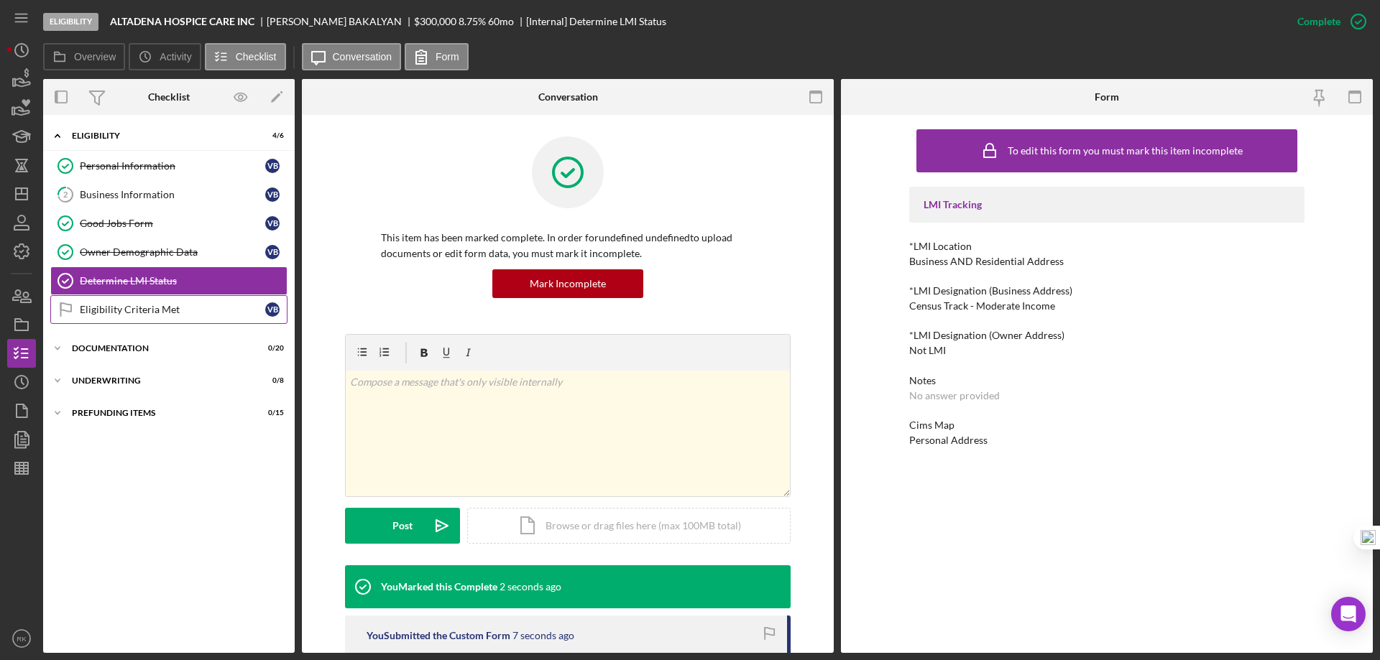
click at [129, 304] on div "Eligibility Criteria Met" at bounding box center [172, 309] width 185 height 11
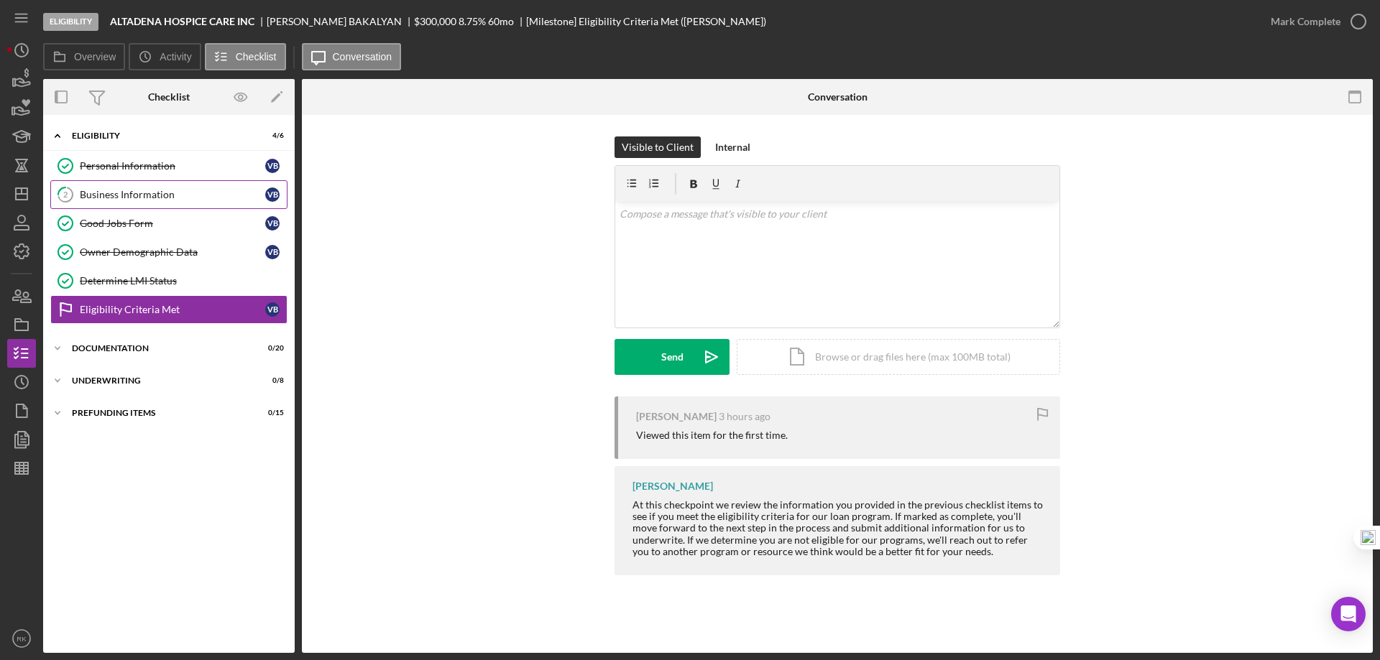
drag, startPoint x: 180, startPoint y: 198, endPoint x: 223, endPoint y: 198, distance: 43.1
click at [180, 197] on div "Business Information" at bounding box center [172, 194] width 185 height 11
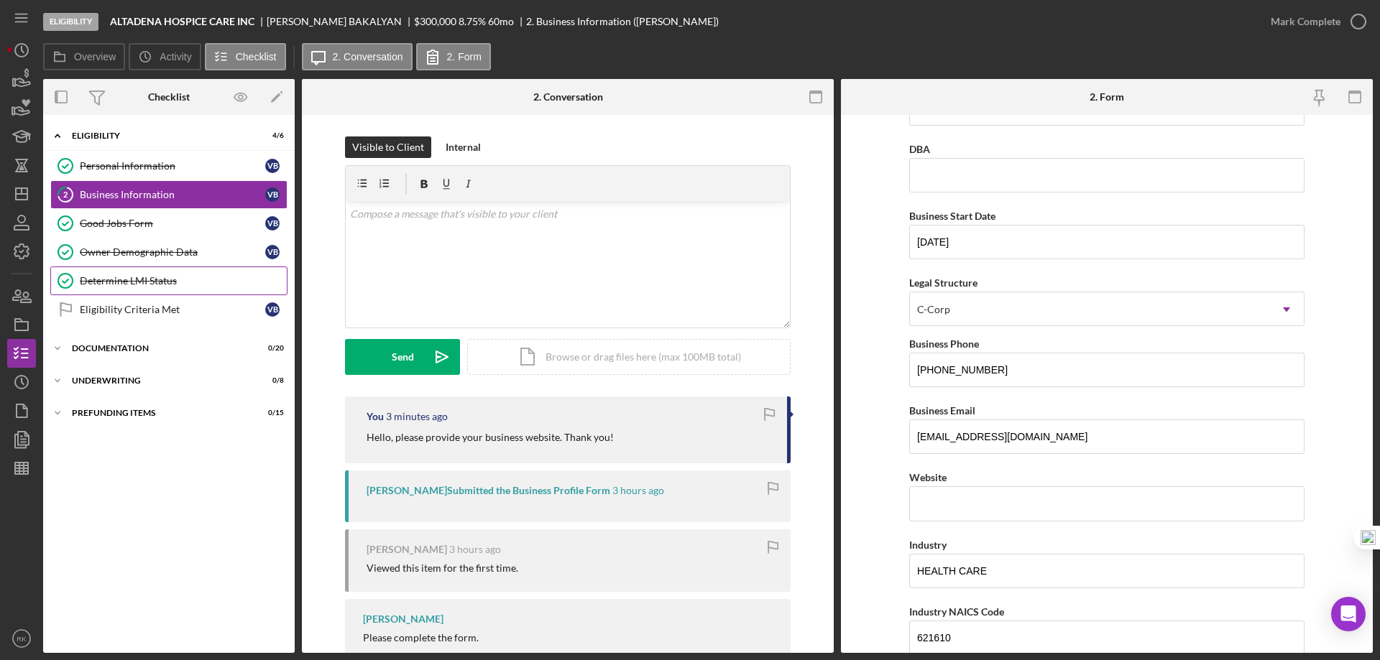
scroll to position [48, 0]
click at [173, 303] on link "Eligibility Criteria Met Eligibility Criteria Met V B" at bounding box center [168, 309] width 237 height 29
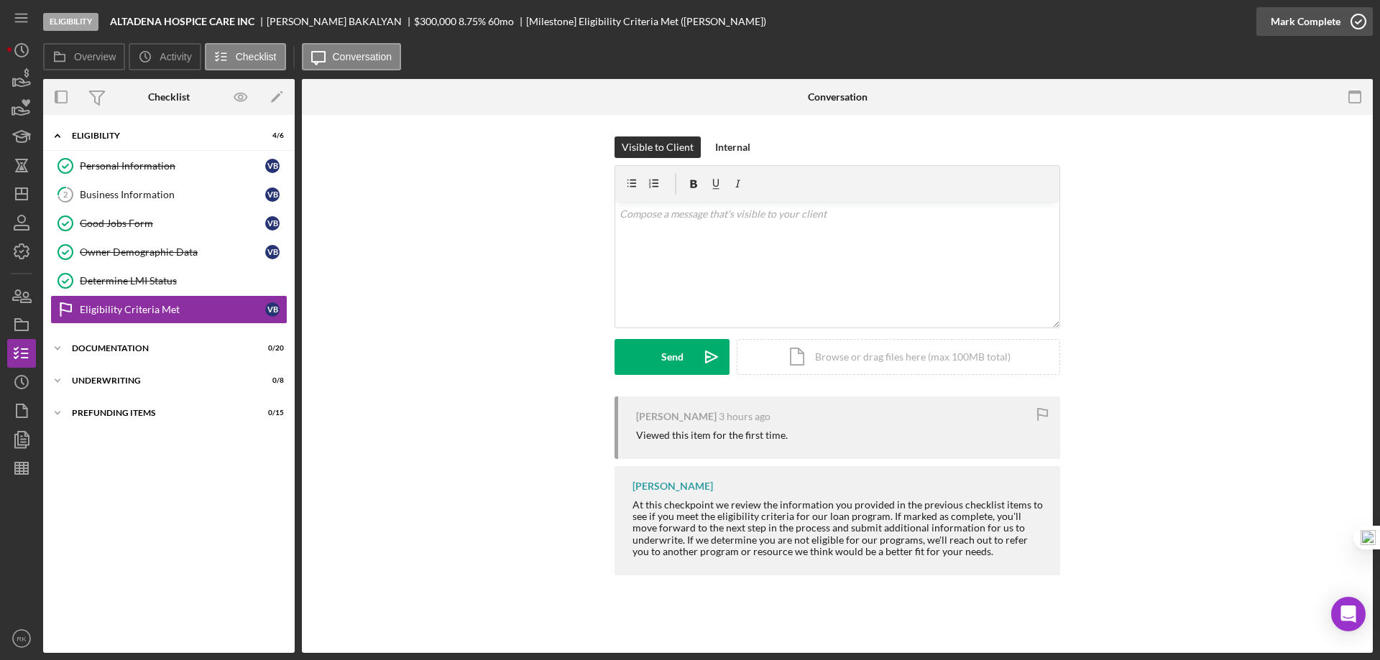
click at [1355, 23] on icon "button" at bounding box center [1358, 22] width 36 height 36
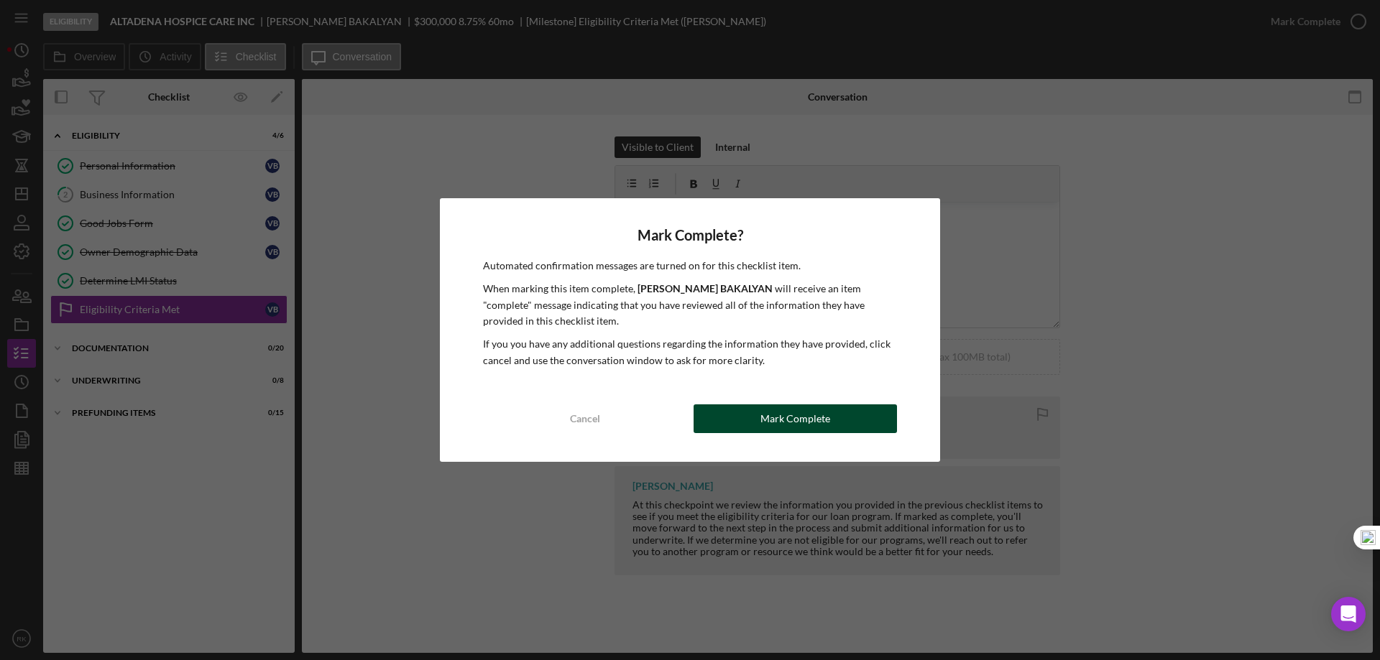
click at [822, 419] on div "Mark Complete" at bounding box center [795, 419] width 70 height 29
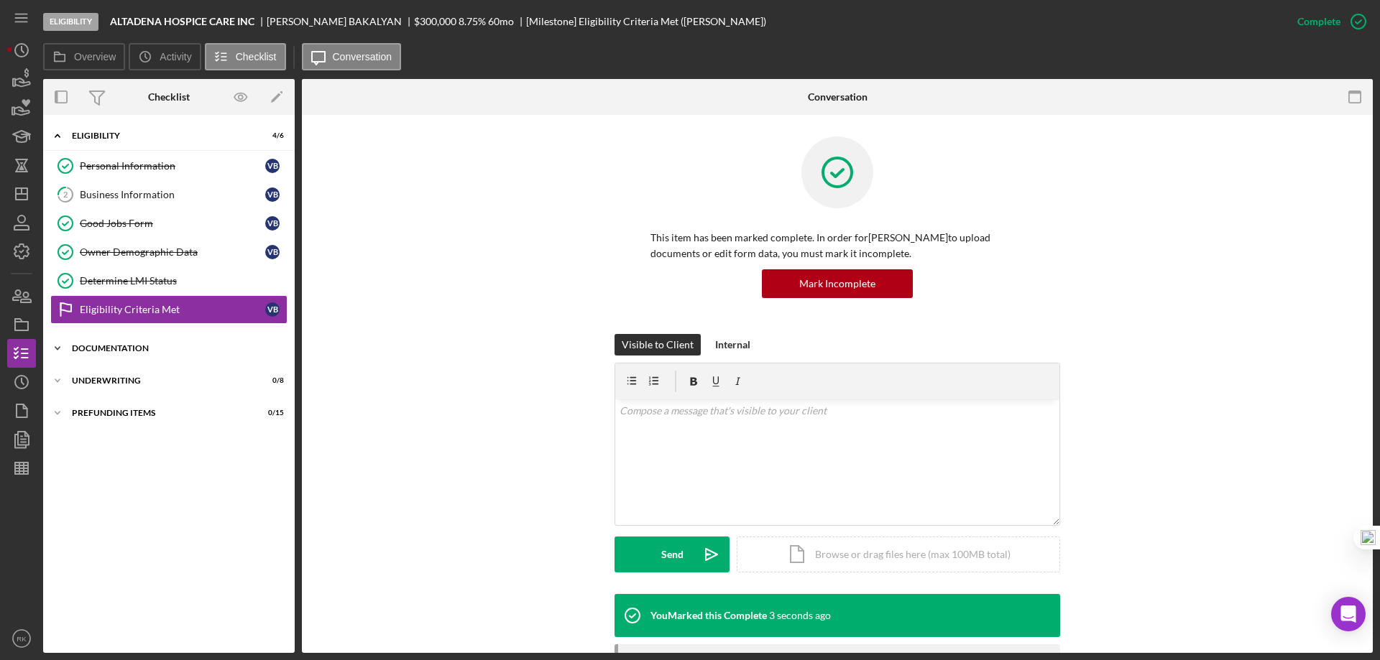
click at [104, 349] on div "Documentation" at bounding box center [174, 348] width 205 height 9
